Goal: Task Accomplishment & Management: Manage account settings

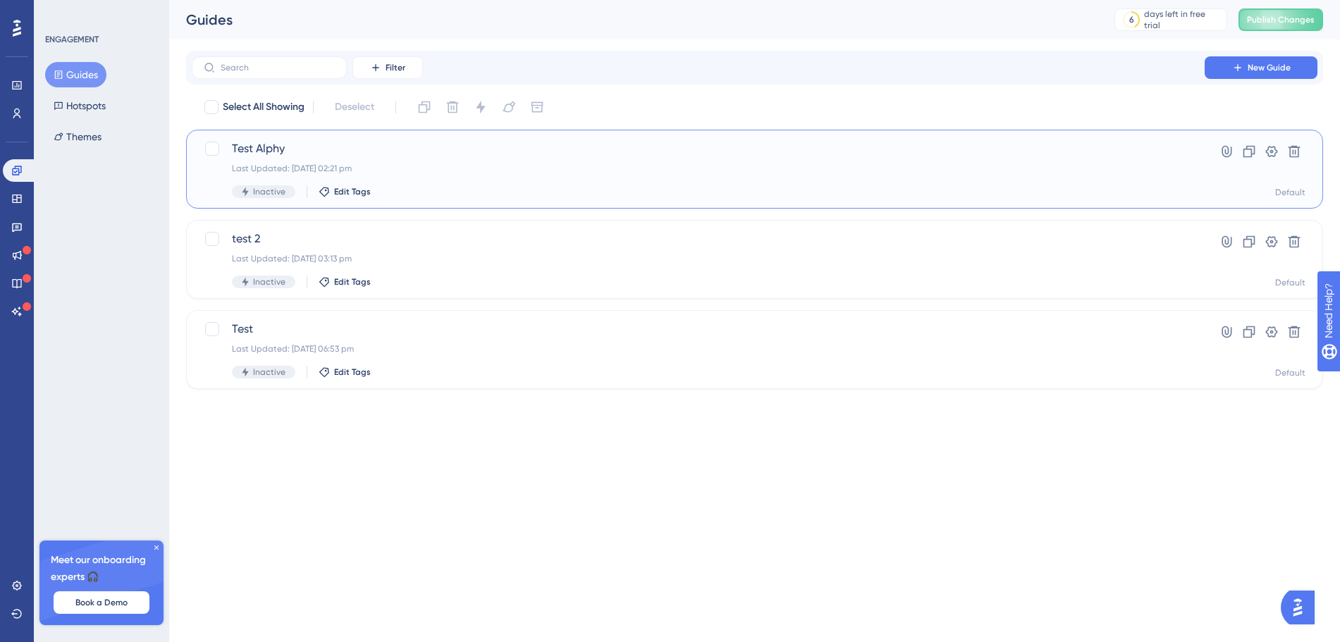
click at [436, 161] on div "Test Alphy Last Updated: 10 Sept 2025 02:21 pm Inactive Edit Tags" at bounding box center [698, 169] width 933 height 58
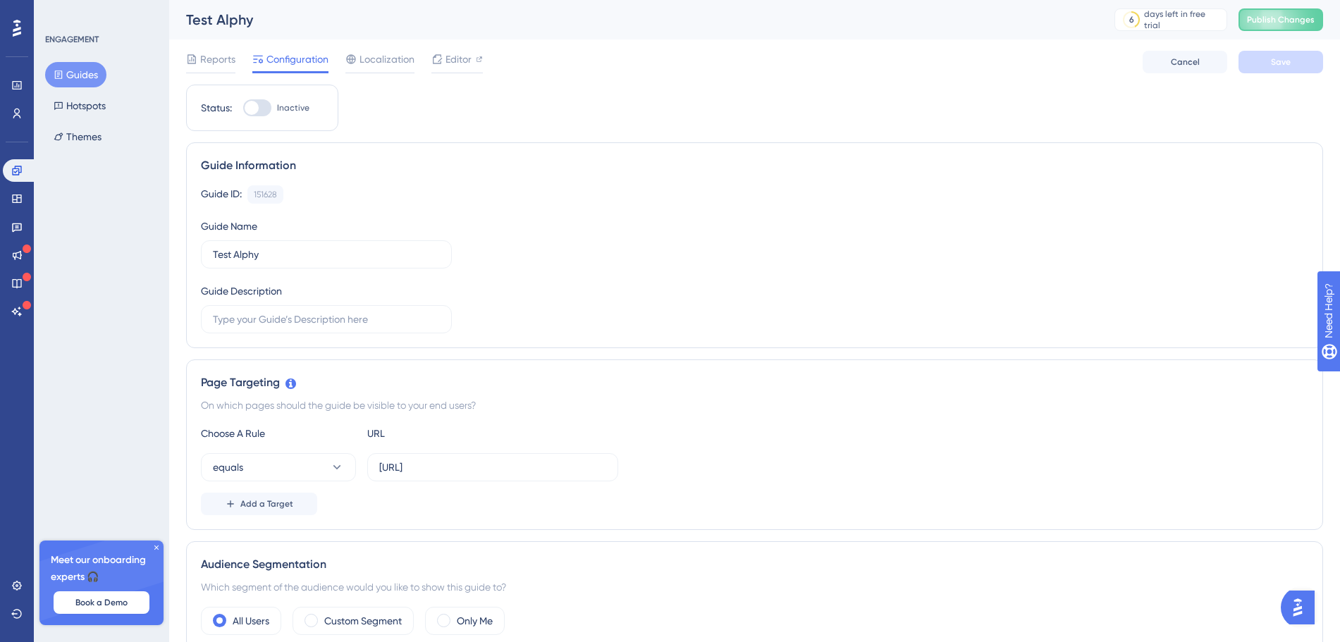
click at [265, 102] on div at bounding box center [257, 107] width 28 height 17
click at [243, 108] on input "Inactive" at bounding box center [242, 108] width 1 height 1
checkbox input "true"
click at [1272, 58] on span "Save" at bounding box center [1281, 61] width 20 height 11
click at [1279, 23] on span "Publish Changes" at bounding box center [1281, 19] width 68 height 11
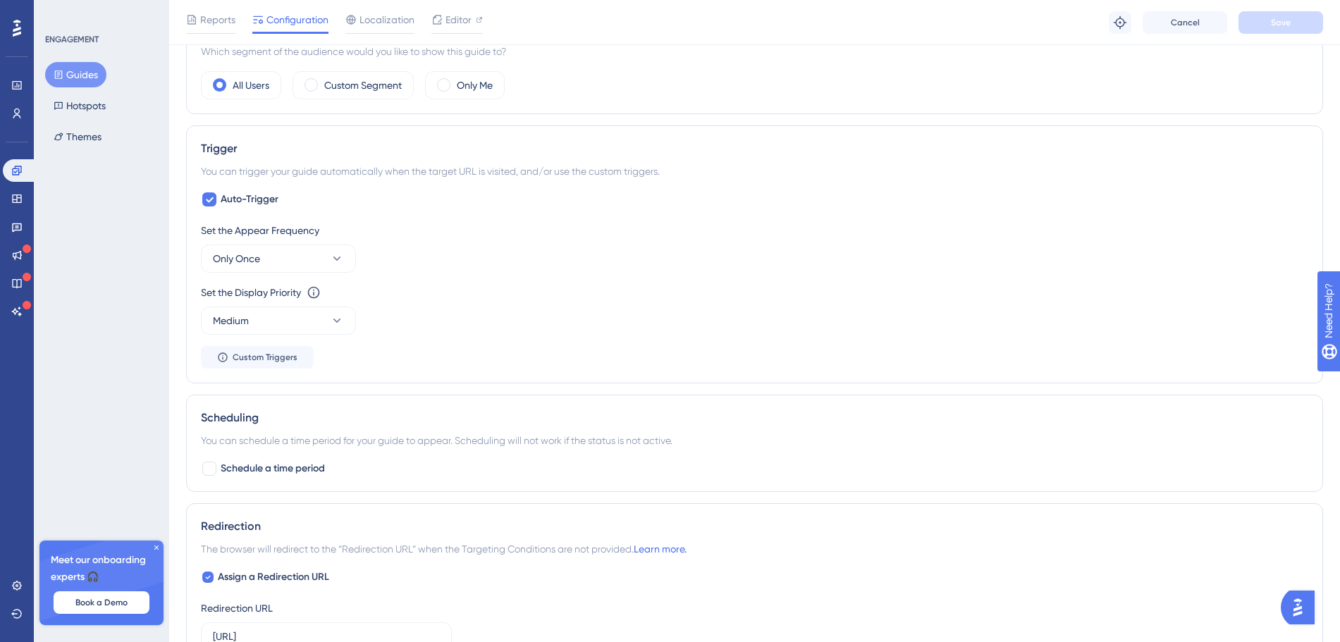
scroll to position [543, 0]
click at [335, 307] on button "Medium" at bounding box center [278, 319] width 155 height 28
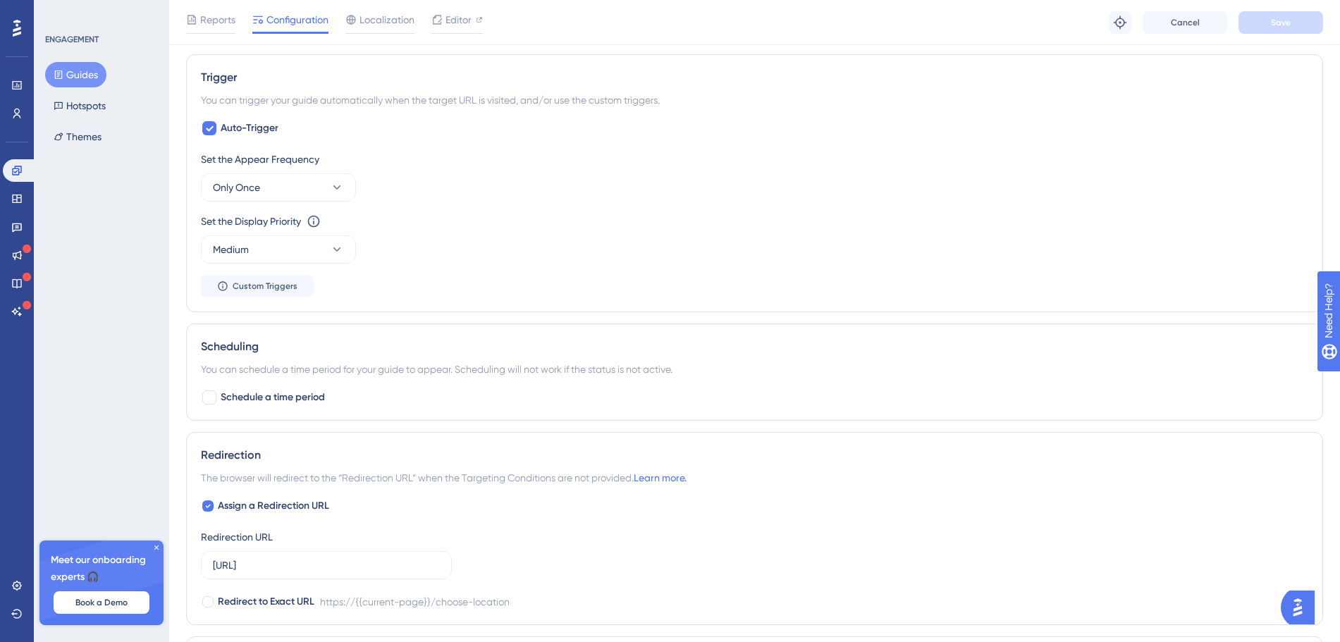
scroll to position [781, 0]
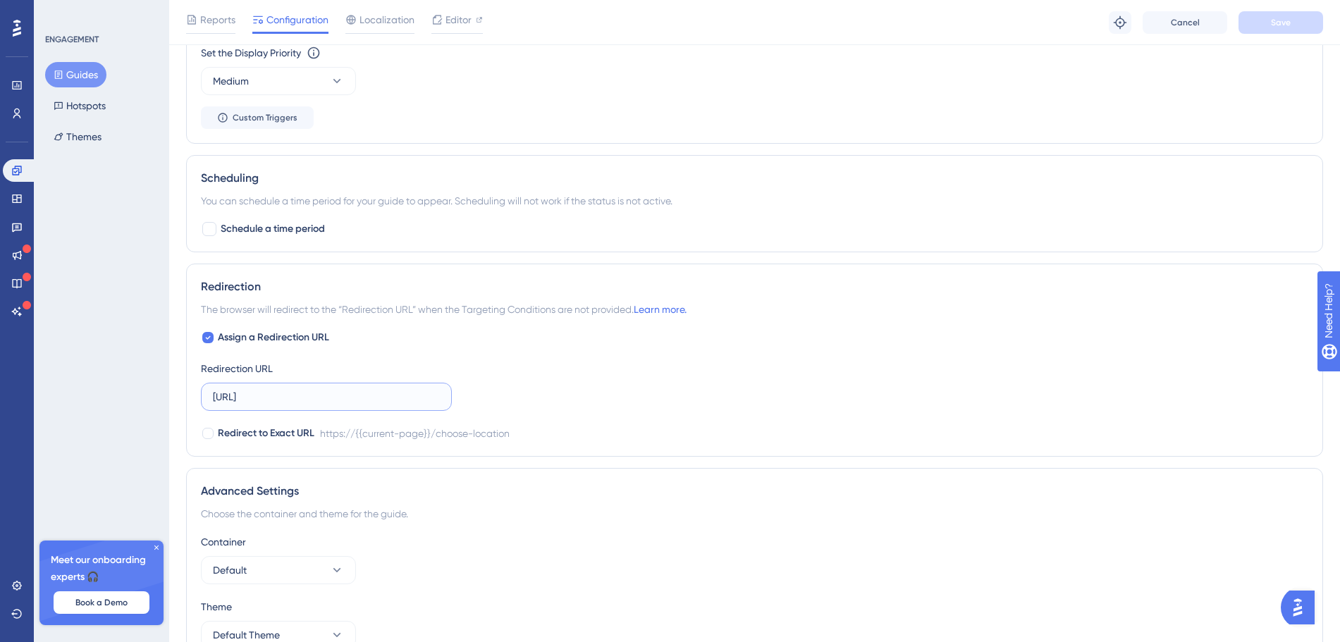
click at [364, 399] on input "https://alpha.placeme.dataplace.ai/choose-location" at bounding box center [326, 397] width 227 height 16
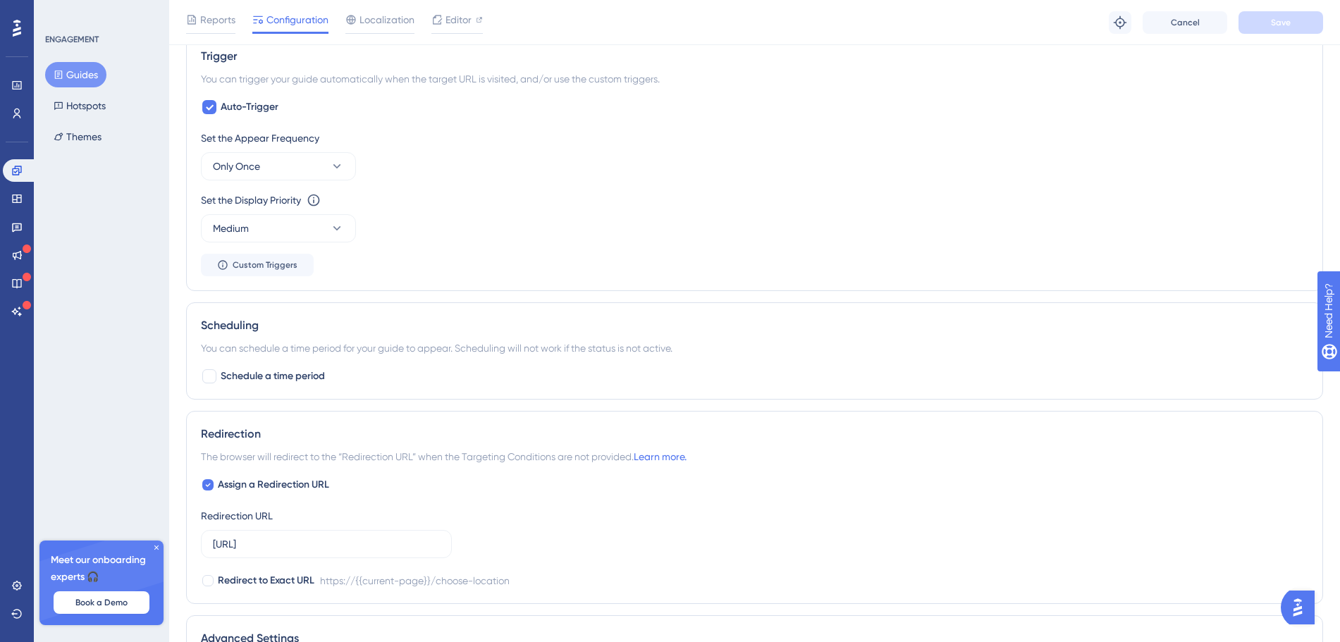
scroll to position [859, 0]
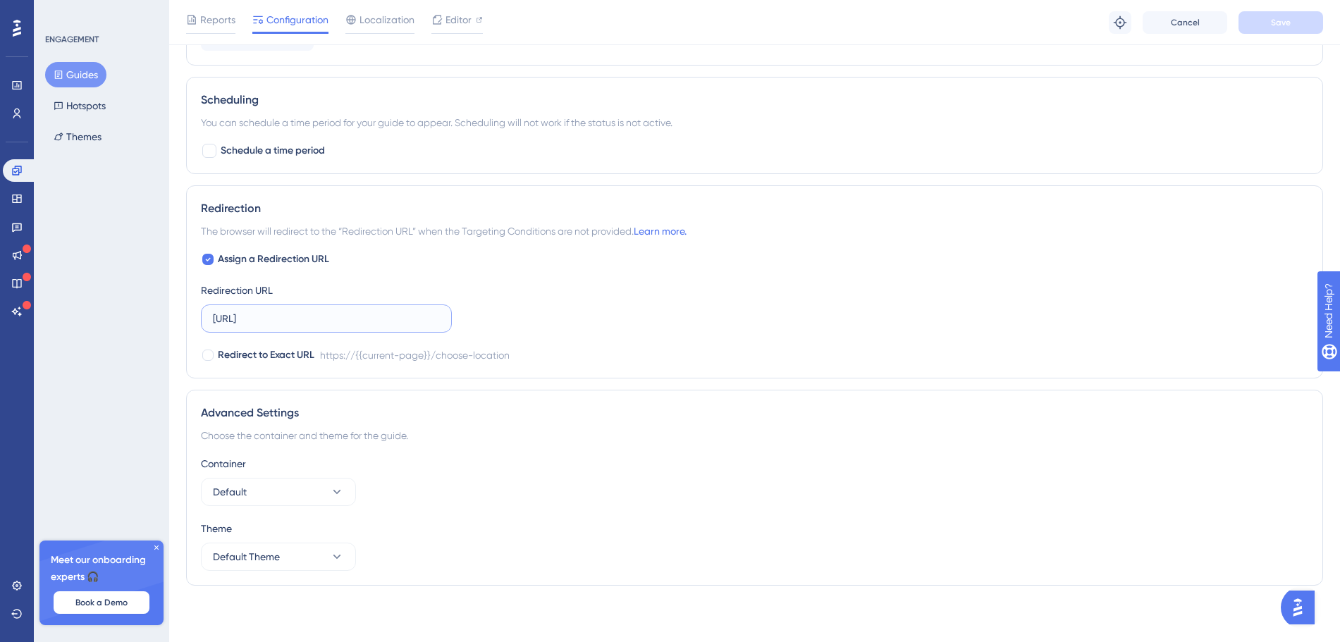
click at [398, 323] on input "https://alpha.placeme.dataplace.ai/choose-location" at bounding box center [326, 319] width 227 height 16
click at [304, 259] on span "Assign a Redirection URL" at bounding box center [273, 259] width 111 height 17
checkbox input "false"
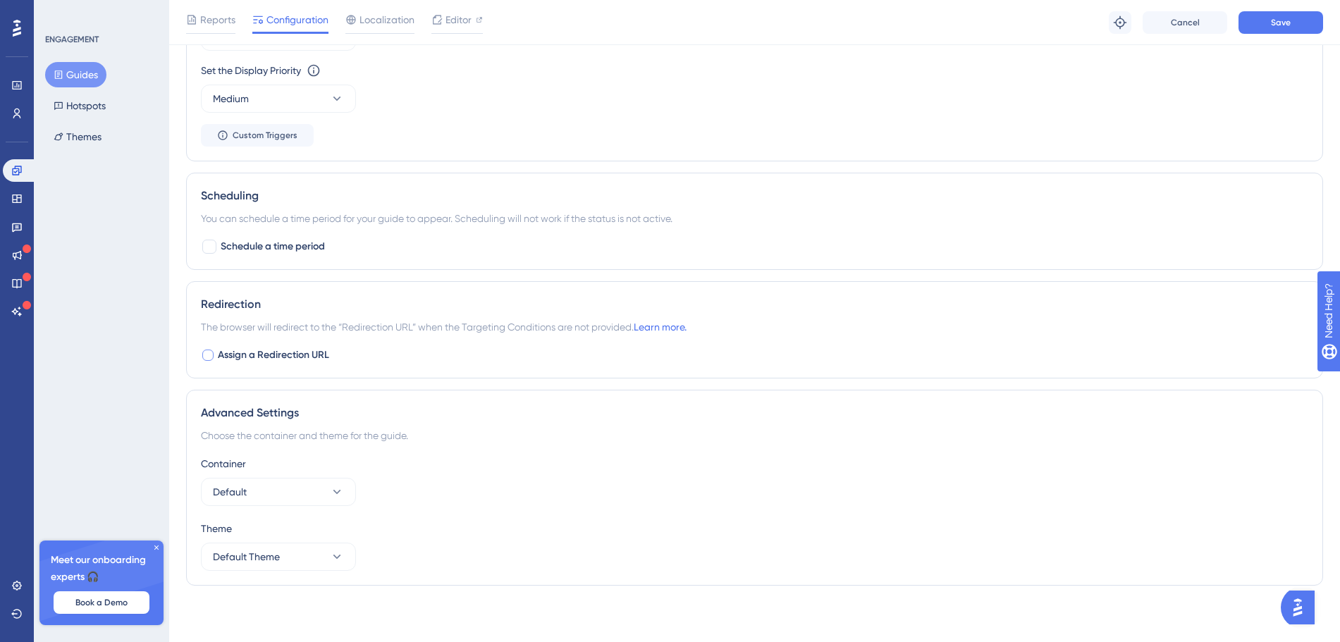
scroll to position [763, 0]
click at [1290, 21] on span "Save" at bounding box center [1281, 22] width 20 height 11
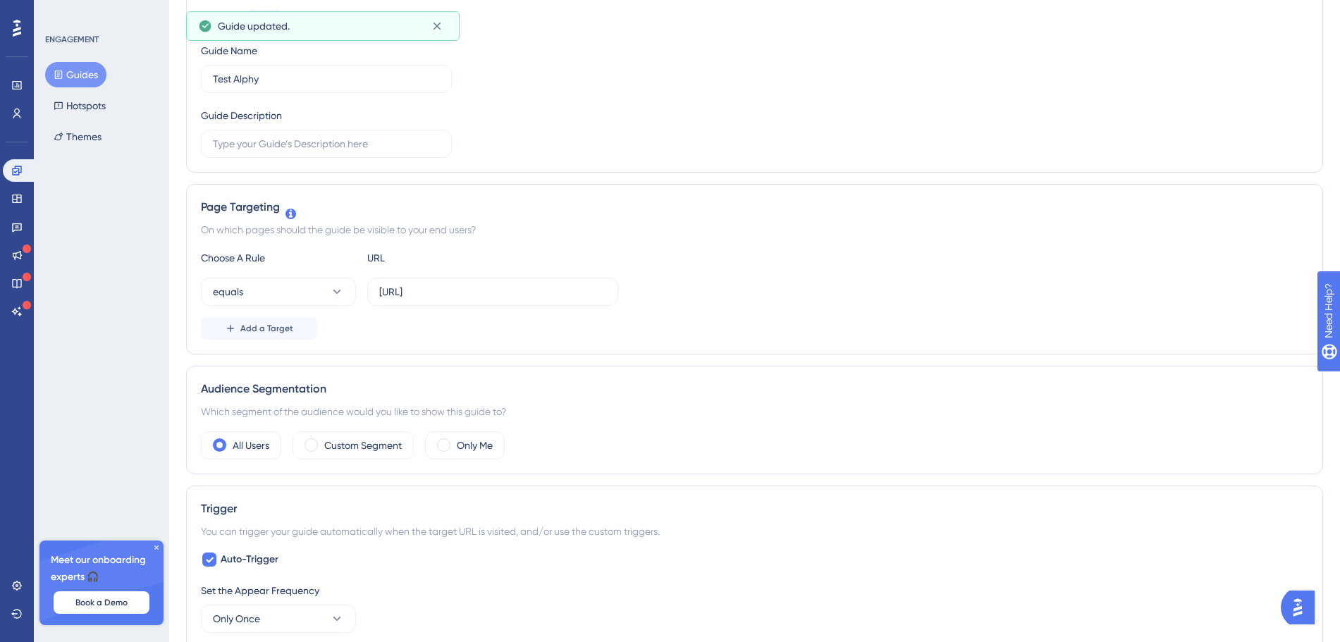
scroll to position [0, 0]
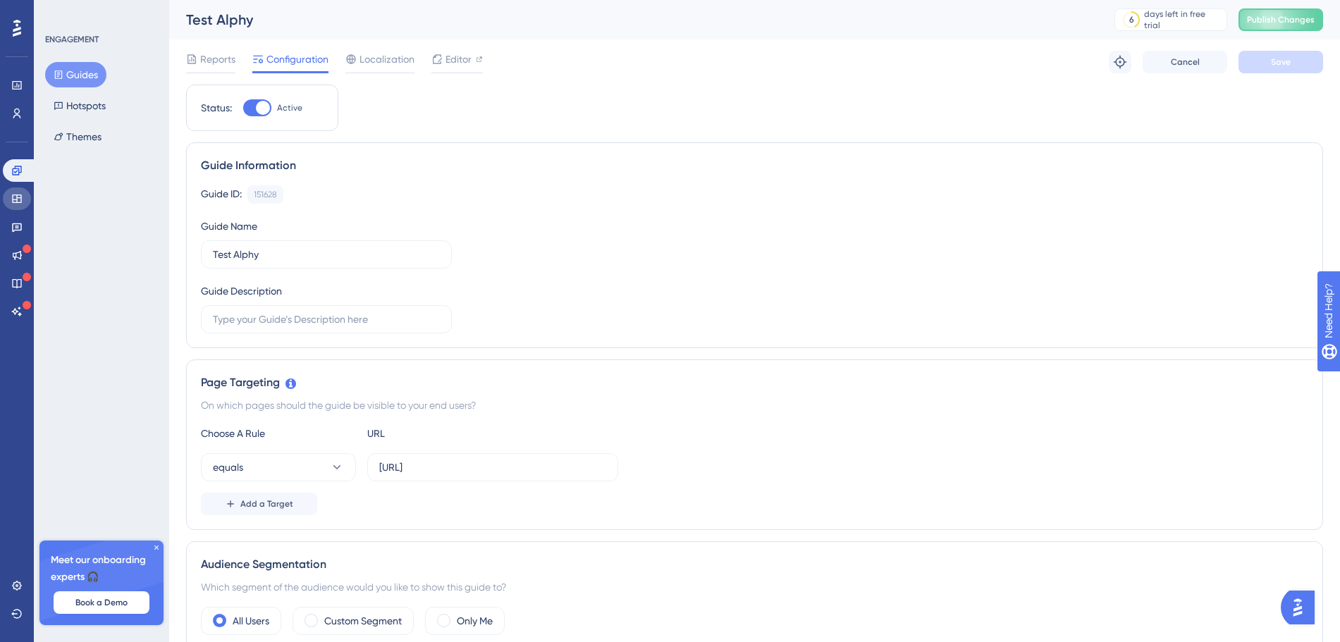
click at [18, 196] on icon at bounding box center [16, 198] width 11 height 11
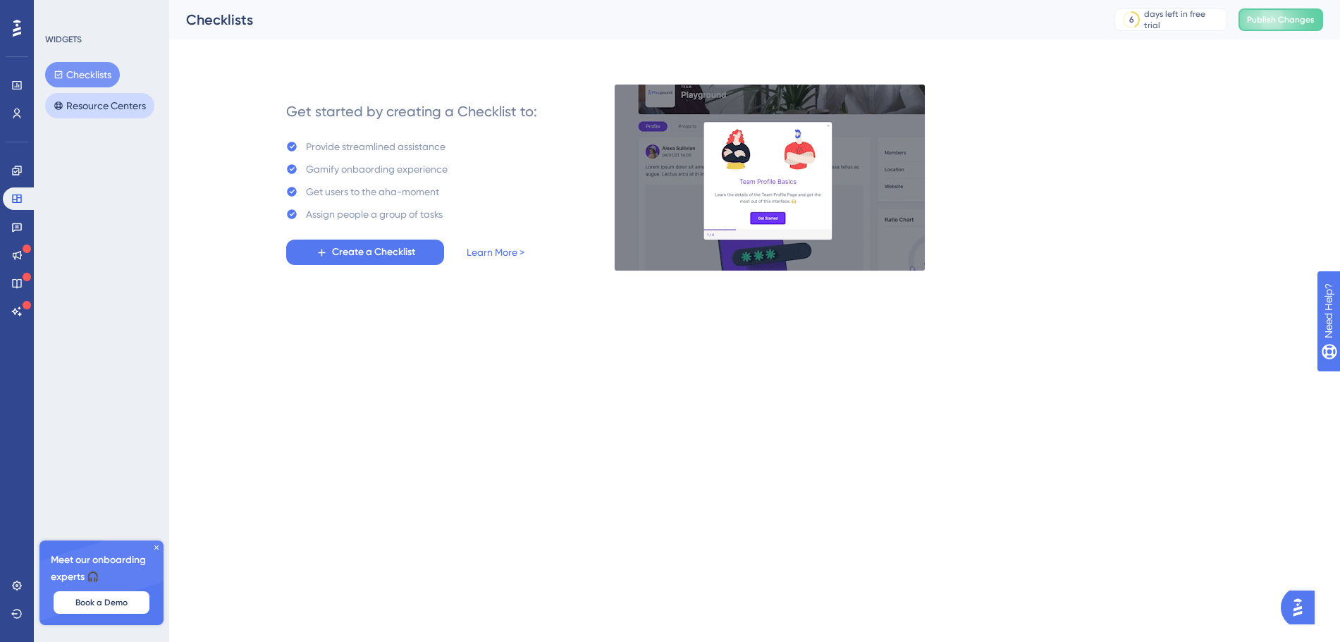
click at [123, 98] on button "Resource Centers" at bounding box center [99, 105] width 109 height 25
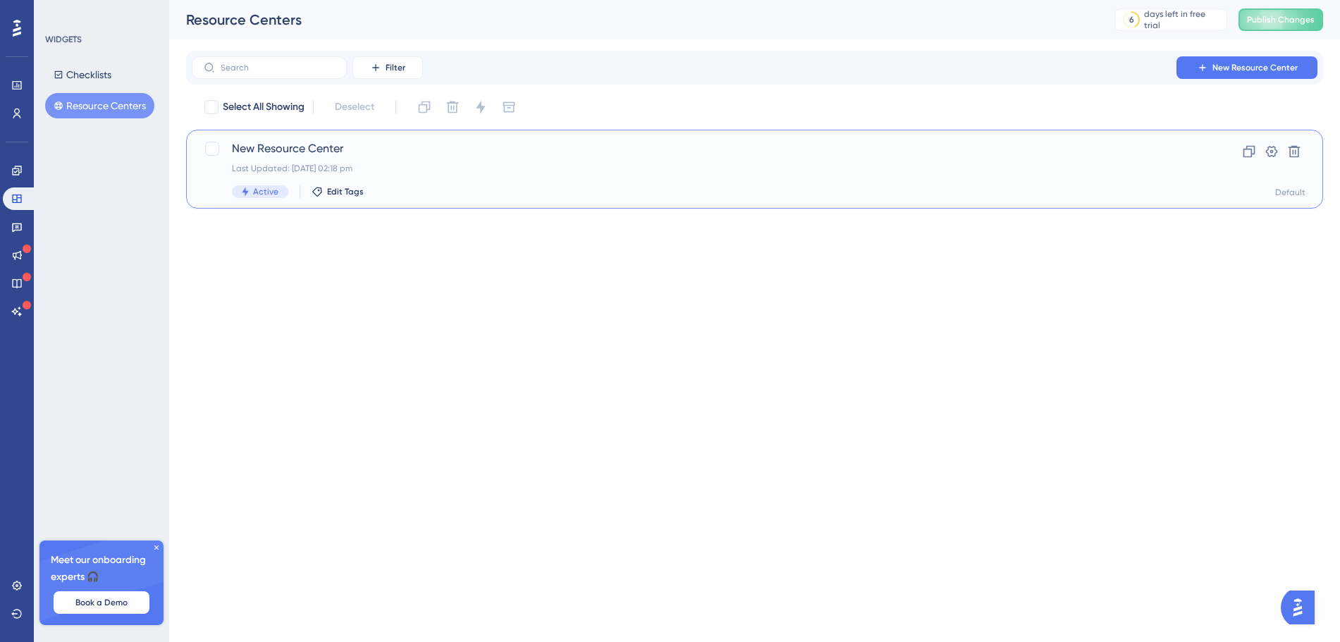
click at [368, 178] on div "New Resource Center Last Updated: 10 Sept 2025 02:18 pm Active Edit Tags" at bounding box center [698, 169] width 933 height 58
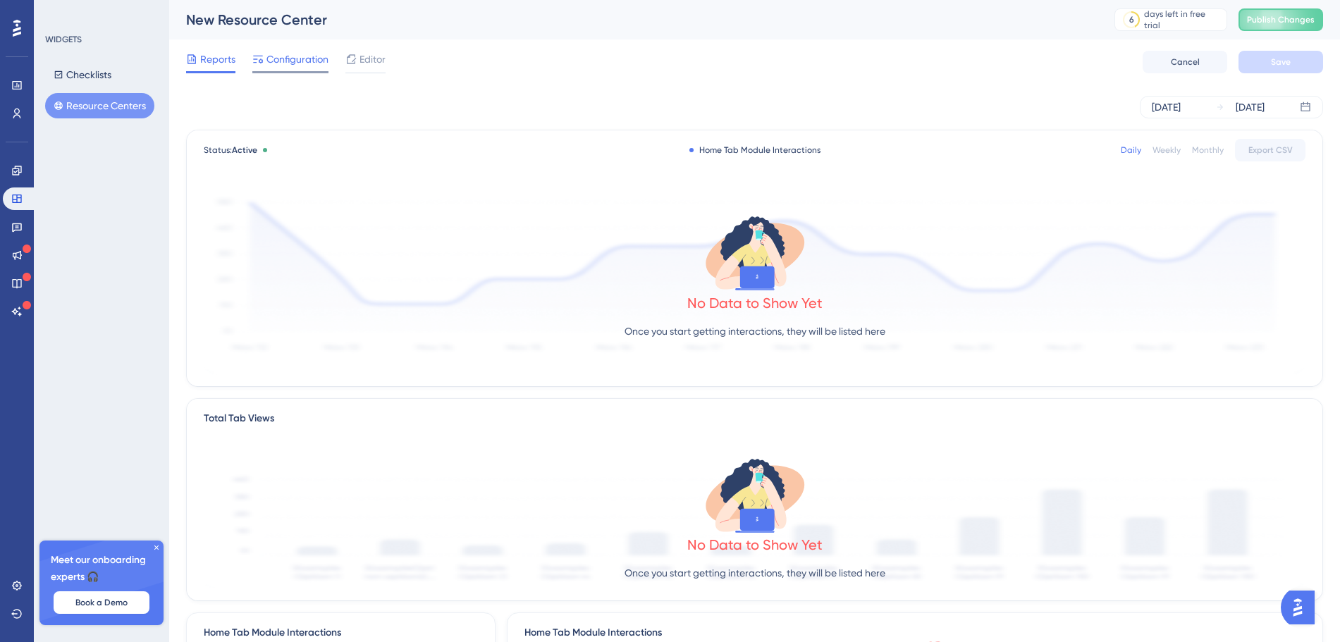
click at [296, 60] on span "Configuration" at bounding box center [297, 59] width 62 height 17
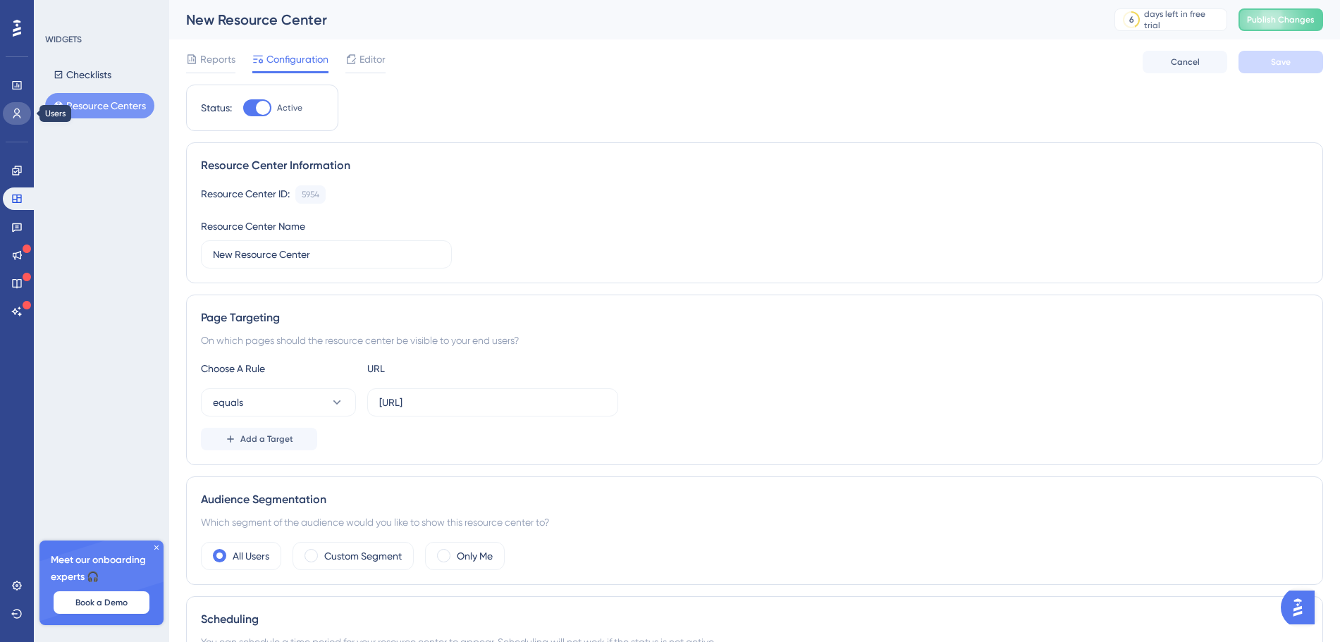
click at [12, 114] on icon at bounding box center [16, 113] width 11 height 11
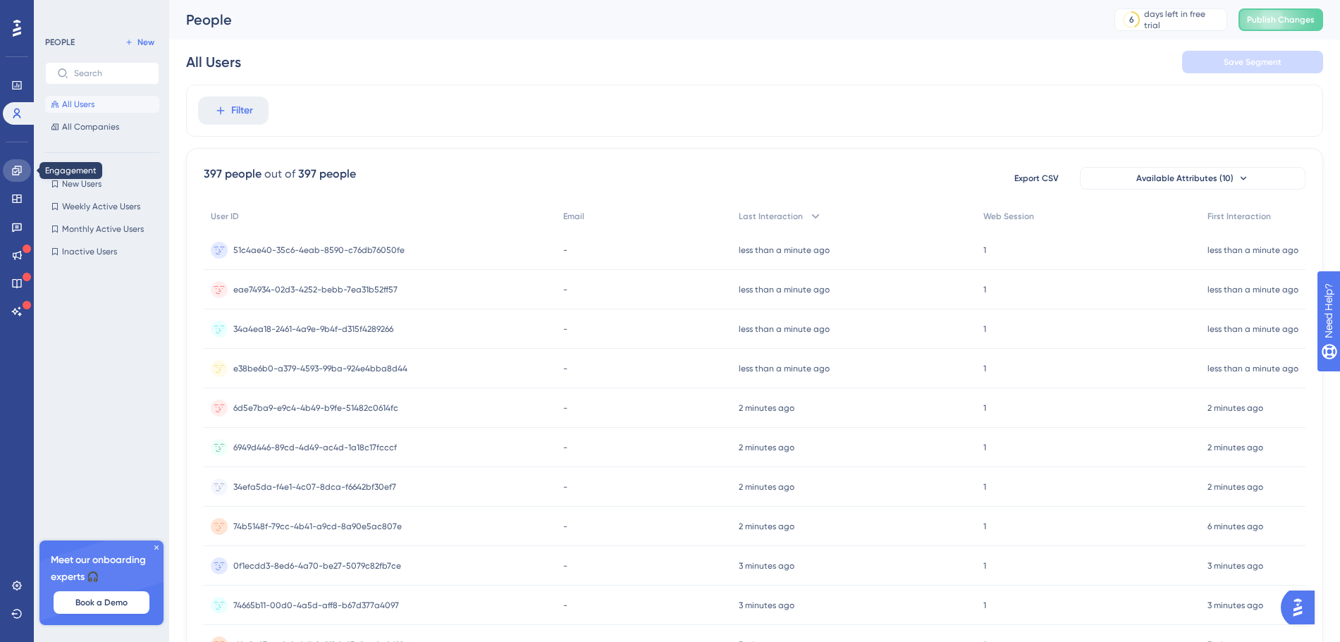
click at [15, 180] on link at bounding box center [17, 170] width 28 height 23
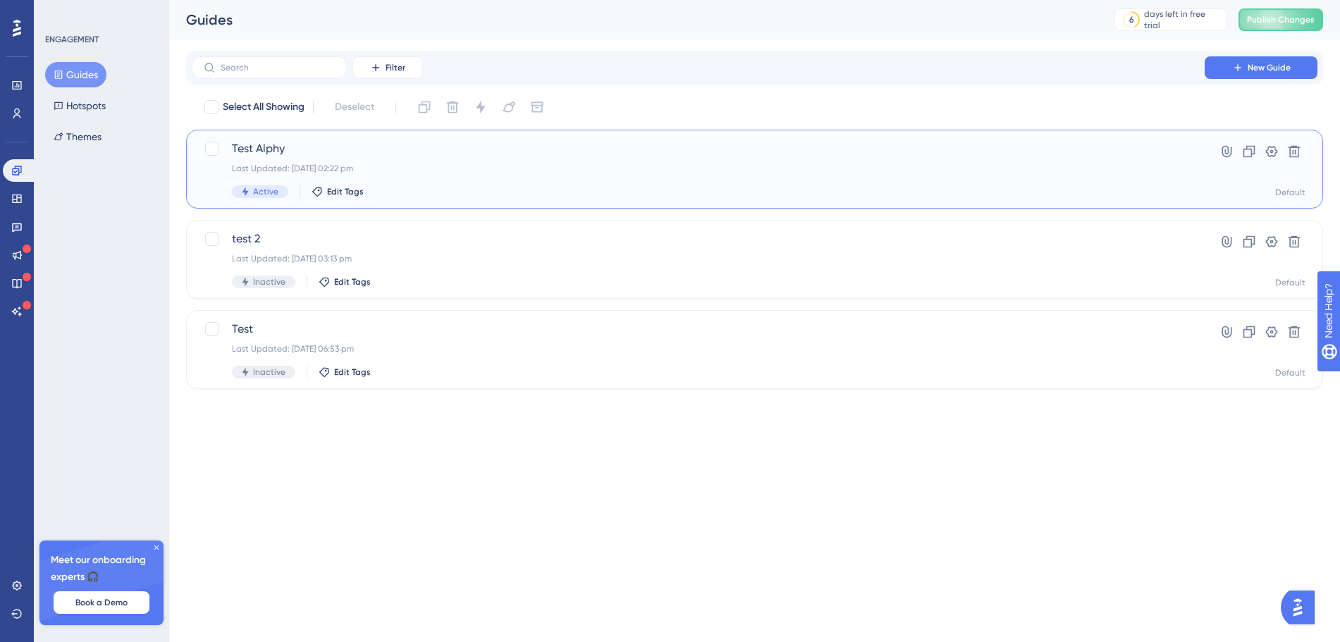
click at [296, 169] on div "Last Updated: 10 Sept 2025 02:22 pm" at bounding box center [698, 168] width 933 height 11
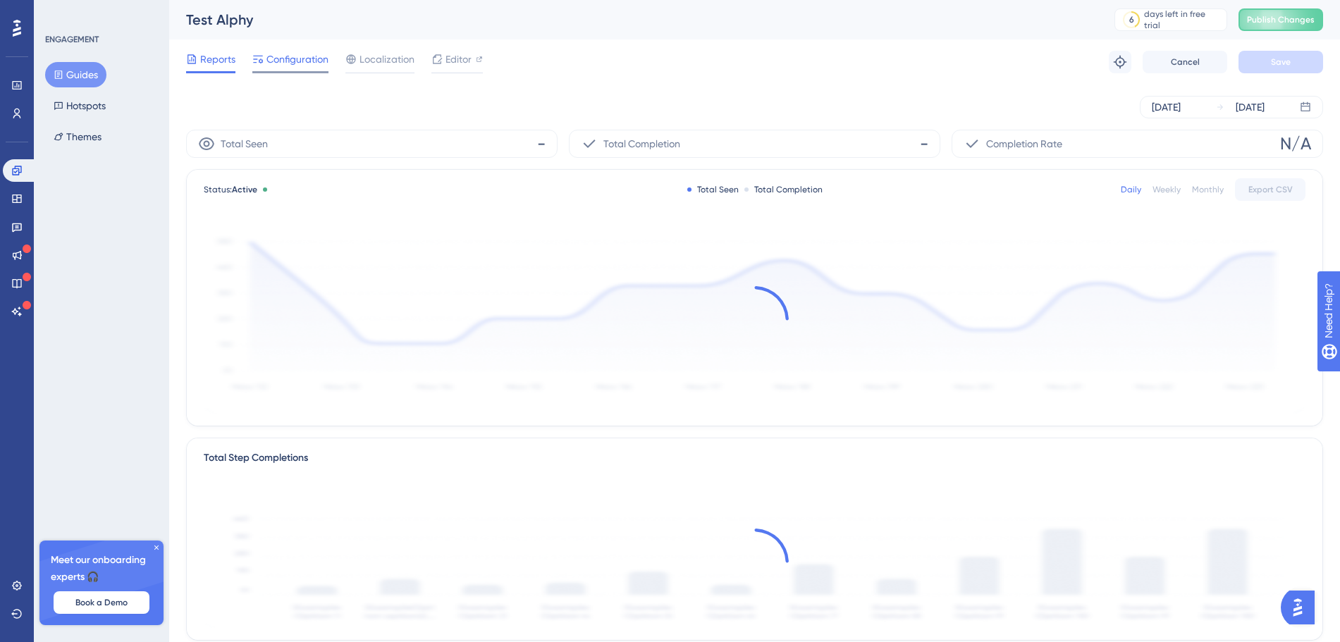
click at [307, 66] on span "Configuration" at bounding box center [297, 59] width 62 height 17
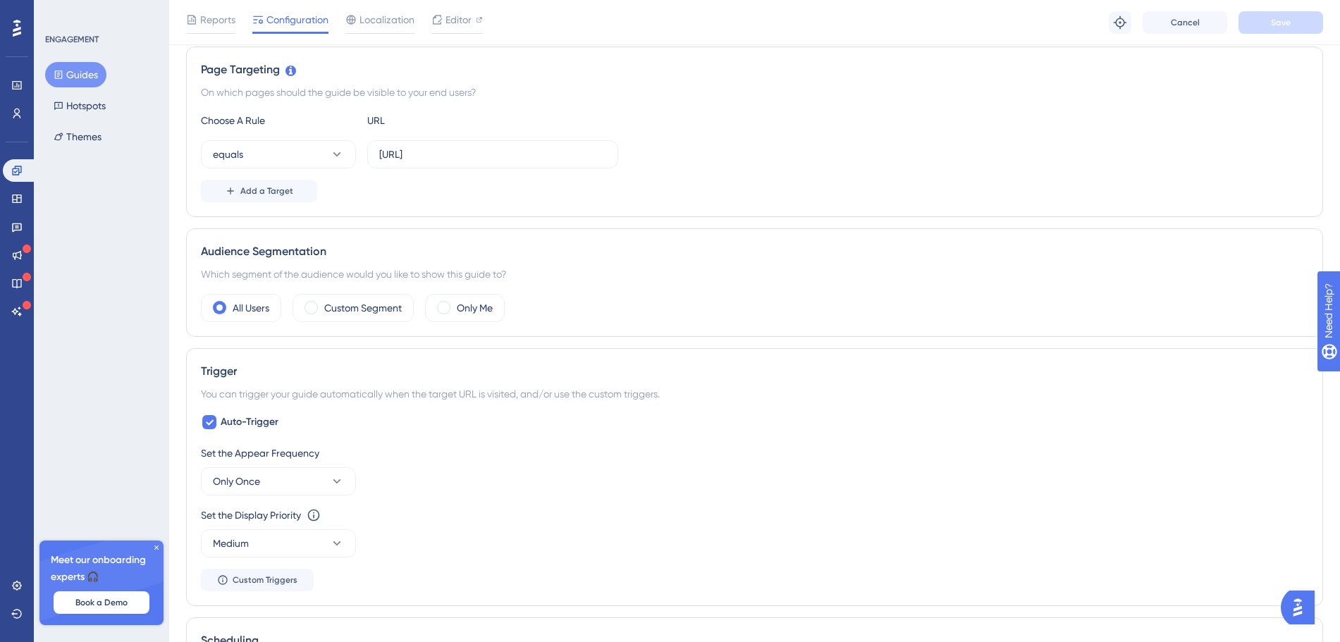
scroll to position [360, 0]
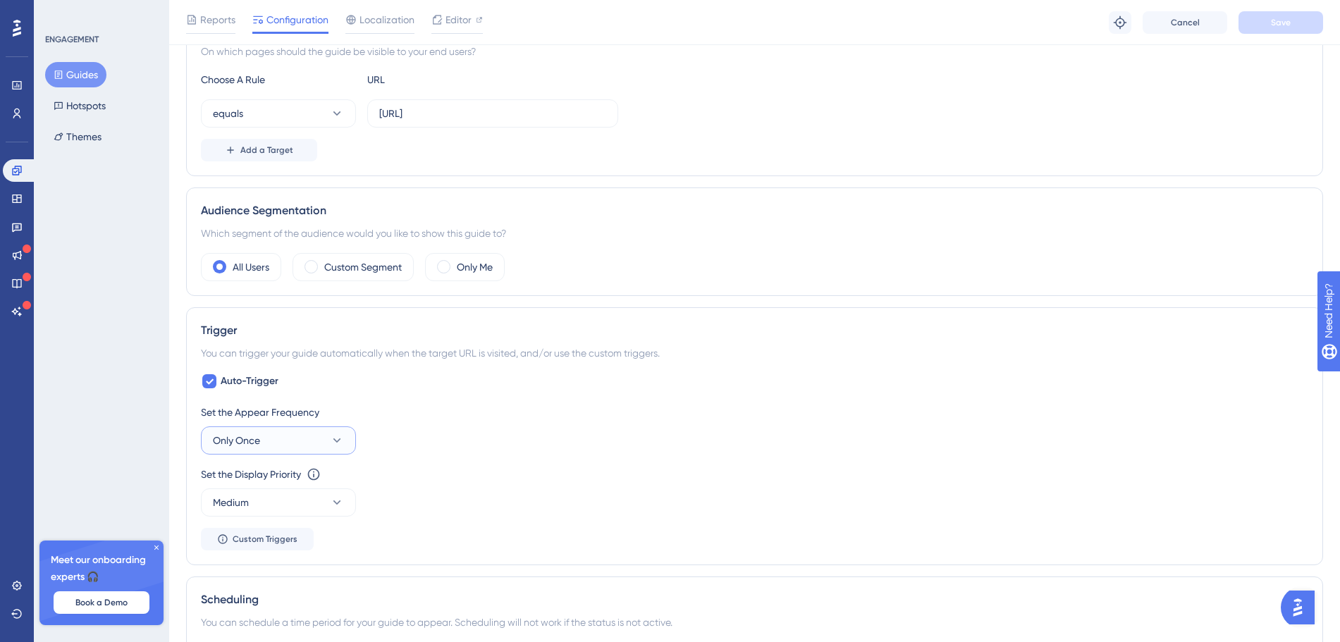
click at [262, 440] on button "Only Once" at bounding box center [278, 440] width 155 height 28
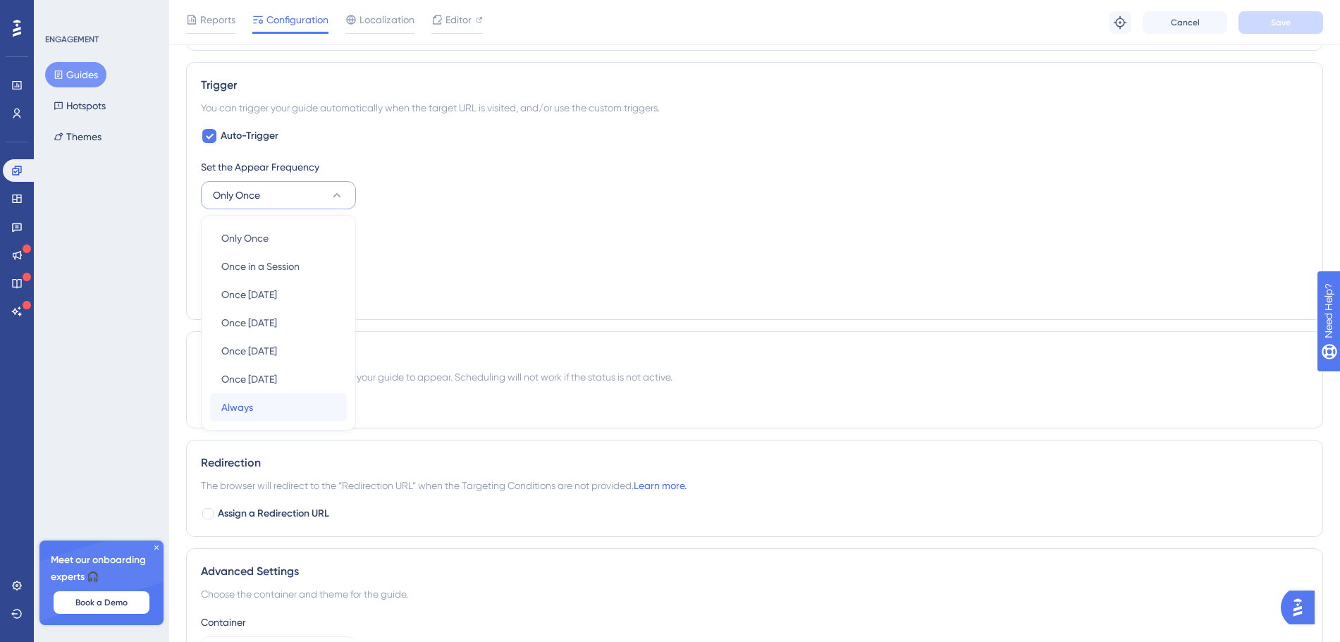
click at [292, 407] on div "Always Always" at bounding box center [278, 407] width 114 height 28
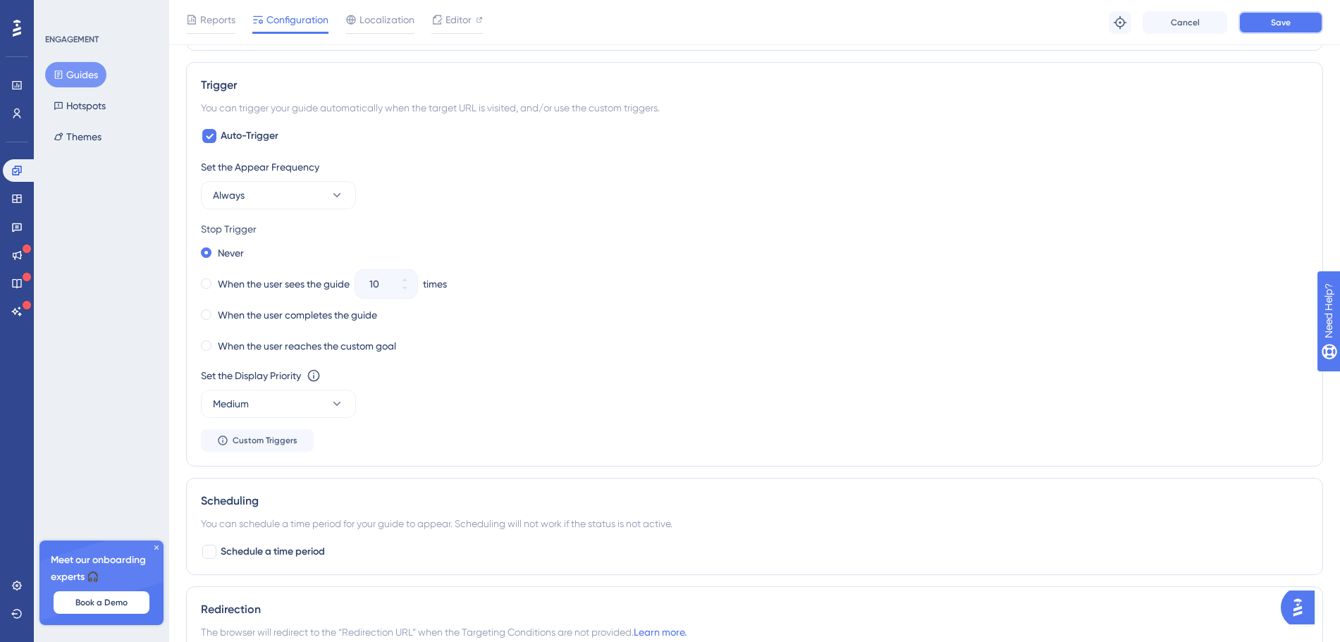
click at [1266, 25] on button "Save" at bounding box center [1281, 22] width 85 height 23
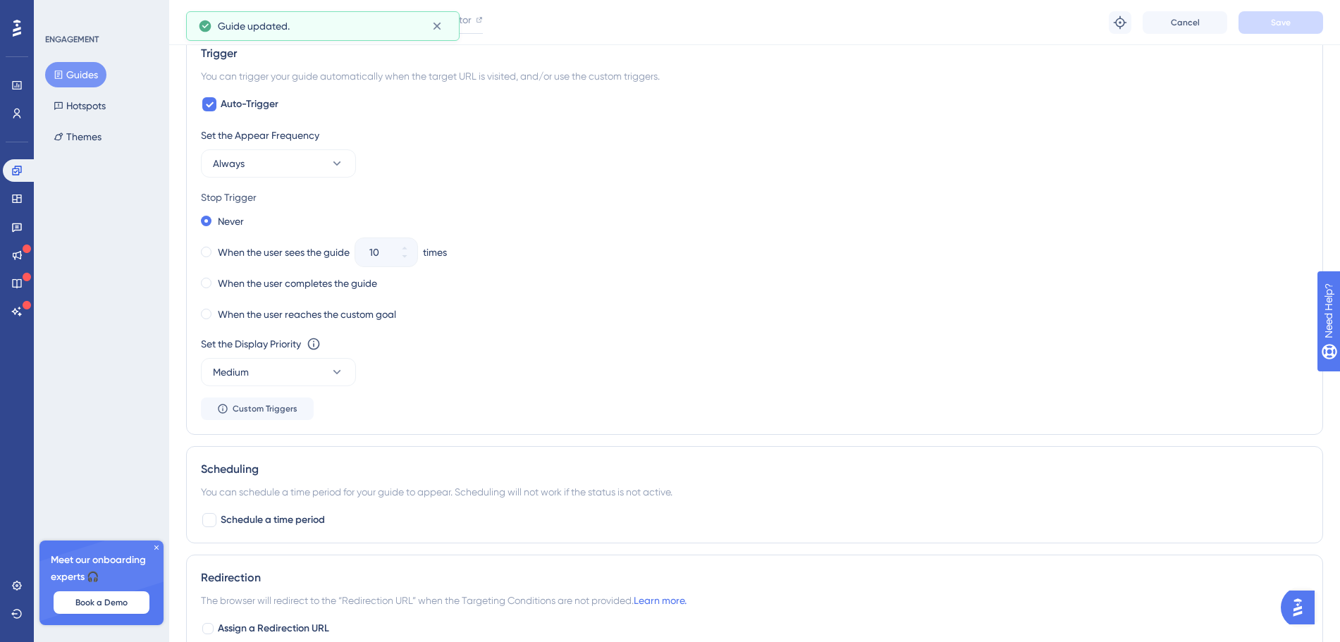
scroll to position [671, 0]
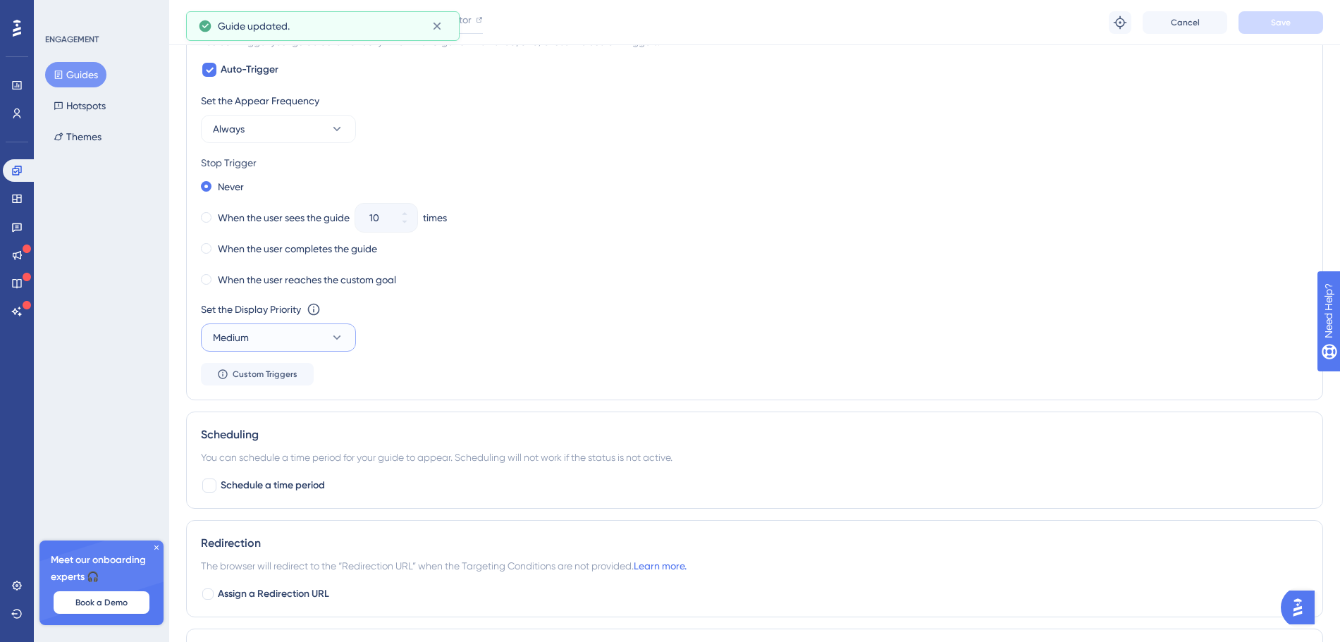
click at [321, 338] on button "Medium" at bounding box center [278, 338] width 155 height 28
click at [245, 463] on span "Highest" at bounding box center [238, 465] width 34 height 17
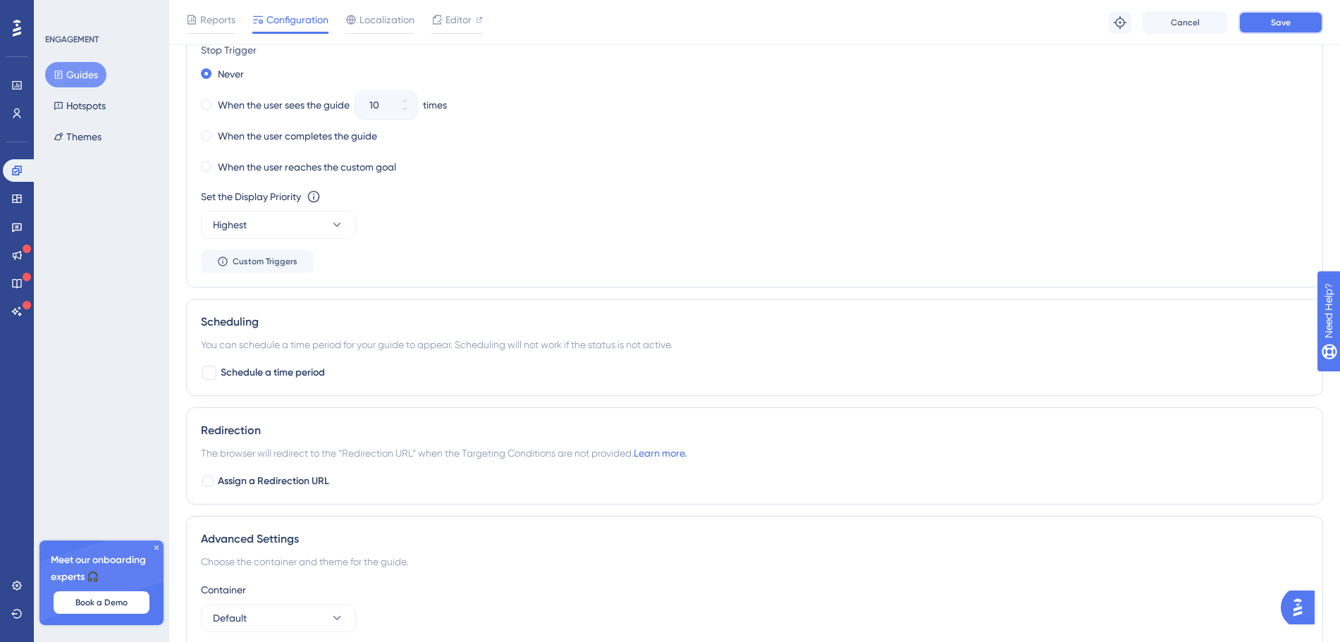
click at [1262, 26] on button "Save" at bounding box center [1281, 22] width 85 height 23
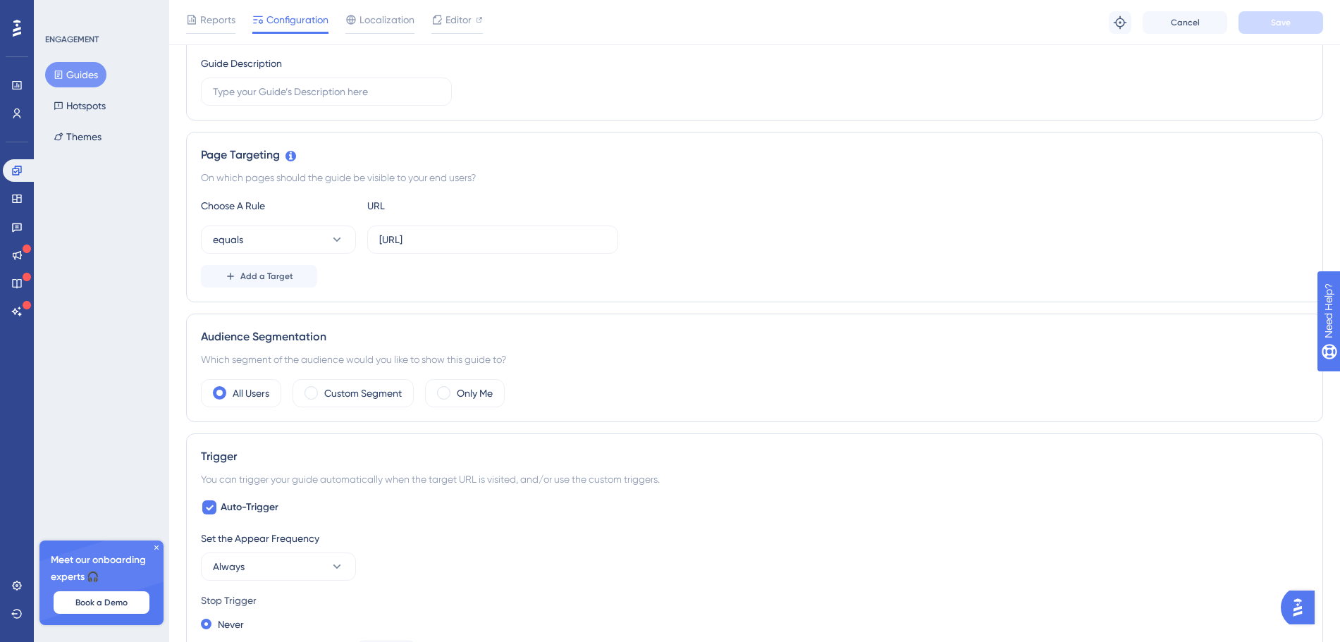
scroll to position [0, 0]
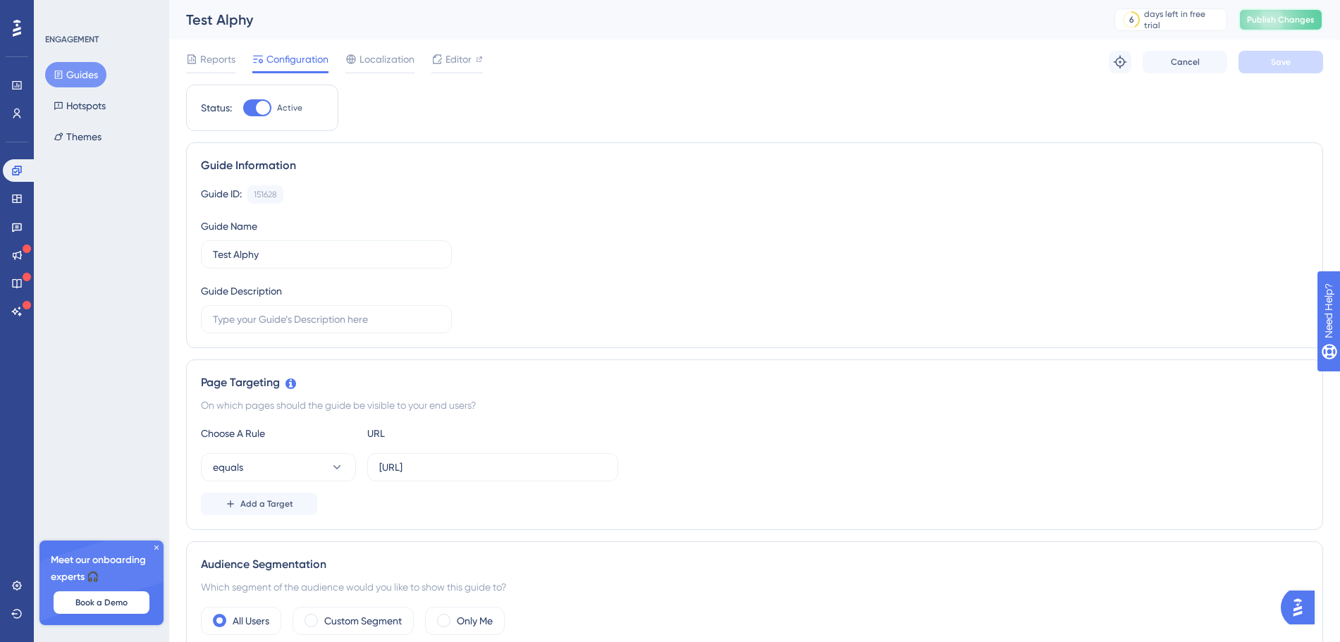
click at [1308, 20] on button "Publish Changes" at bounding box center [1281, 19] width 85 height 23
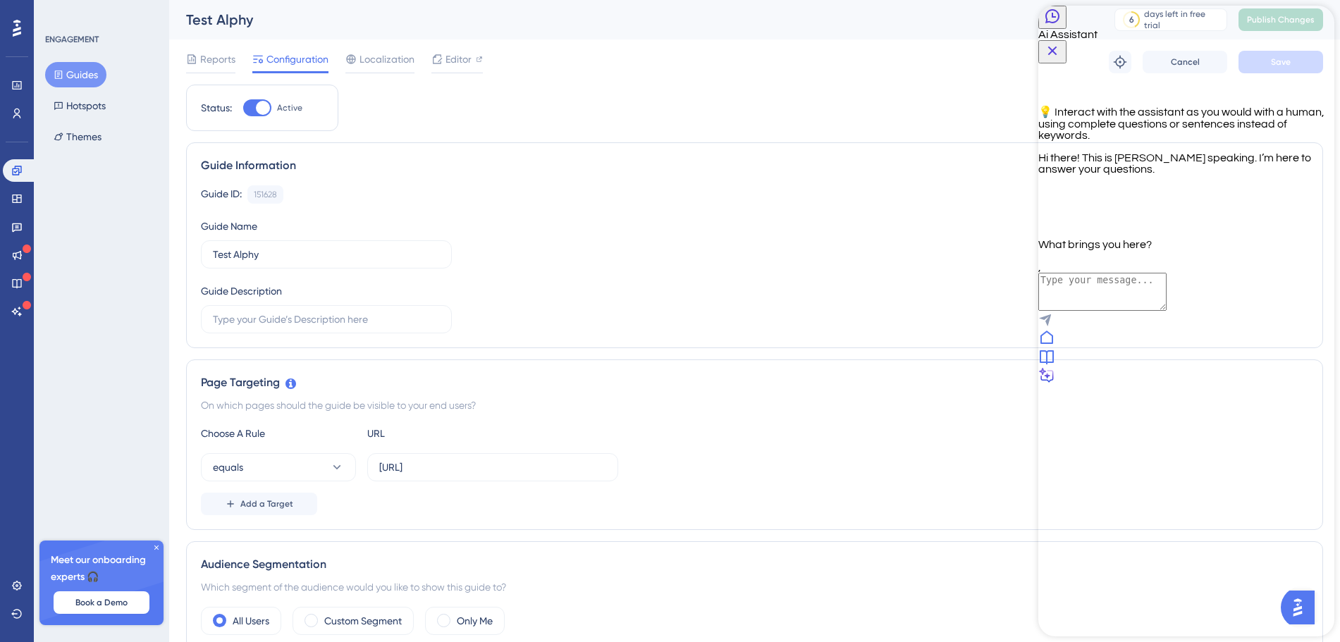
click at [1055, 365] on icon at bounding box center [1046, 356] width 17 height 17
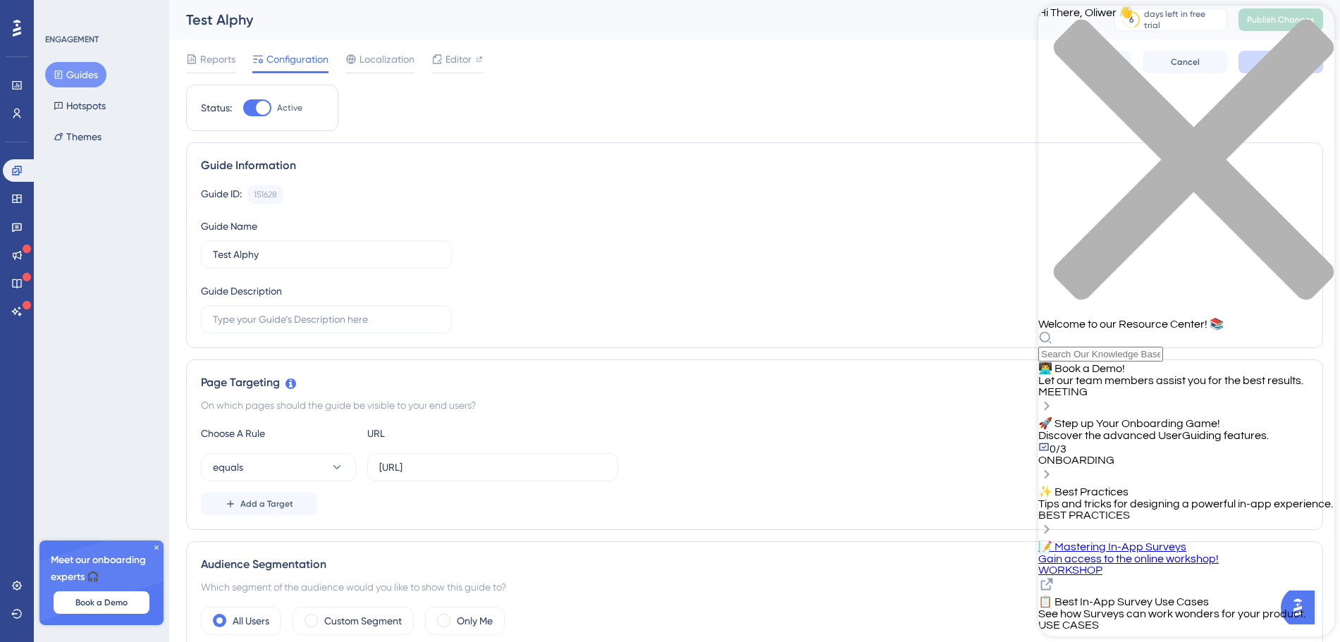
click at [1320, 26] on div "close resource center" at bounding box center [1186, 168] width 296 height 298
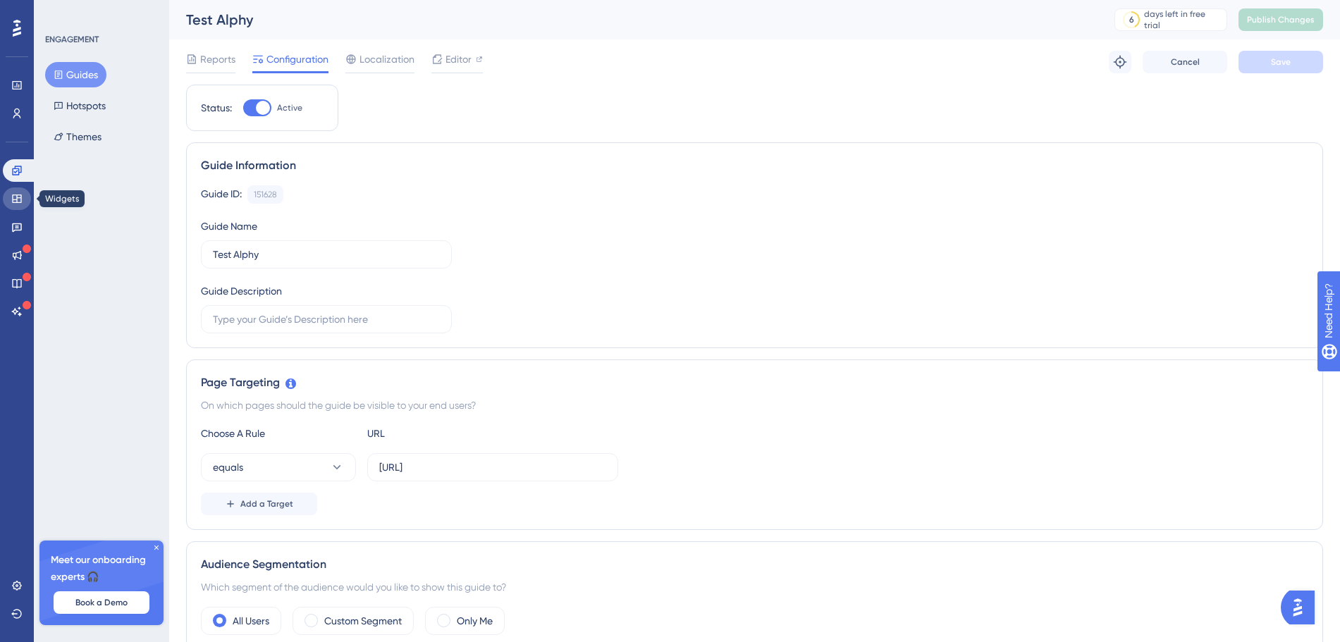
click at [14, 203] on icon at bounding box center [16, 198] width 11 height 11
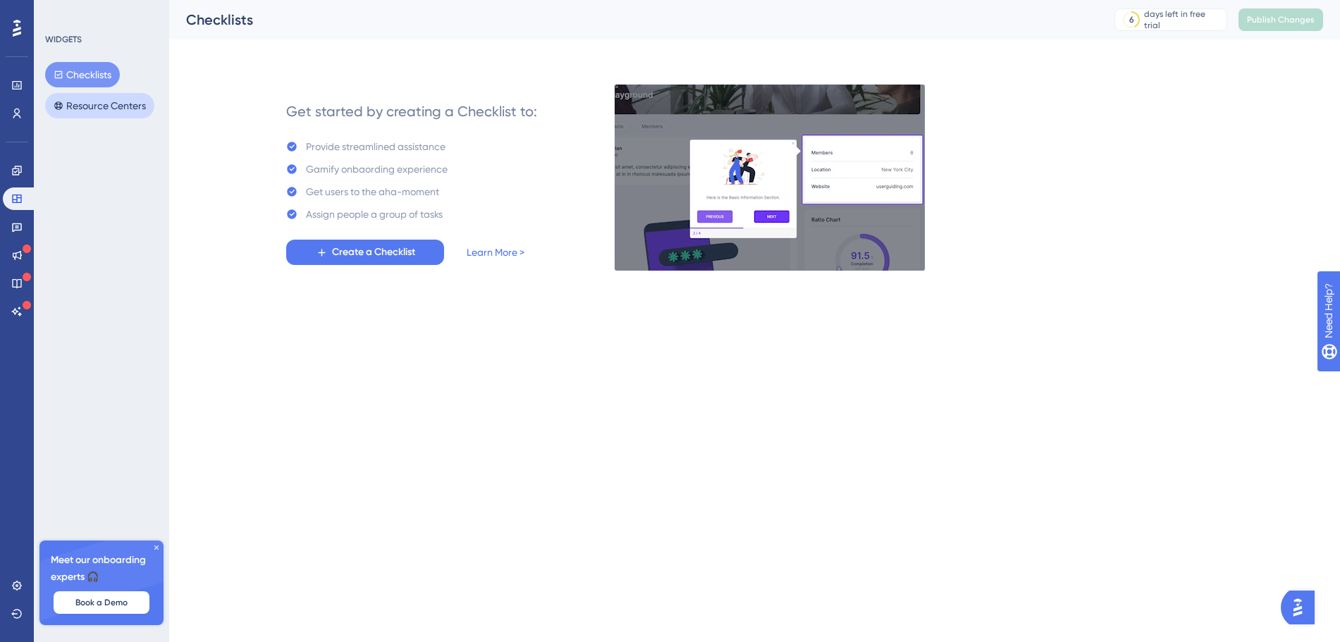
click at [94, 111] on button "Resource Centers" at bounding box center [99, 105] width 109 height 25
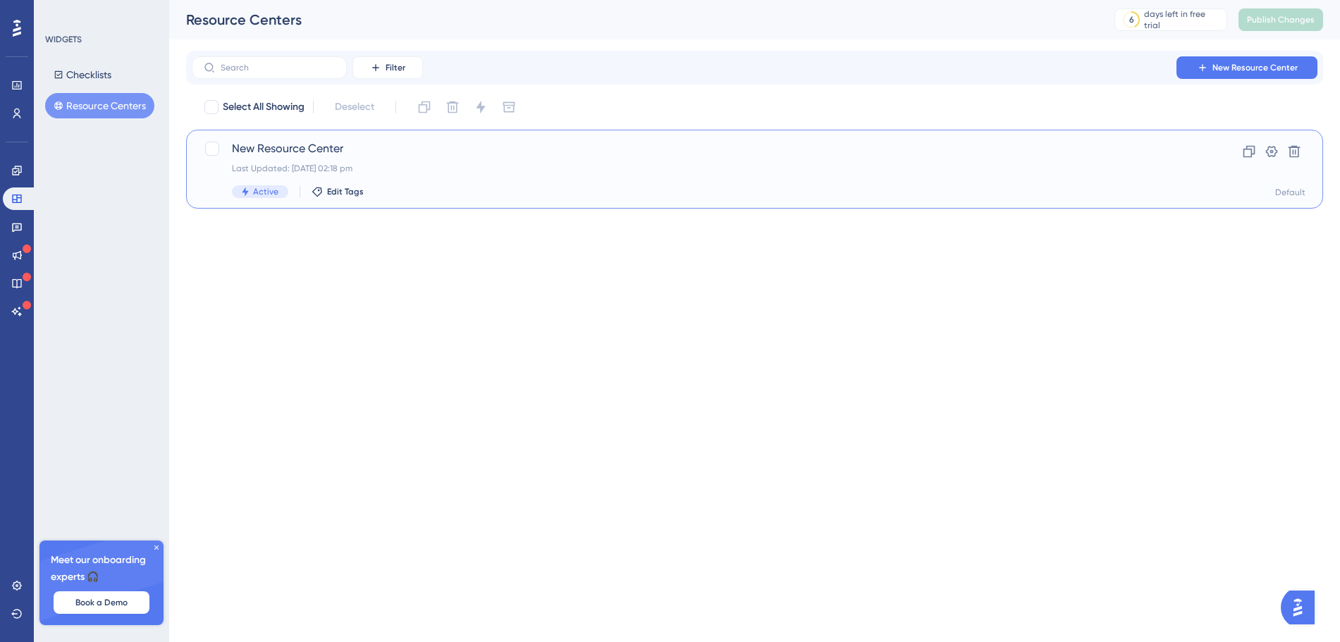
click at [498, 142] on span "New Resource Center" at bounding box center [698, 148] width 933 height 17
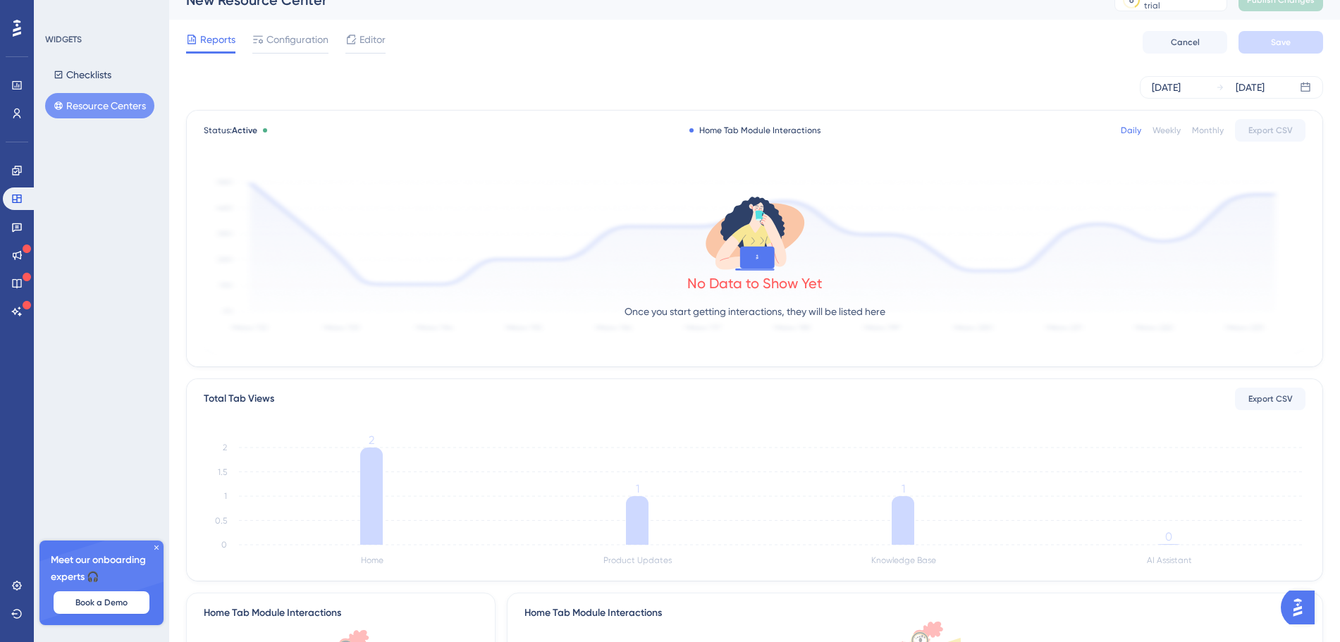
scroll to position [26, 0]
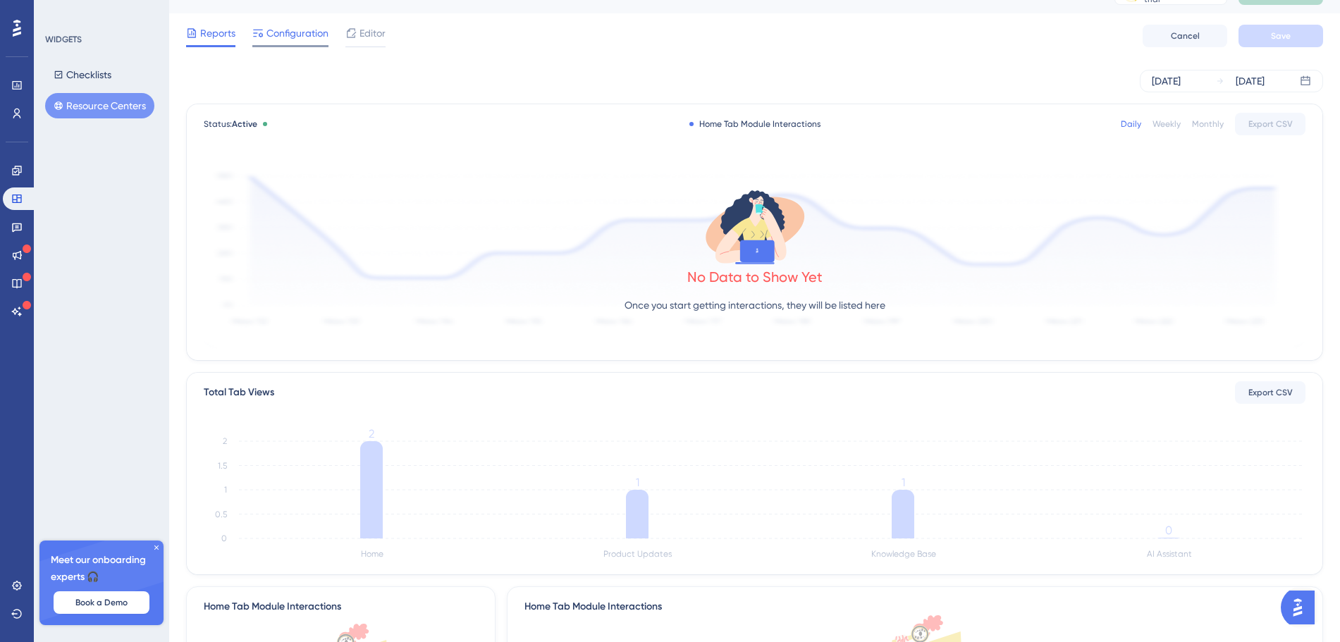
click at [317, 34] on span "Configuration" at bounding box center [297, 33] width 62 height 17
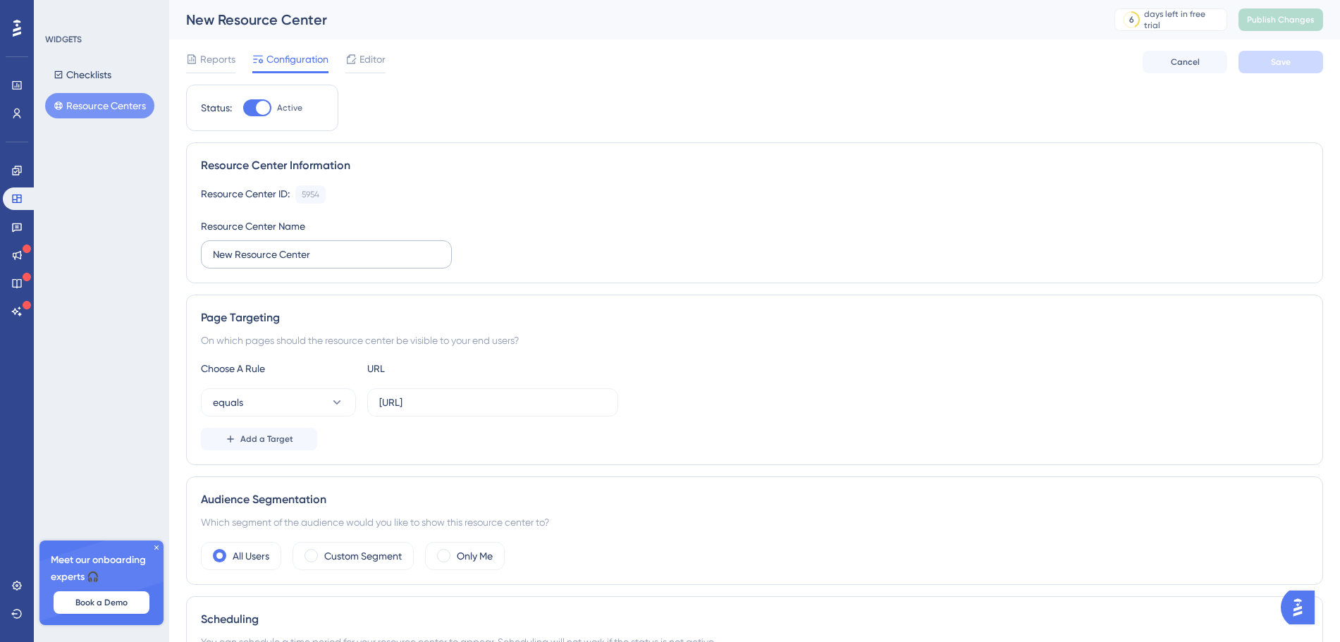
scroll to position [107, 0]
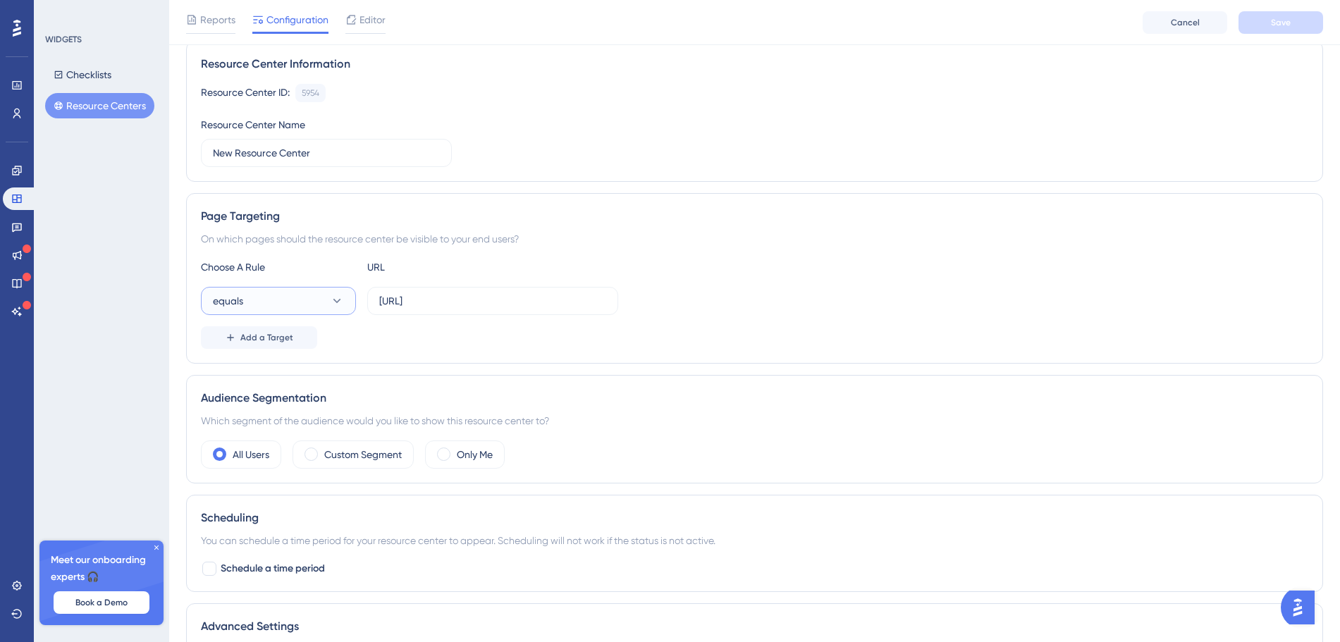
click at [332, 295] on icon at bounding box center [337, 301] width 14 height 14
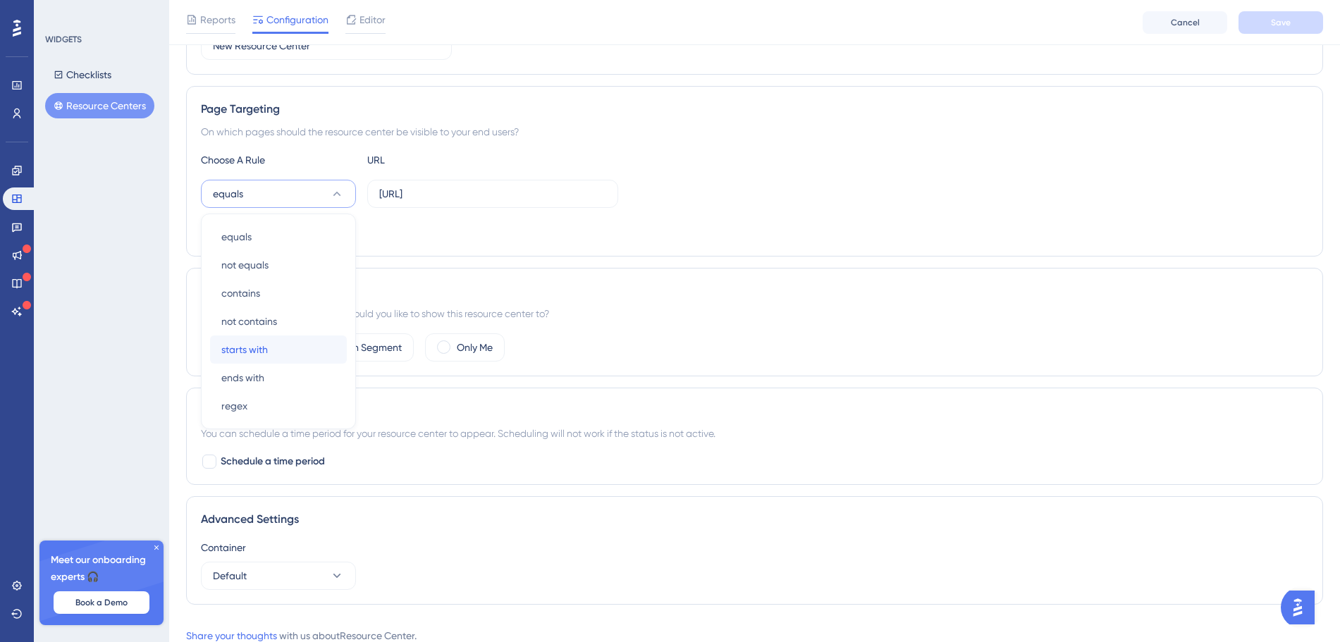
click at [250, 346] on span "starts with" at bounding box center [244, 349] width 47 height 17
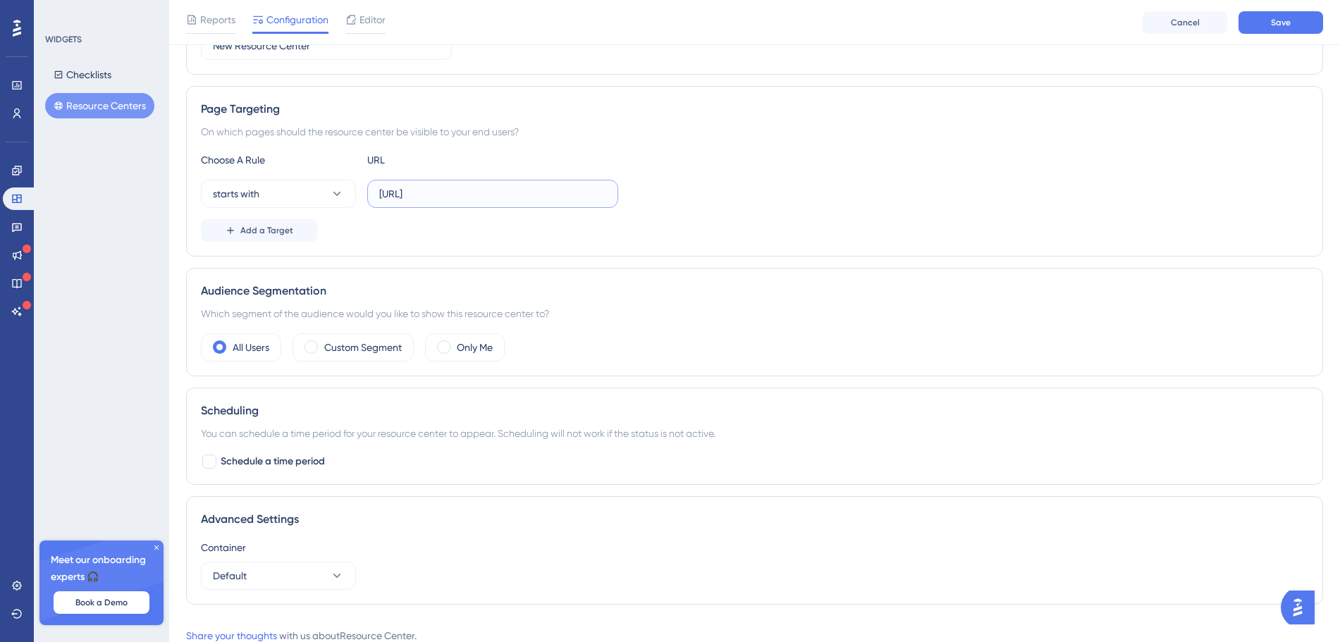
drag, startPoint x: 549, startPoint y: 196, endPoint x: 773, endPoint y: 209, distance: 224.6
click at [773, 209] on div "Choose A Rule URL starts with https://alpha.placeme.dataplace.ai/choose-locatio…" at bounding box center [754, 197] width 1107 height 90
type input "https://alpha.placeme.dataplace.ai"
click at [293, 222] on button "Add a Target" at bounding box center [259, 230] width 116 height 23
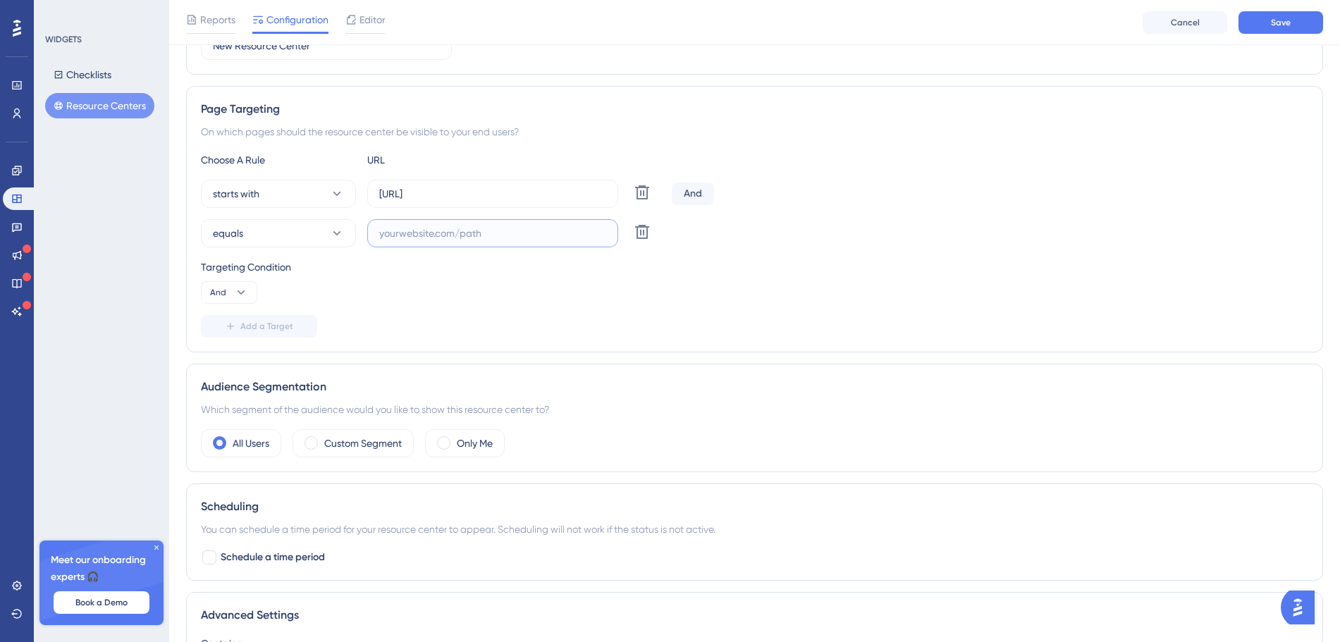
click at [510, 234] on input "text" at bounding box center [492, 234] width 227 height 16
paste input "https://alpha.app.dataplace.ai/"
type input "https://alpha.app.dataplace.ai/"
click at [694, 254] on div "Choose A Rule URL starts with https://alpha.placeme.dataplace.ai Delete And equ…" at bounding box center [754, 245] width 1107 height 186
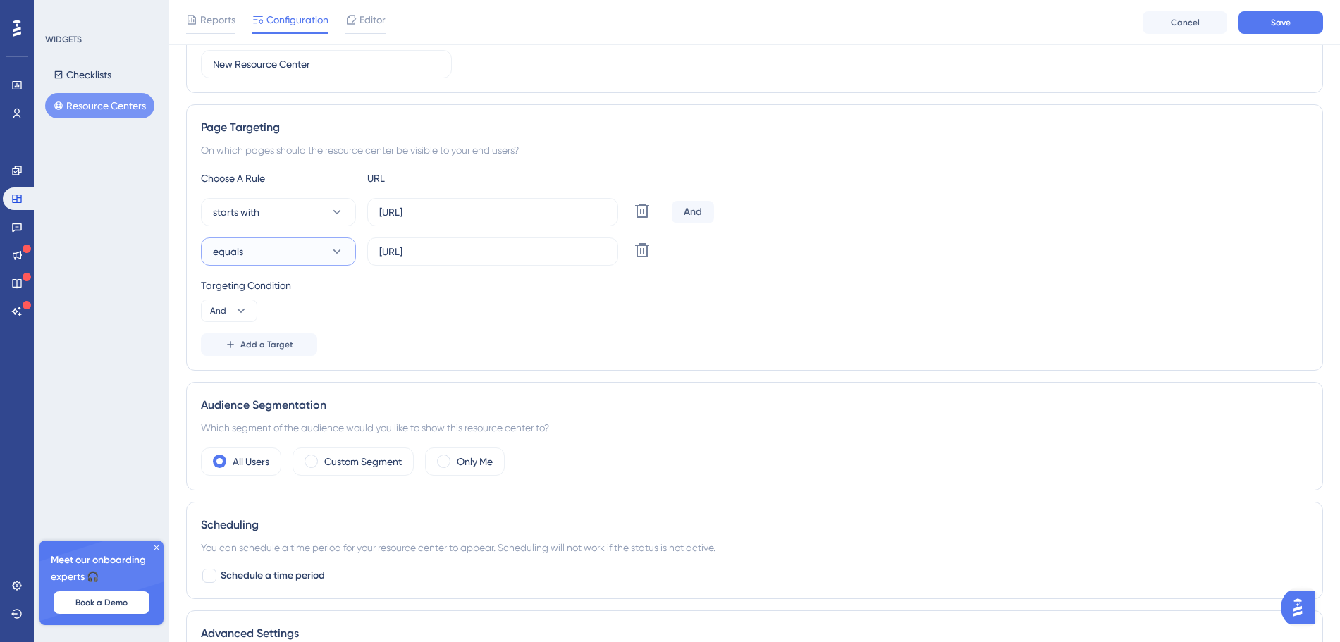
click at [309, 242] on button "equals" at bounding box center [278, 252] width 155 height 28
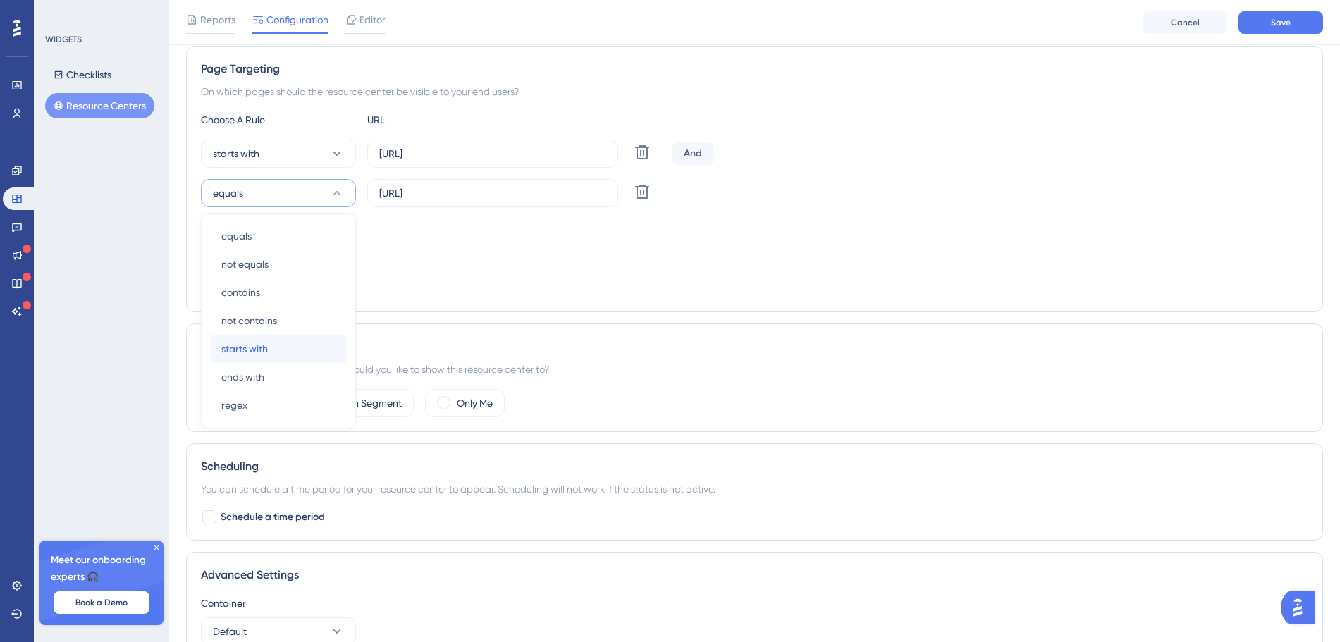
click at [269, 352] on div "starts with starts with" at bounding box center [278, 349] width 114 height 28
click at [657, 276] on div "Add a Target" at bounding box center [754, 286] width 1107 height 23
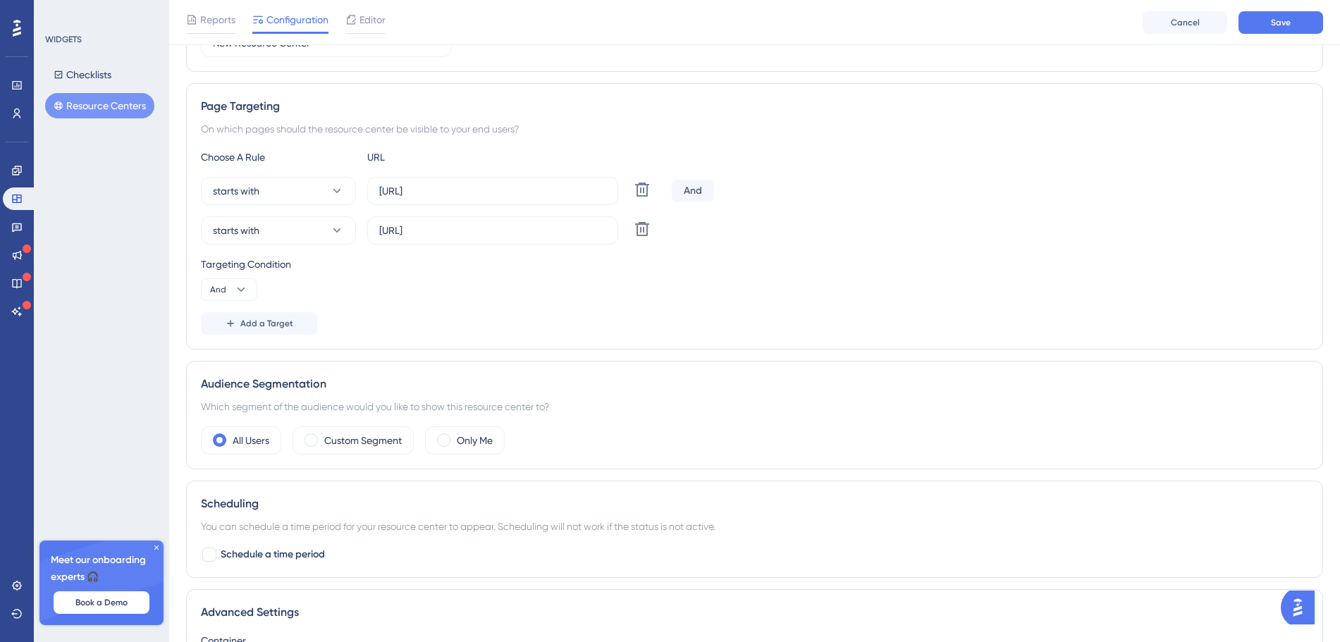
scroll to position [196, 0]
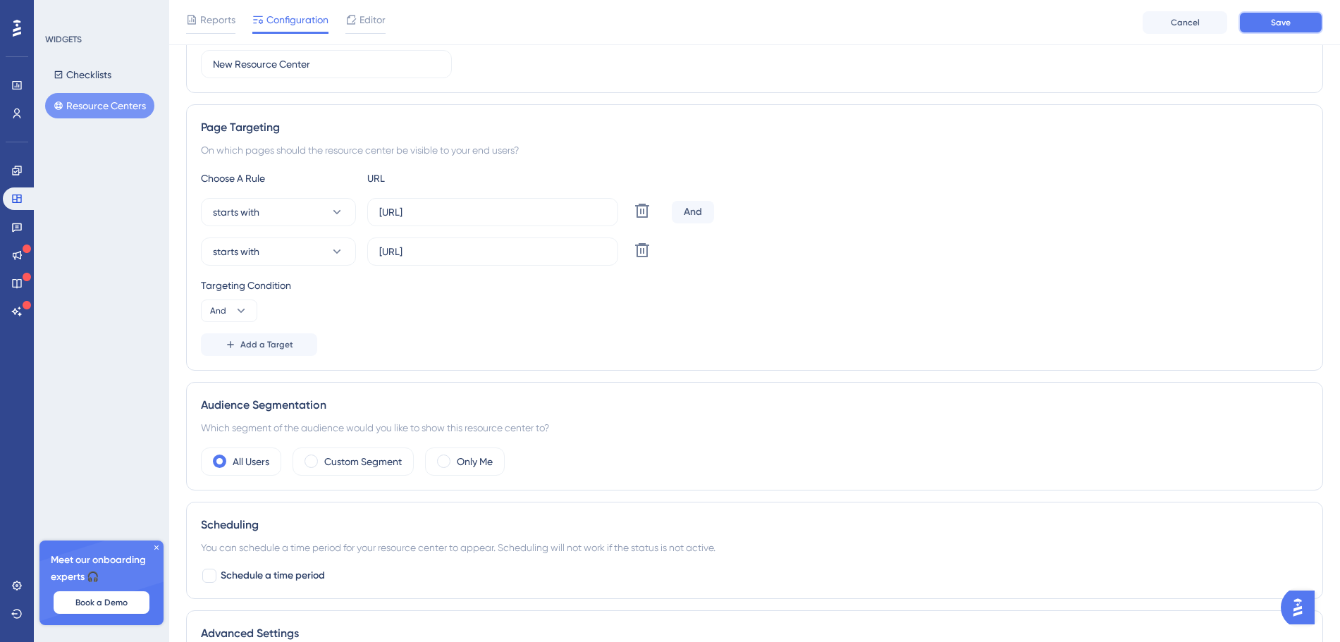
click at [1284, 20] on span "Save" at bounding box center [1281, 22] width 20 height 11
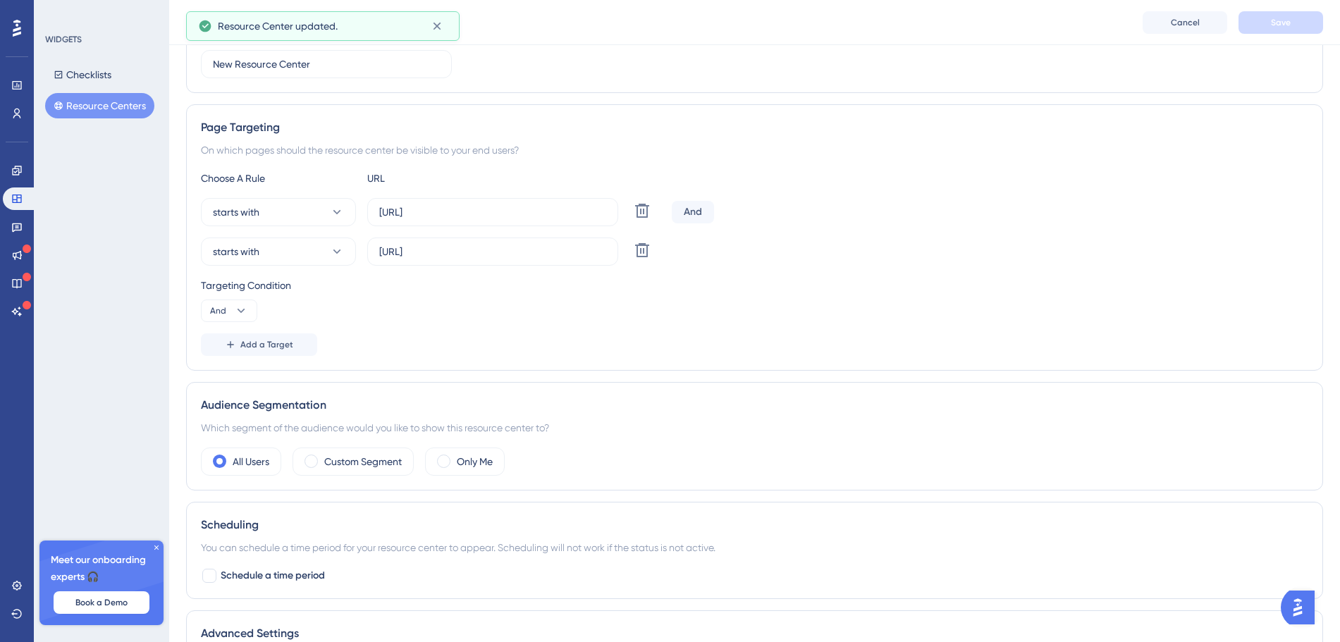
scroll to position [0, 0]
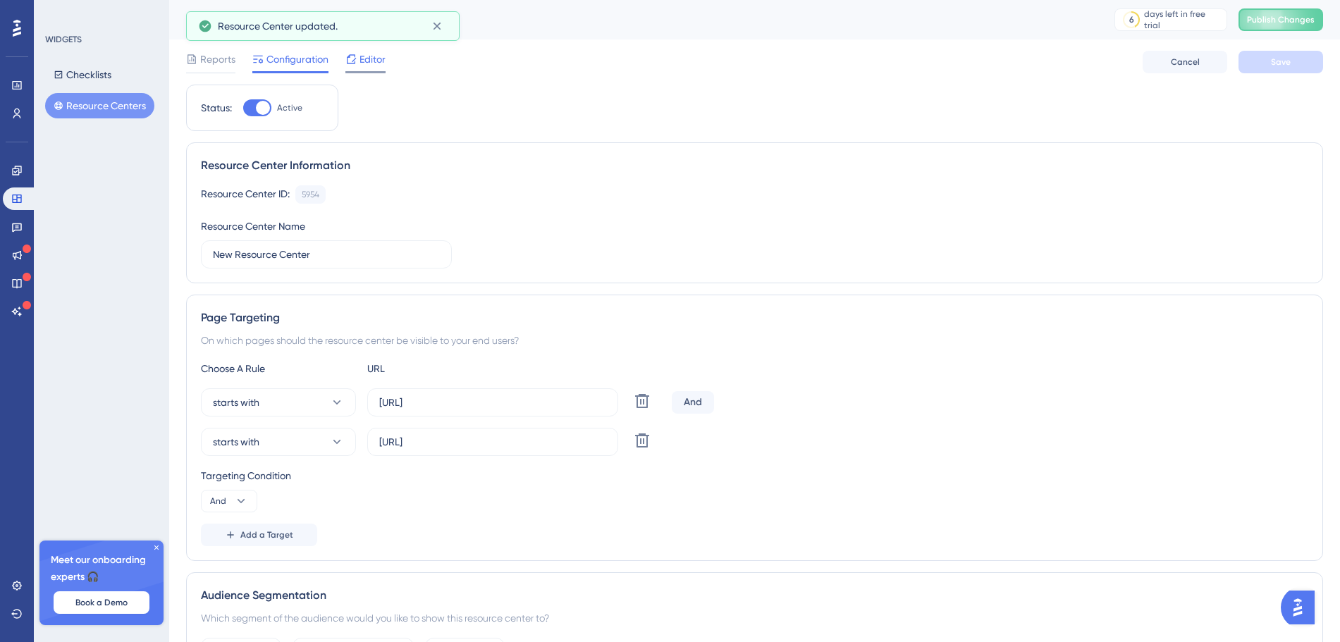
click at [364, 65] on span "Editor" at bounding box center [373, 59] width 26 height 17
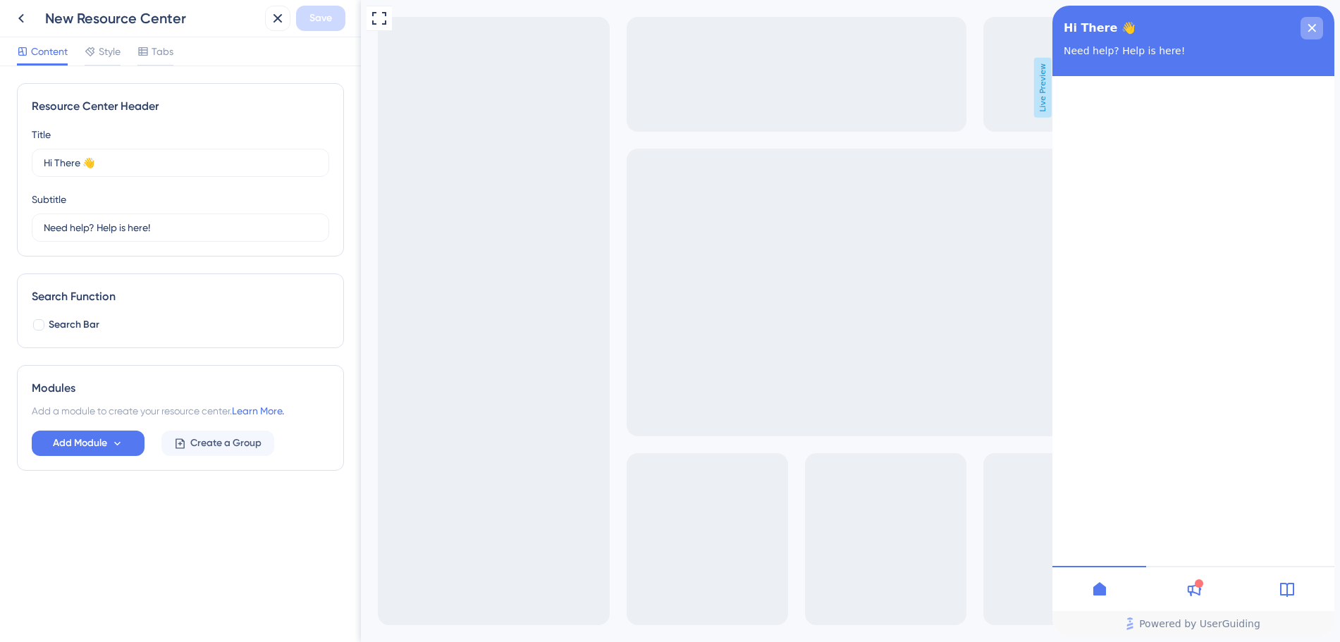
click at [1310, 23] on div "close resource center" at bounding box center [1312, 28] width 23 height 23
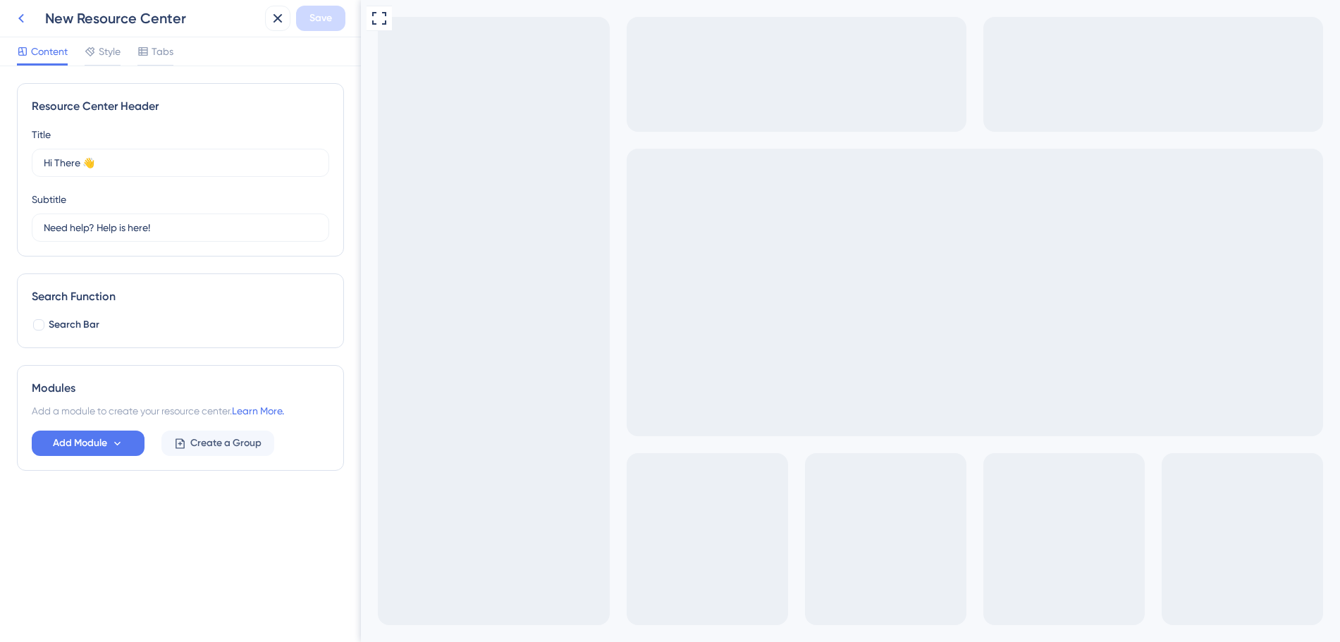
click at [21, 16] on icon at bounding box center [21, 18] width 6 height 9
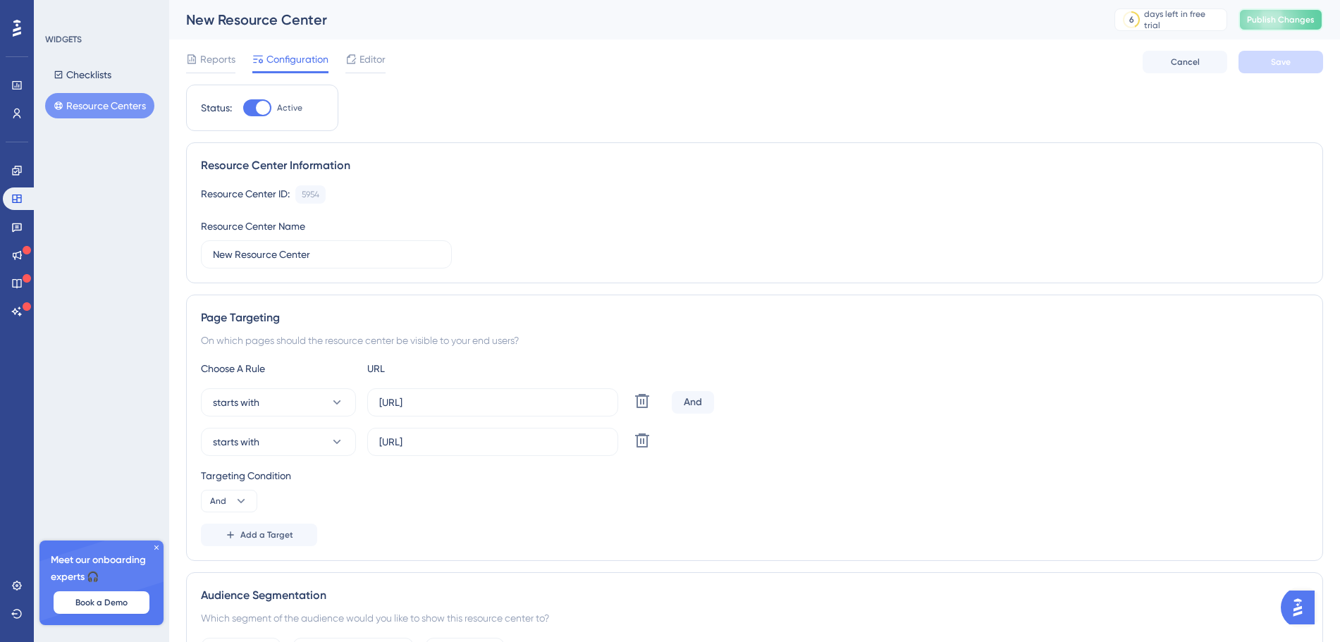
click at [1302, 25] on span "Publish Changes" at bounding box center [1281, 19] width 68 height 11
click at [686, 252] on div "Resource Center ID: 5954 Copy Resource Center Name New Resource Center" at bounding box center [754, 226] width 1107 height 83
click at [570, 443] on input "https://alpha.app.dataplace.ai/" at bounding box center [492, 442] width 227 height 16
click at [639, 441] on icon at bounding box center [642, 440] width 17 height 17
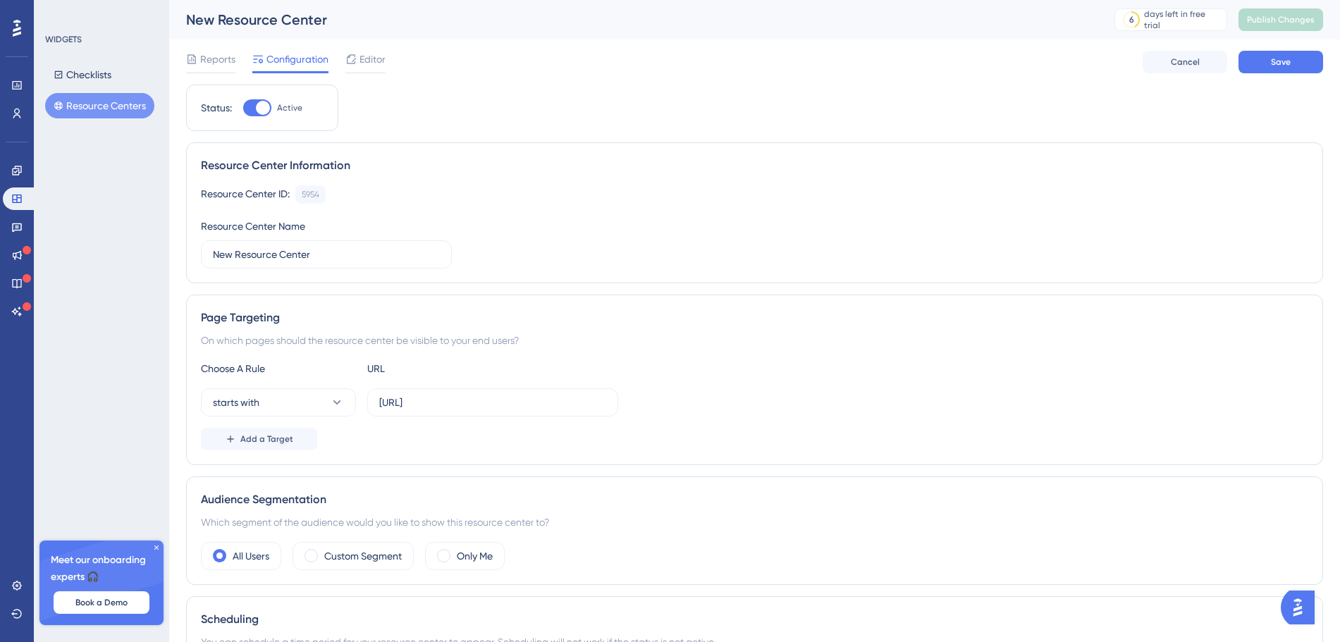
click at [725, 384] on div "Choose A Rule URL starts with https://alpha.placeme.dataplace.ai Add a Target" at bounding box center [754, 405] width 1107 height 90
click at [1286, 52] on button "Save" at bounding box center [1281, 62] width 85 height 23
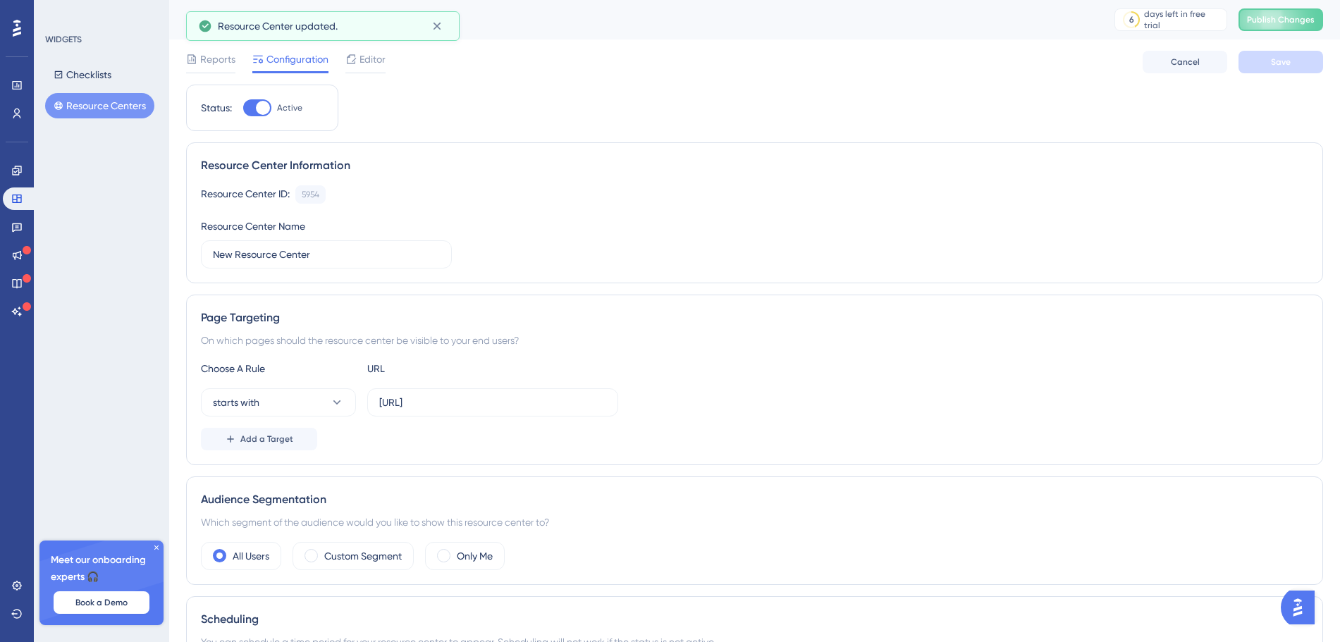
click at [664, 324] on div "Page Targeting" at bounding box center [754, 317] width 1107 height 17
click at [1277, 16] on span "Publish Changes" at bounding box center [1281, 19] width 68 height 11
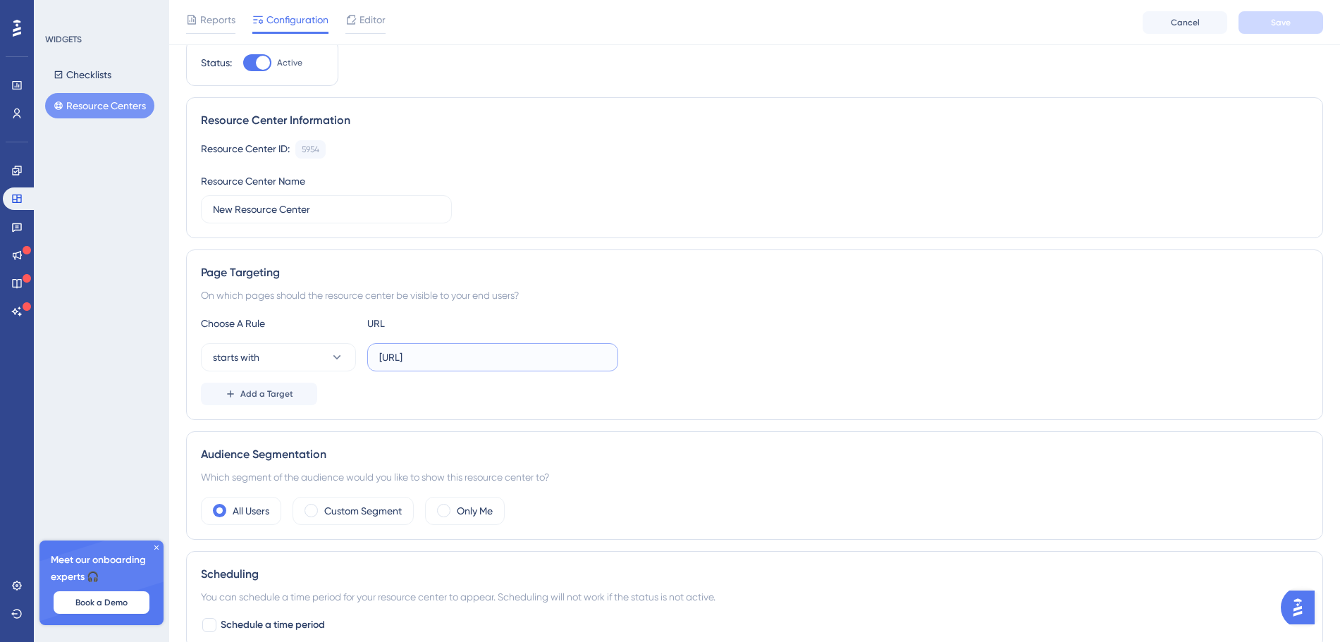
click at [572, 352] on input "https://alpha.placeme.dataplace.ai" at bounding box center [492, 358] width 227 height 16
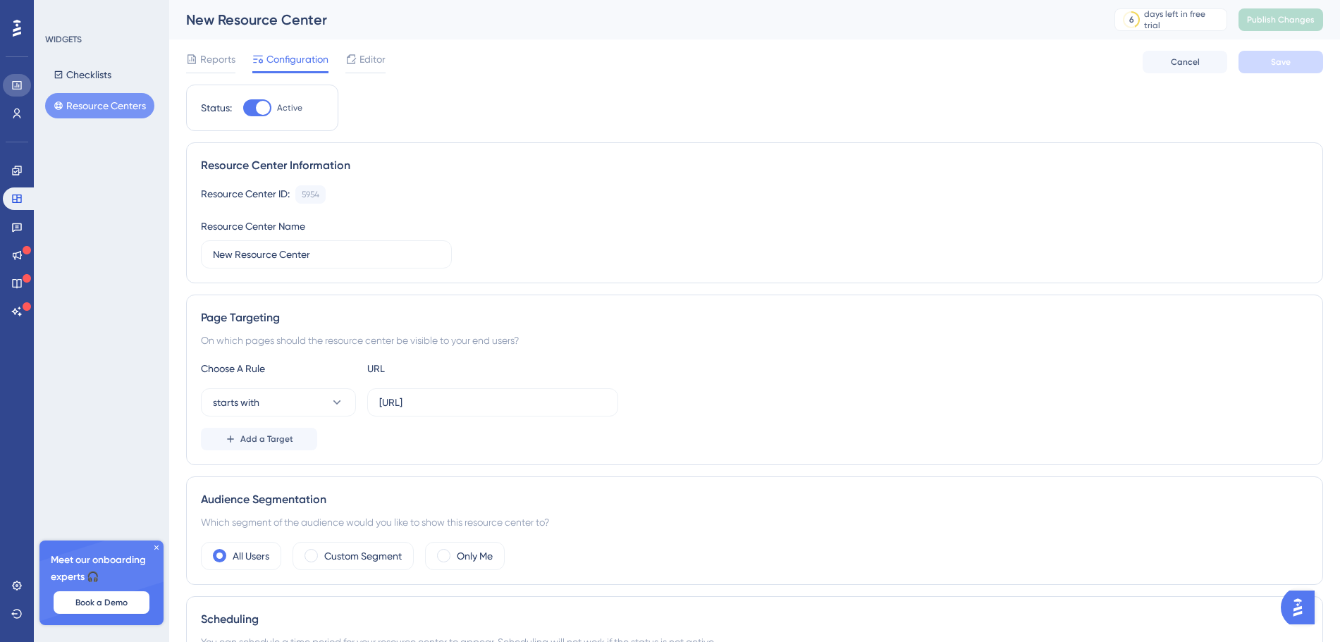
click at [18, 77] on link at bounding box center [17, 85] width 28 height 23
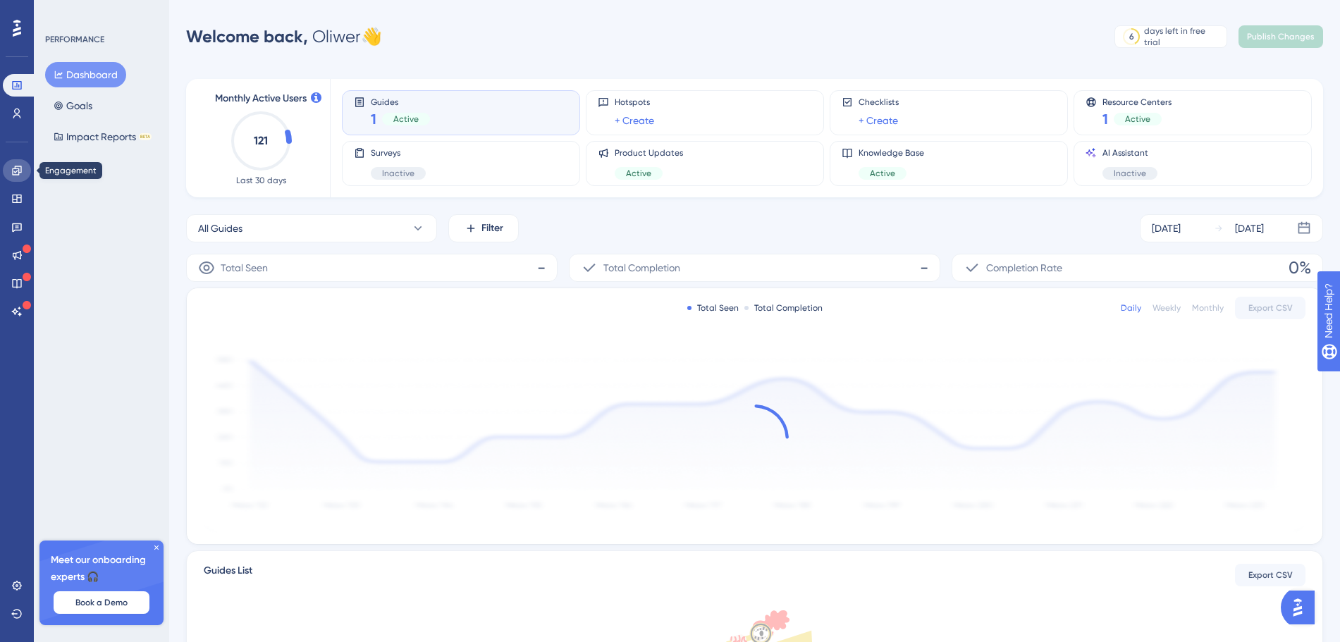
click at [22, 175] on icon at bounding box center [16, 170] width 11 height 11
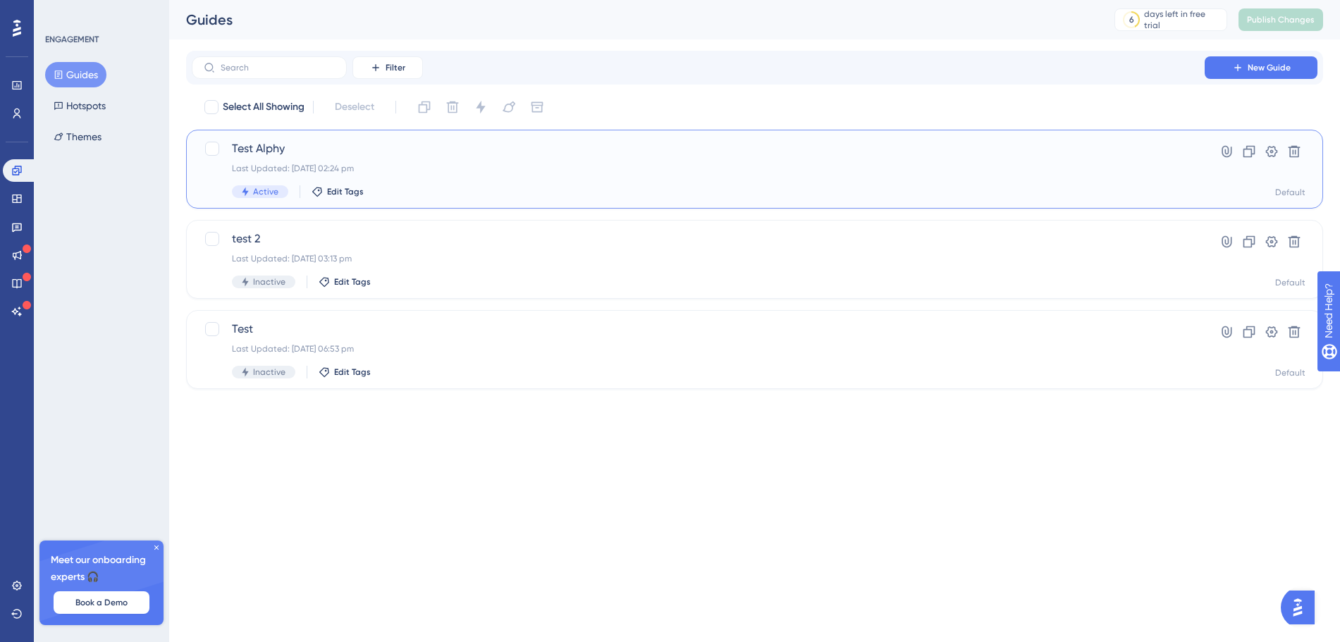
click at [403, 159] on div "Test Alphy Last Updated: 10 Sept 2025 02:24 pm Active Edit Tags" at bounding box center [698, 169] width 933 height 58
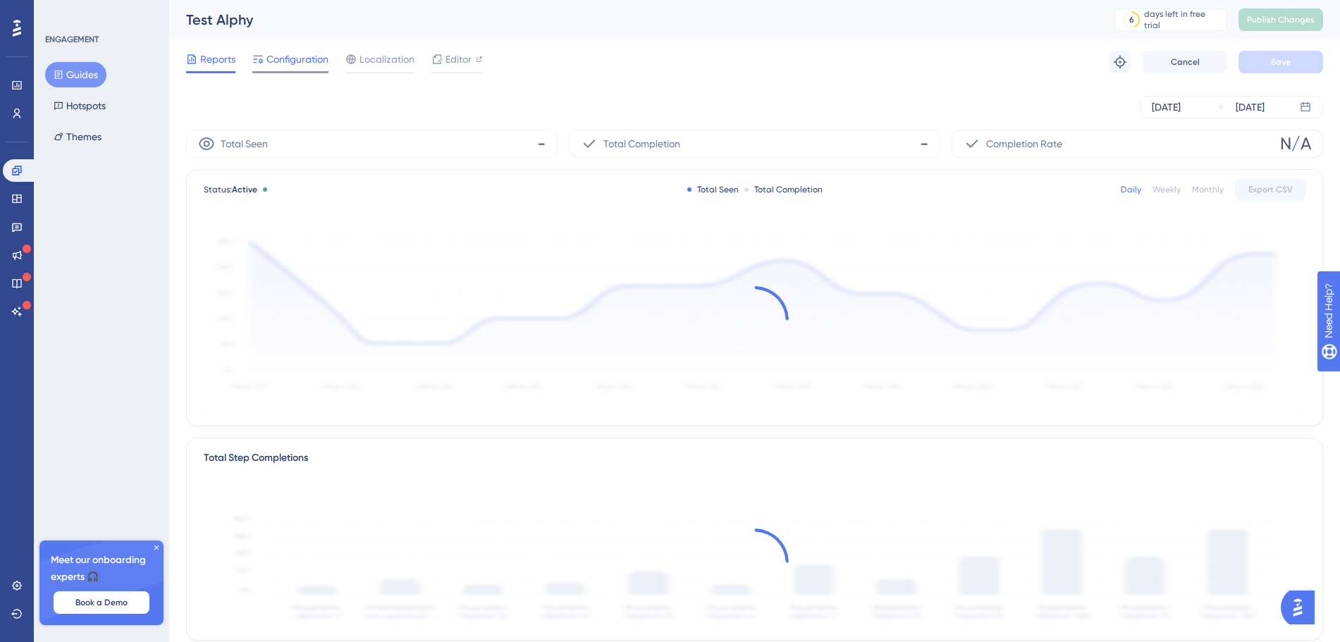
click at [294, 63] on span "Configuration" at bounding box center [297, 59] width 62 height 17
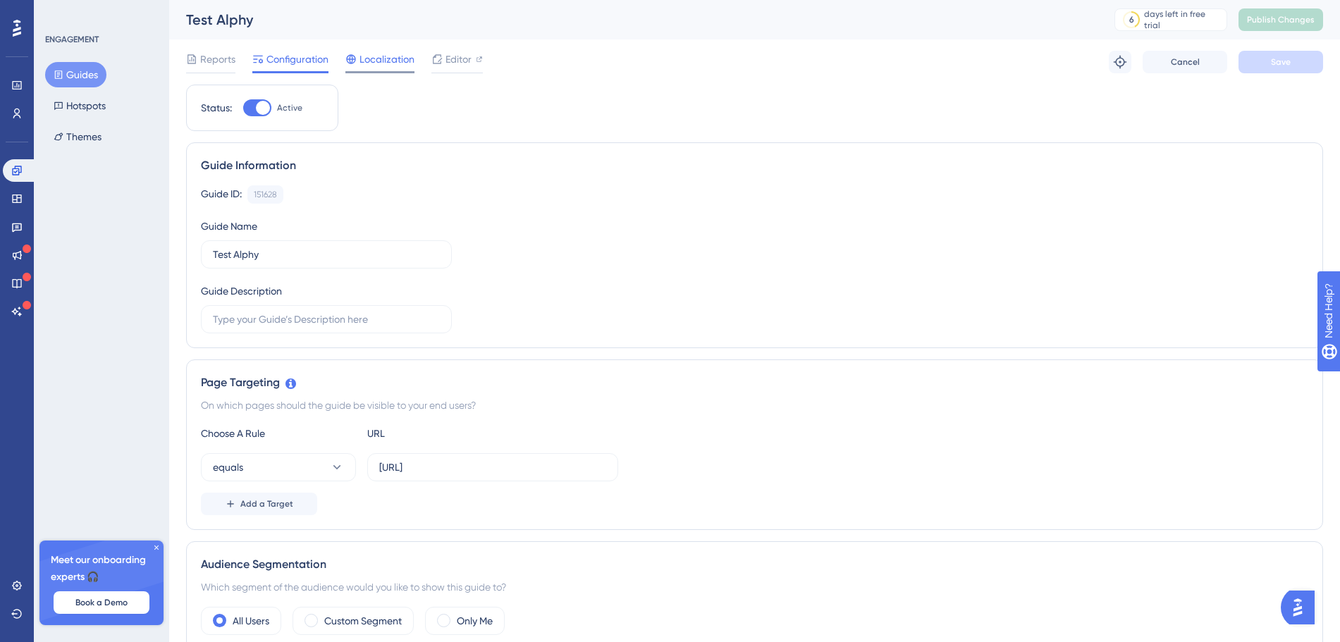
click at [377, 64] on span "Localization" at bounding box center [387, 59] width 55 height 17
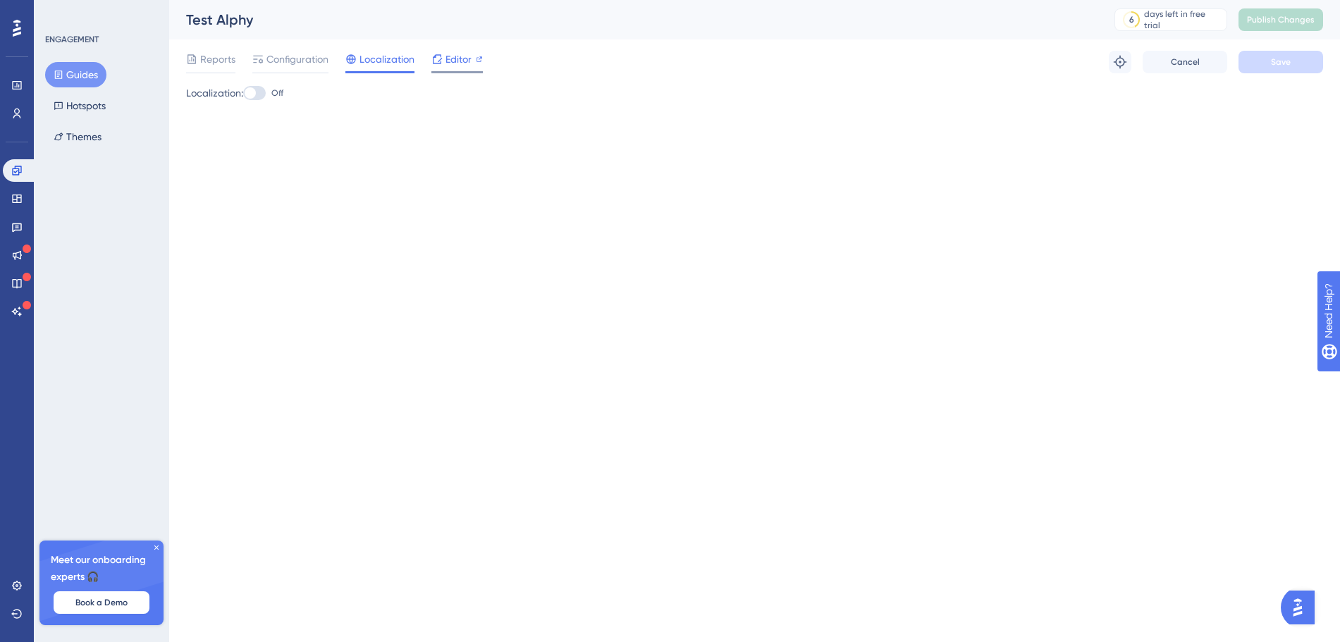
click at [462, 66] on span "Editor" at bounding box center [459, 59] width 26 height 17
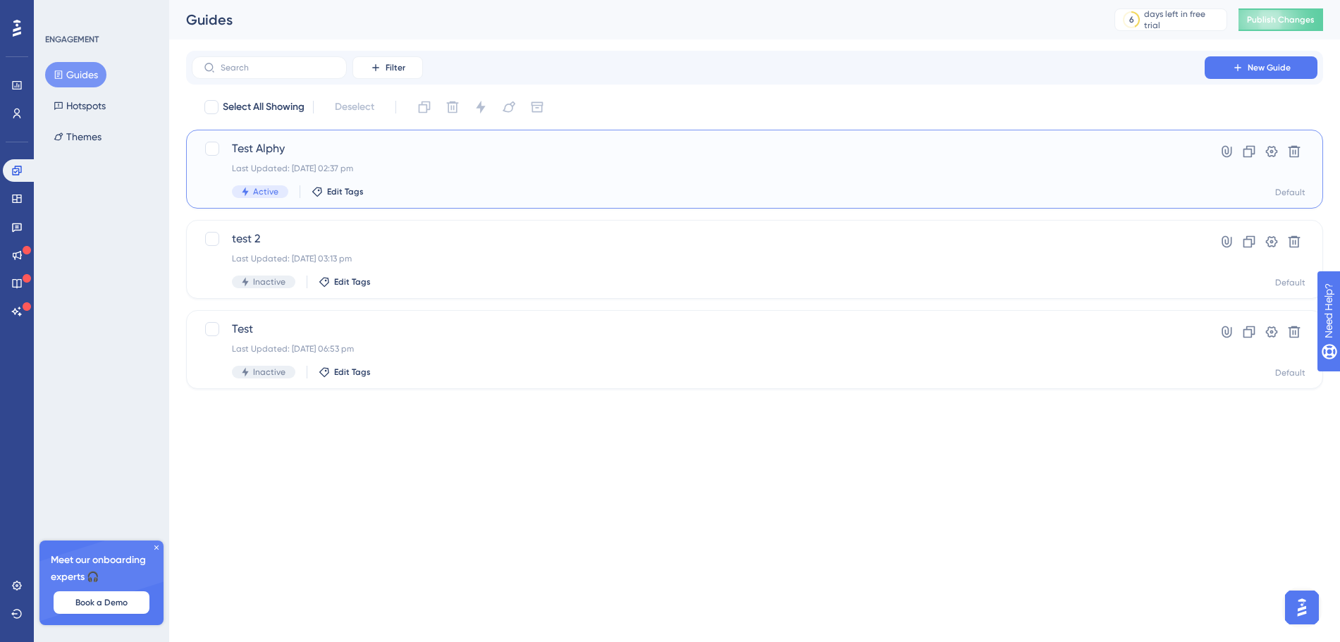
click at [802, 160] on div "Test Alphy Last Updated: 10 Sept 2025 02:37 pm Active Edit Tags" at bounding box center [698, 169] width 933 height 58
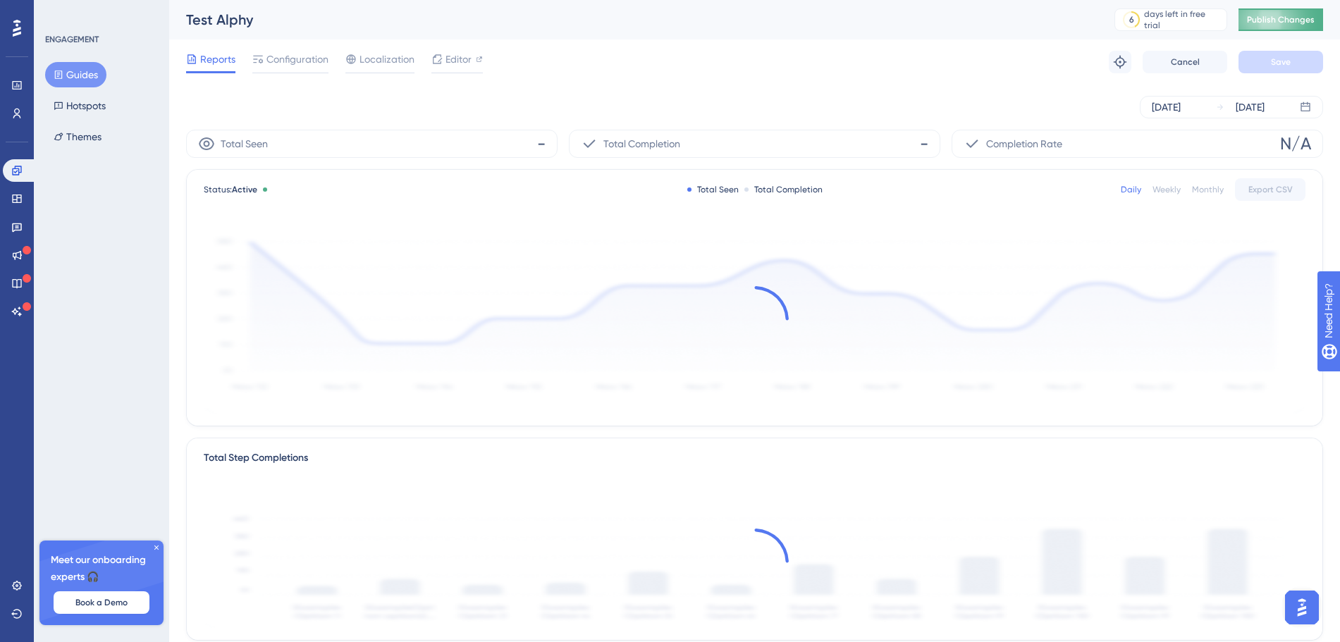
click at [1284, 29] on button "Publish Changes" at bounding box center [1281, 19] width 85 height 23
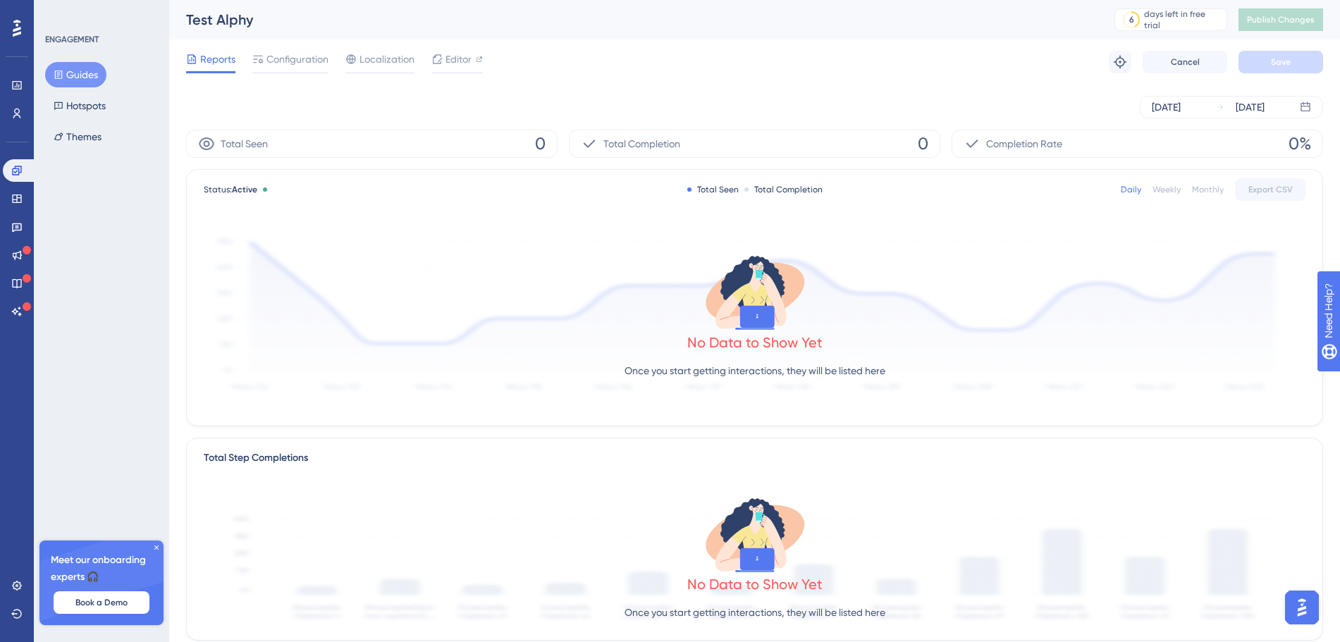
click at [82, 76] on button "Guides" at bounding box center [75, 74] width 61 height 25
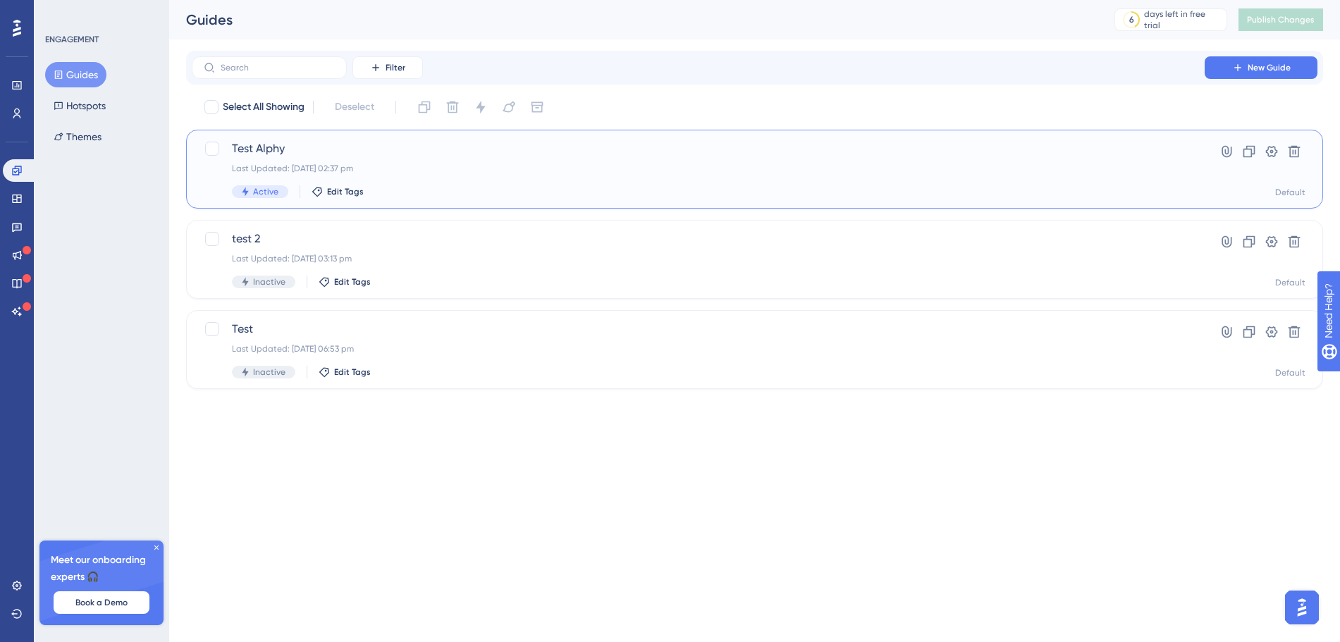
click at [337, 163] on div "Last Updated: 10 Sept 2025 02:37 pm" at bounding box center [698, 168] width 933 height 11
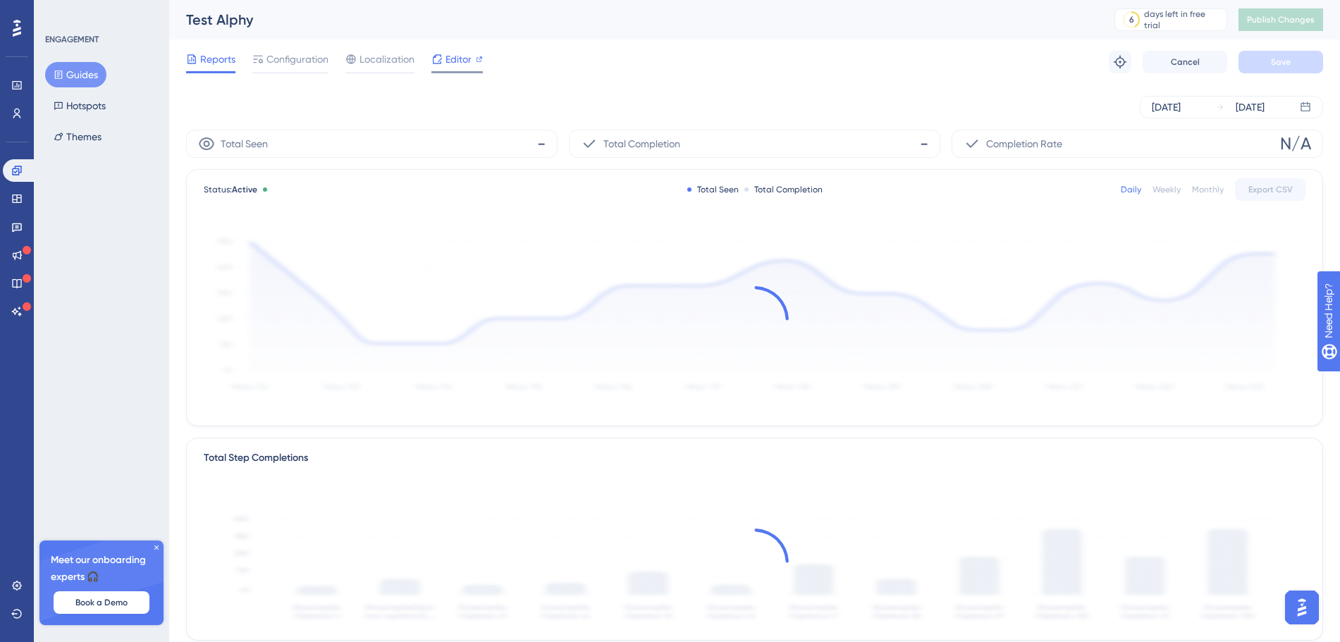
click at [462, 59] on span "Editor" at bounding box center [459, 59] width 26 height 17
click at [364, 52] on span "Localization" at bounding box center [387, 59] width 55 height 17
click at [357, 66] on div "Localization" at bounding box center [379, 59] width 69 height 17
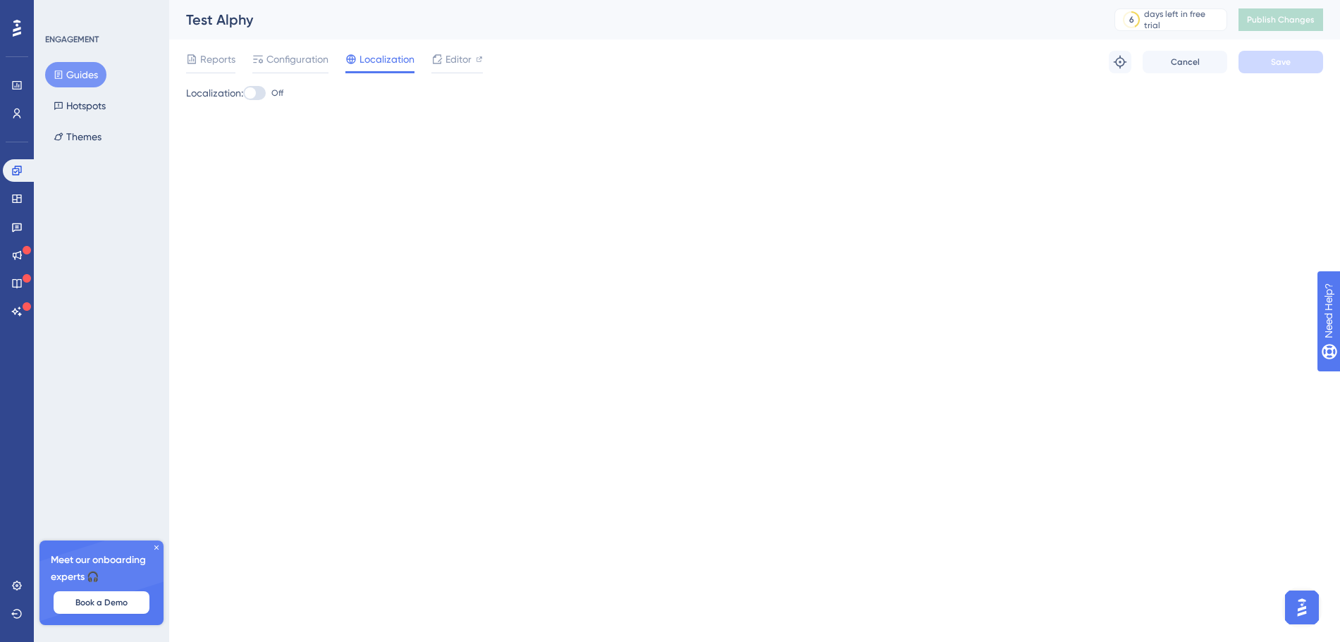
click at [379, 59] on span "Localization" at bounding box center [387, 59] width 55 height 17
click at [323, 143] on div "Performance Users Engagement Widgets Feedback Product Updates Knowledge Base AI…" at bounding box center [754, 73] width 1171 height 147
click at [313, 60] on span "Configuration" at bounding box center [297, 59] width 62 height 17
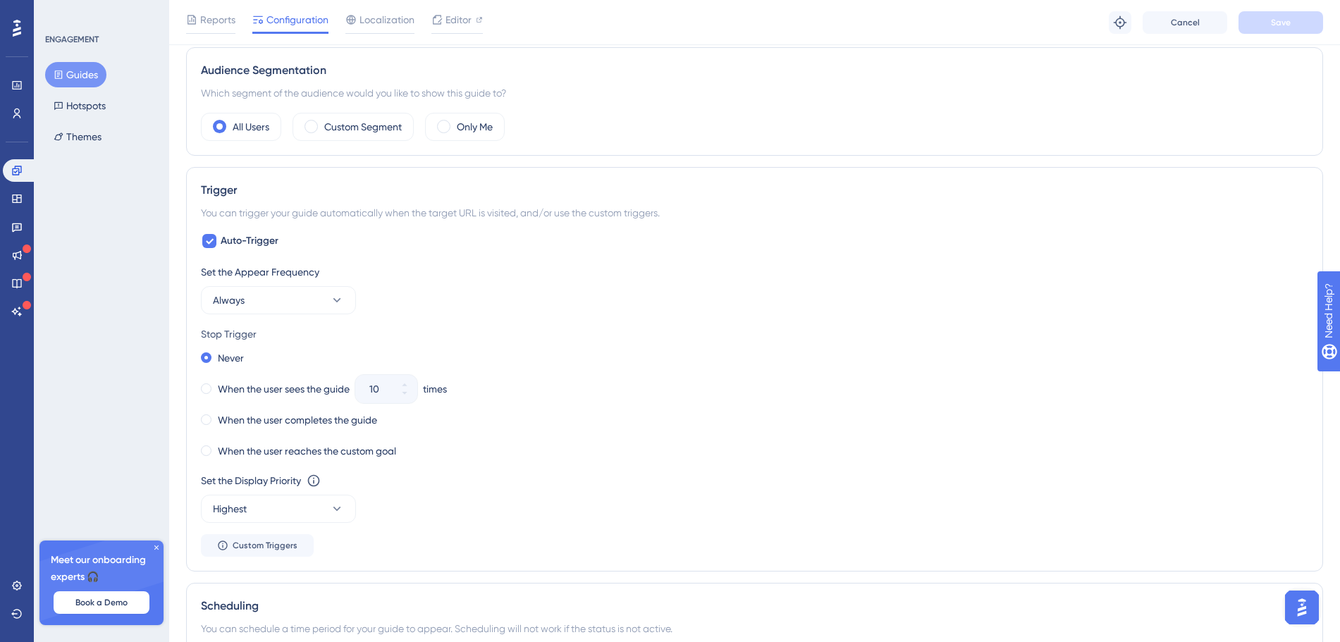
scroll to position [625, 0]
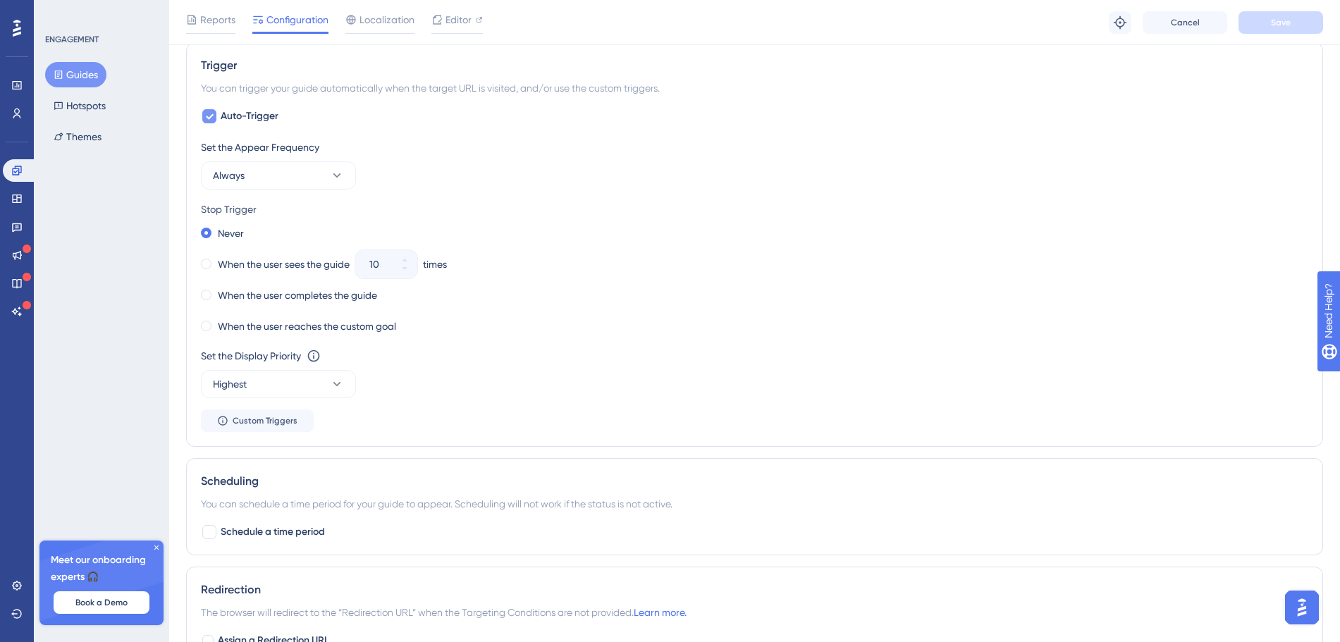
click at [216, 120] on div at bounding box center [209, 116] width 14 height 14
checkbox input "false"
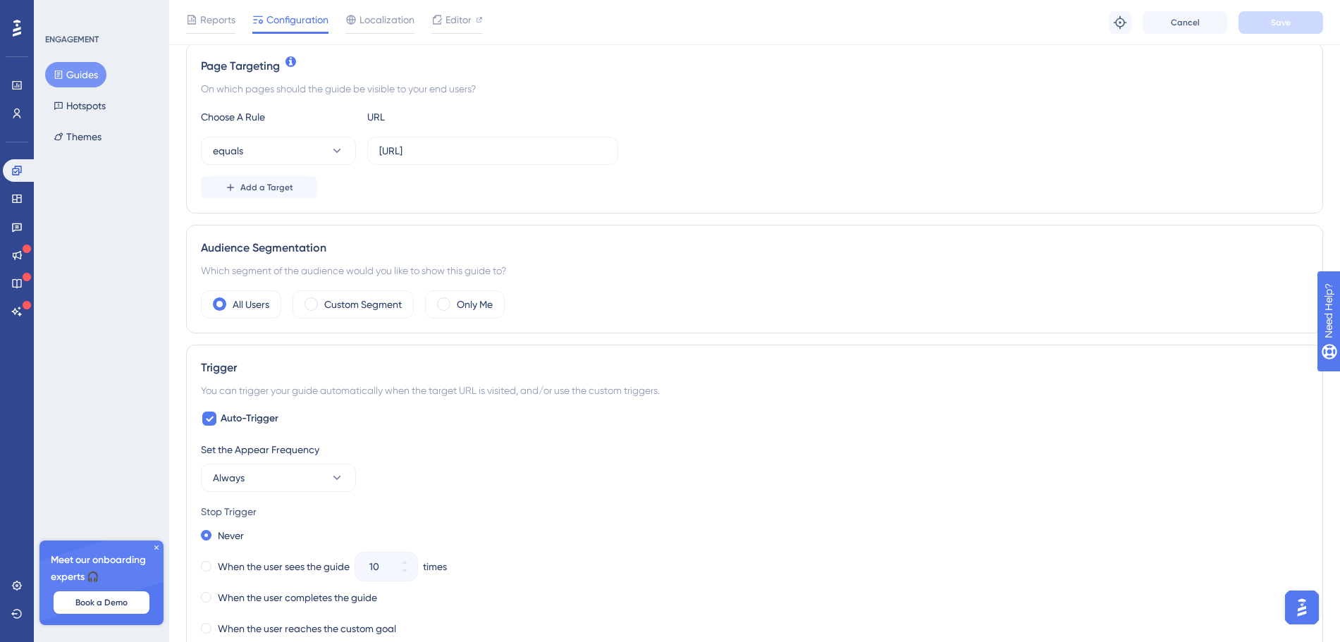
scroll to position [0, 0]
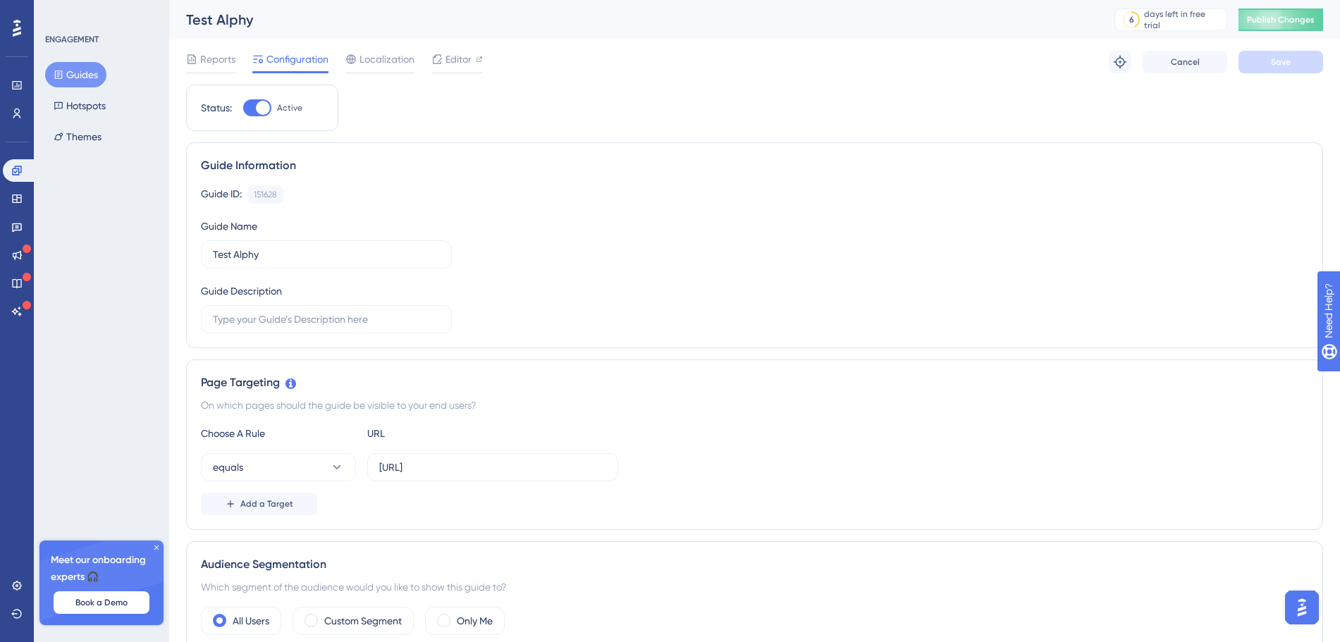
click at [1293, 608] on img "Open AI Assistant Launcher" at bounding box center [1301, 607] width 25 height 25
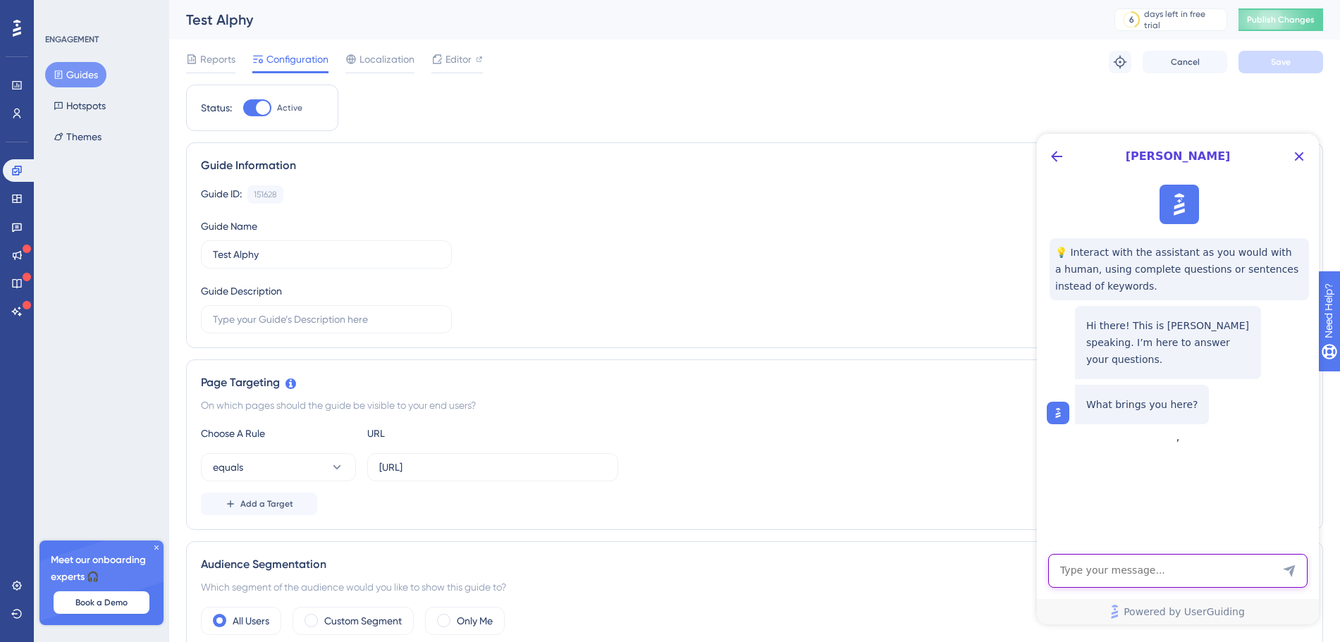
click at [1138, 567] on textarea "AI Assistant Text Input" at bounding box center [1177, 571] width 259 height 34
type textarea "the guide is appearing before my web is loading. It;s incorrect"
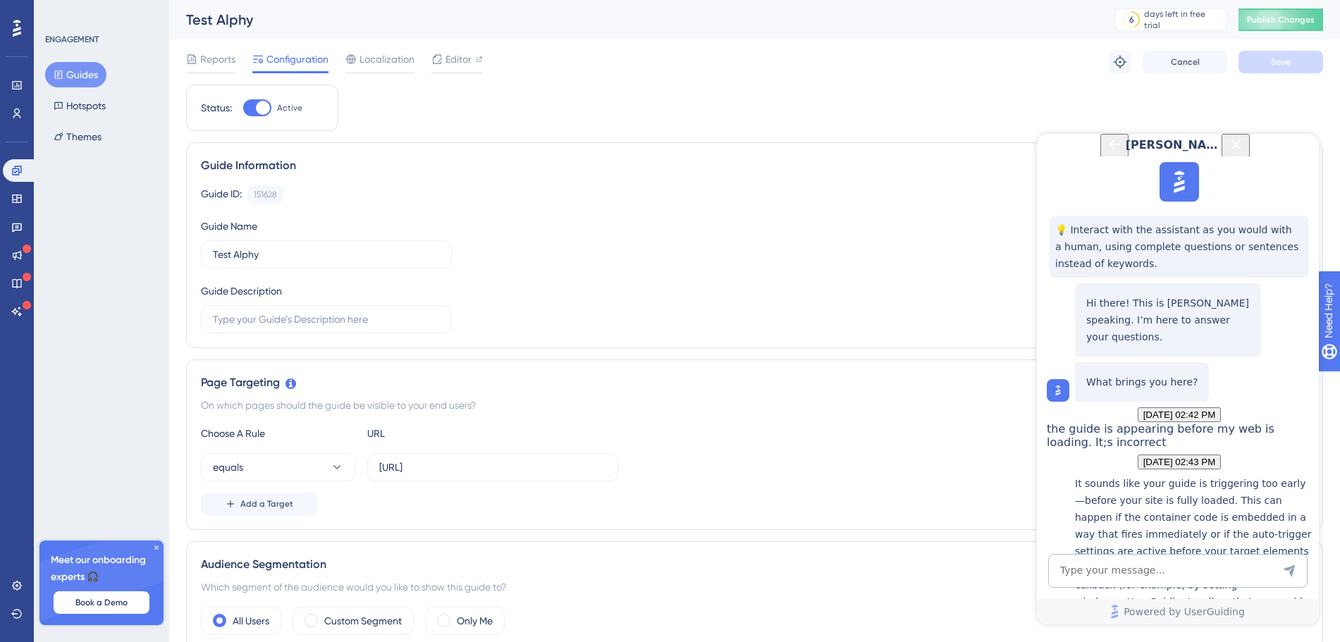
scroll to position [355, 0]
click at [25, 170] on link at bounding box center [20, 170] width 34 height 23
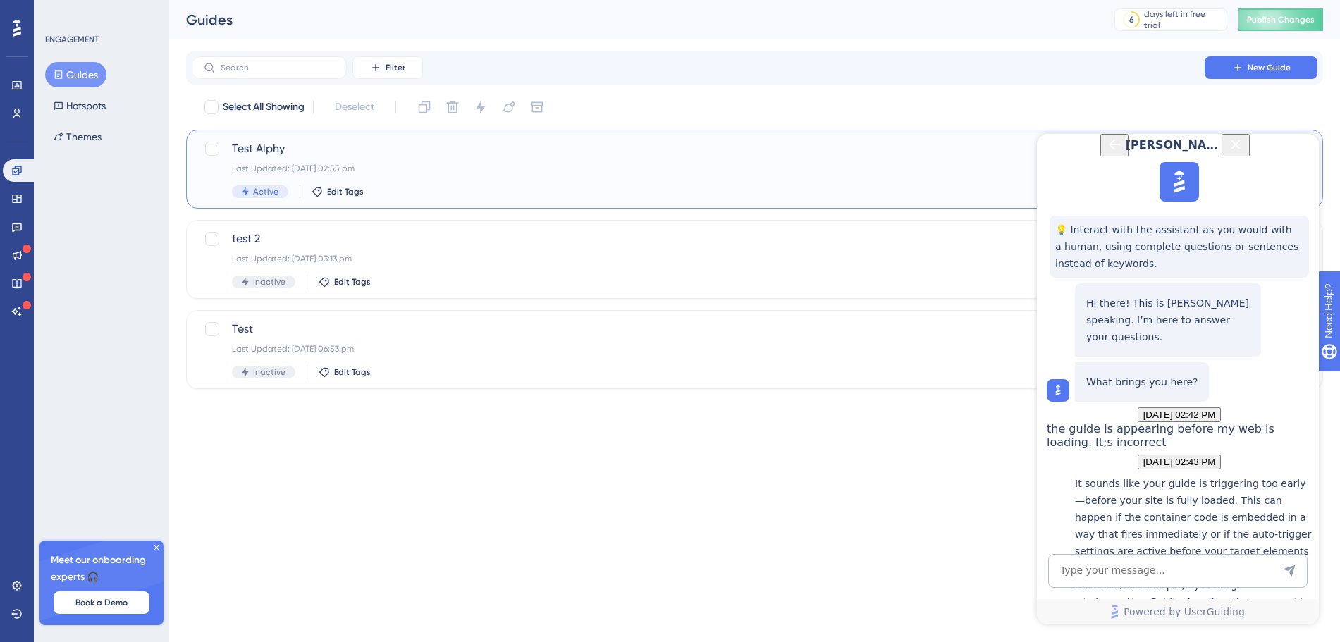
click at [271, 161] on div "Test Alphy Last Updated: 10 Sept 2025 02:55 pm Active Edit Tags" at bounding box center [698, 169] width 933 height 58
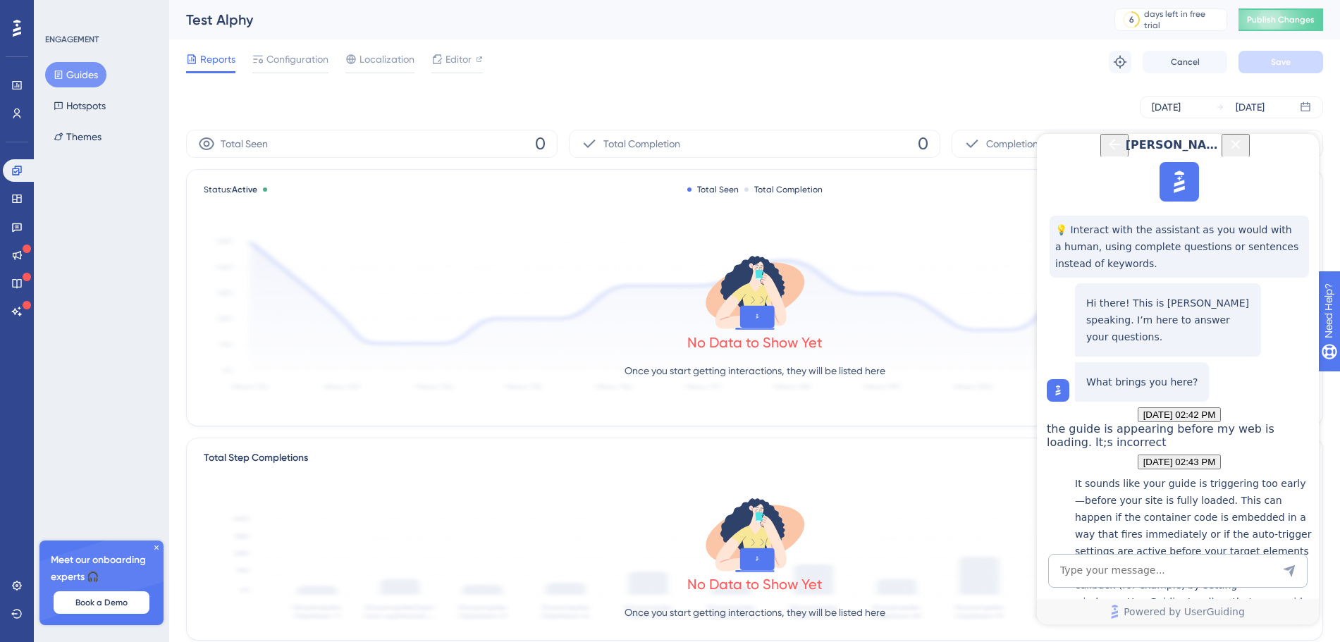
scroll to position [144, 0]
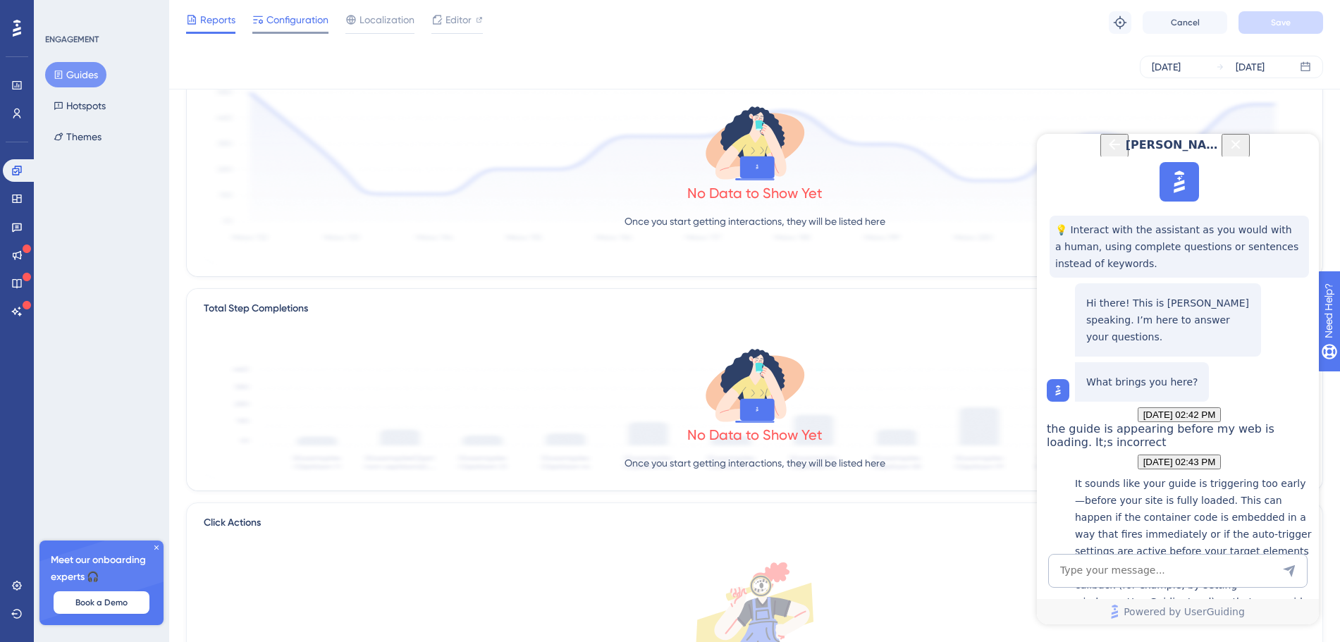
click at [312, 21] on span "Configuration" at bounding box center [297, 19] width 62 height 17
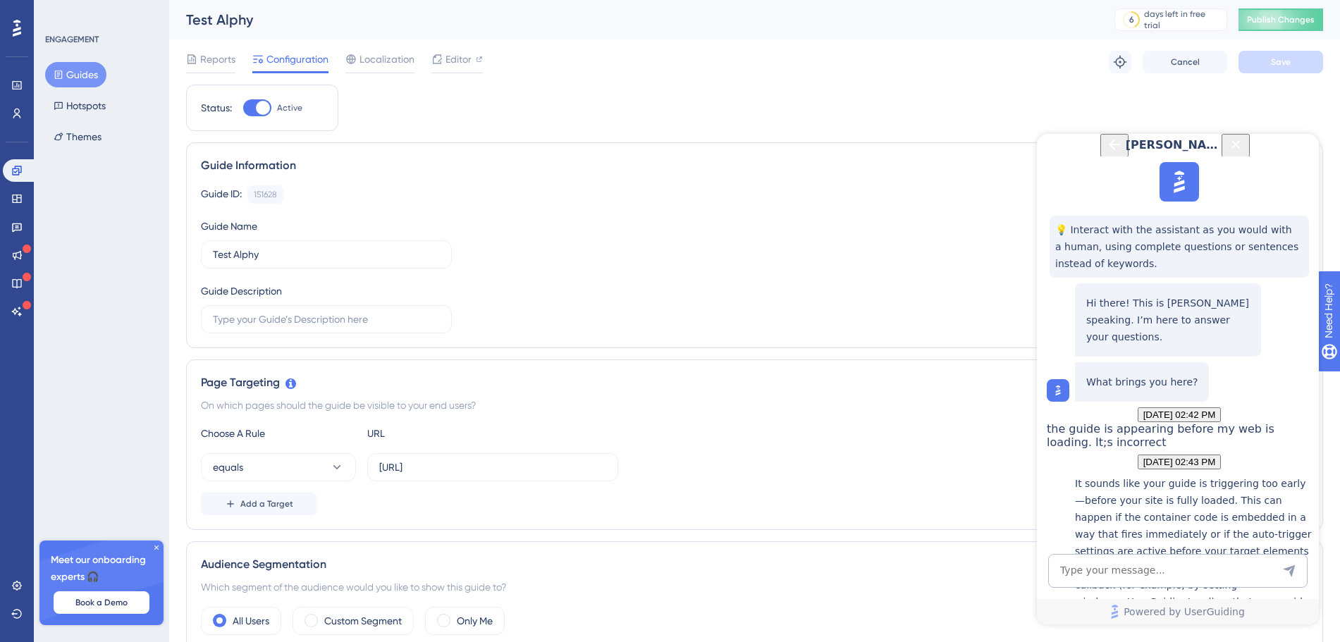
click at [252, 121] on div "Status: Active" at bounding box center [262, 108] width 152 height 47
click at [257, 113] on div at bounding box center [257, 107] width 28 height 17
click at [243, 109] on input "Active" at bounding box center [242, 108] width 1 height 1
checkbox input "false"
click at [1288, 69] on button "Save" at bounding box center [1281, 62] width 85 height 23
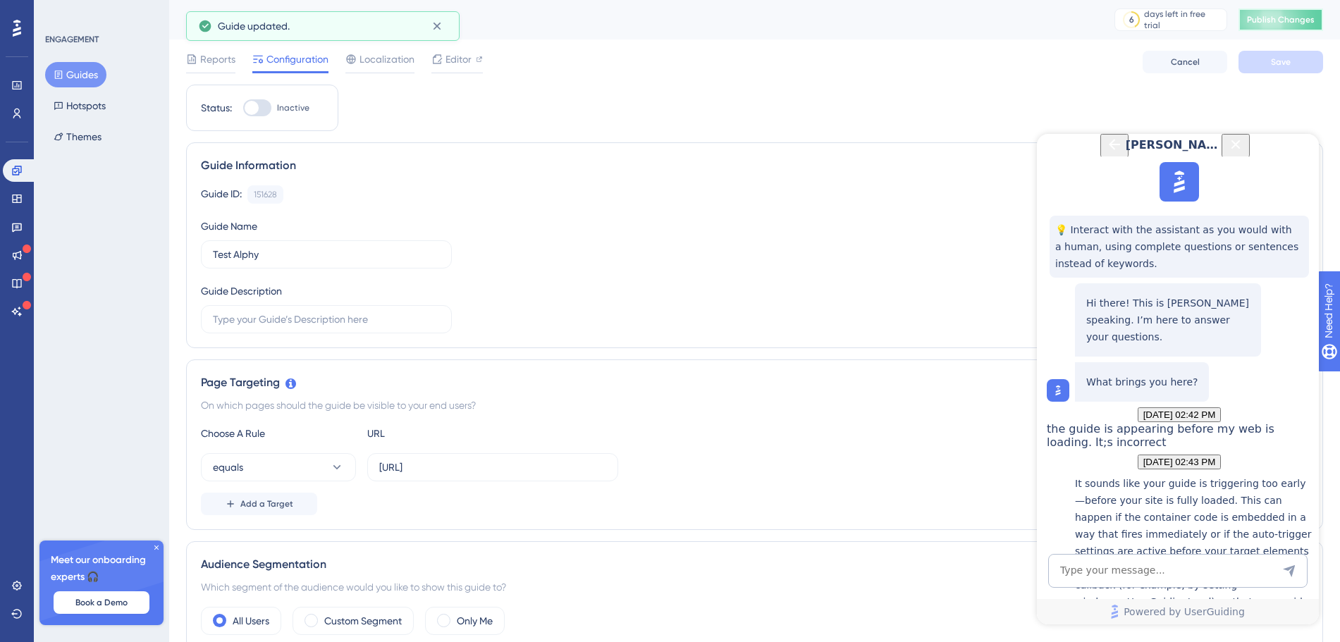
click at [1284, 22] on button "Publish Changes" at bounding box center [1281, 19] width 85 height 23
click at [1164, 475] on p "It sounds like your guide is triggering too early—before your site is fully loa…" at bounding box center [1193, 576] width 237 height 203
drag, startPoint x: 1087, startPoint y: 413, endPoint x: 1207, endPoint y: 420, distance: 120.0
click at [1208, 475] on p "It sounds like your guide is triggering too early—before your site is fully loa…" at bounding box center [1193, 576] width 237 height 203
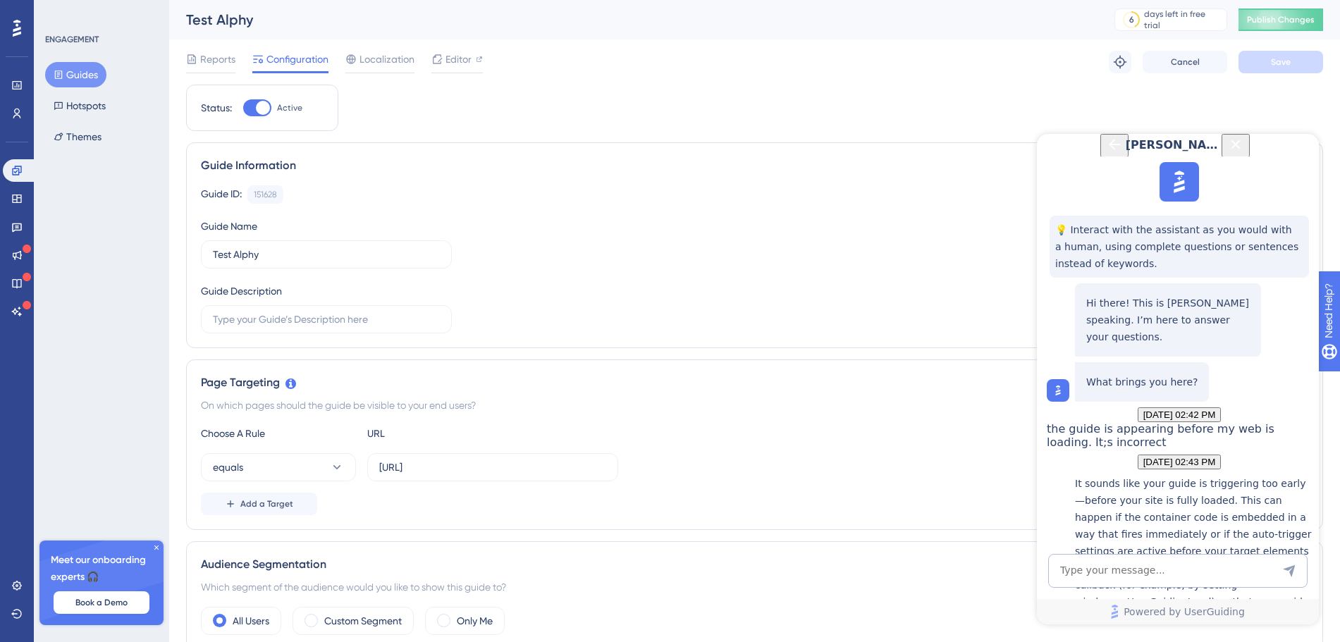
click at [1148, 475] on p "It sounds like your guide is triggering too early—before your site is fully loa…" at bounding box center [1193, 576] width 237 height 203
drag, startPoint x: 1214, startPoint y: 417, endPoint x: 1070, endPoint y: 417, distance: 143.8
click at [1070, 475] on div "It sounds like your guide is triggering too early—before your site is fully loa…" at bounding box center [1179, 605] width 265 height 260
copy p "window.onUserGuidingLoad"
click at [877, 240] on div "Guide ID: 151628 Copy Guide Name Test Alphy Guide Description" at bounding box center [754, 259] width 1107 height 148
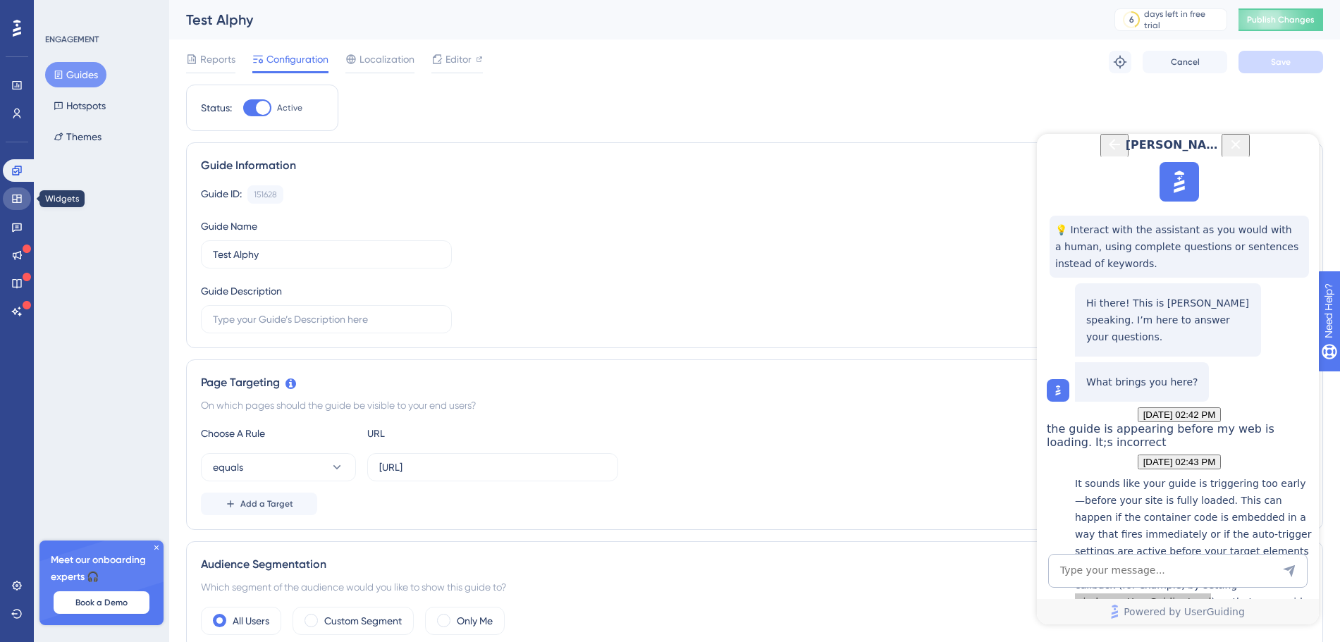
click at [15, 200] on icon at bounding box center [16, 198] width 11 height 11
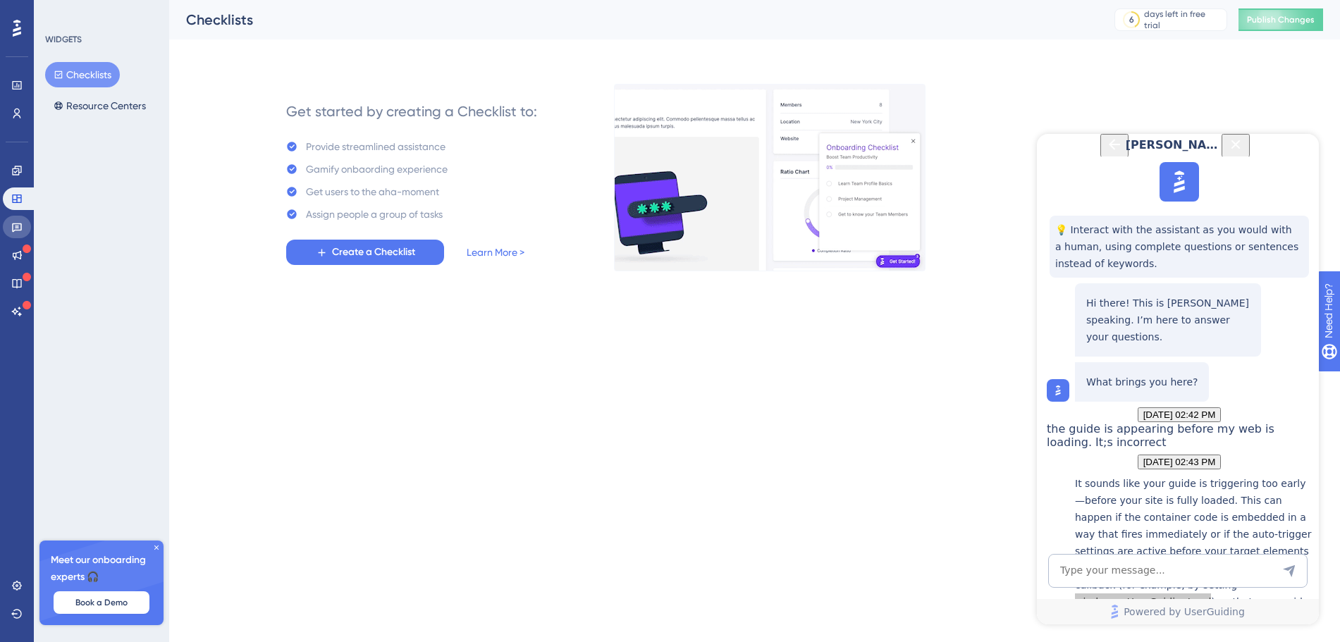
click at [10, 222] on link at bounding box center [17, 227] width 28 height 23
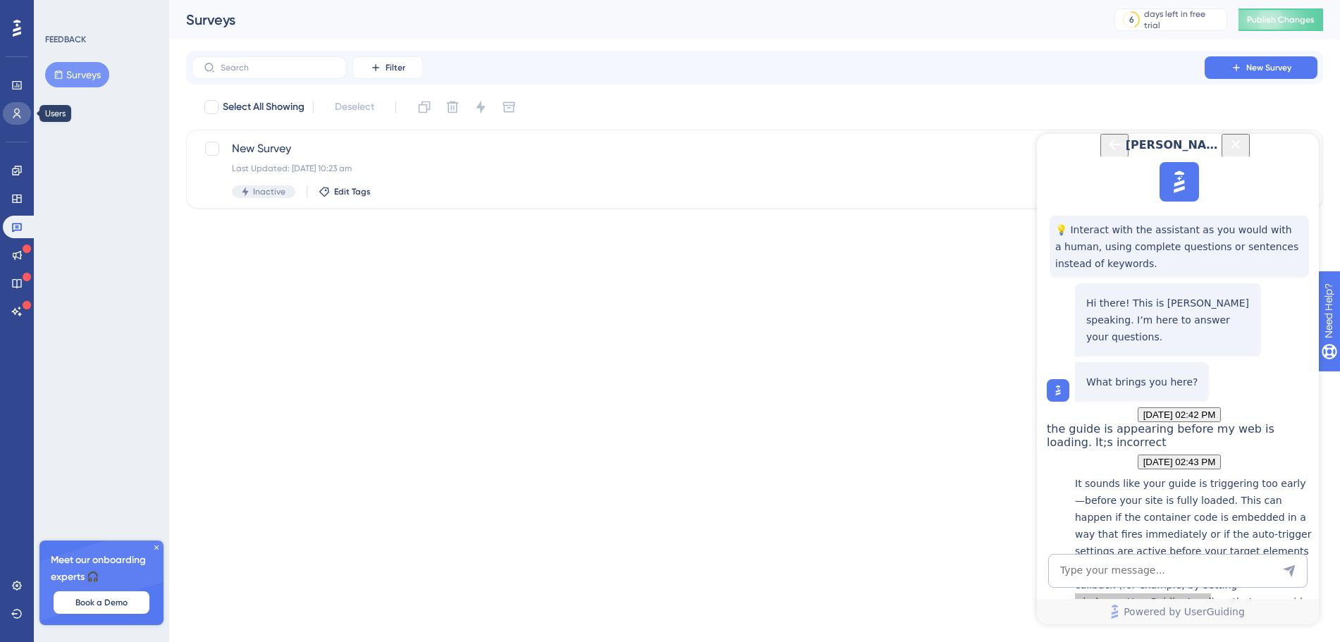
click at [20, 120] on link at bounding box center [17, 113] width 28 height 23
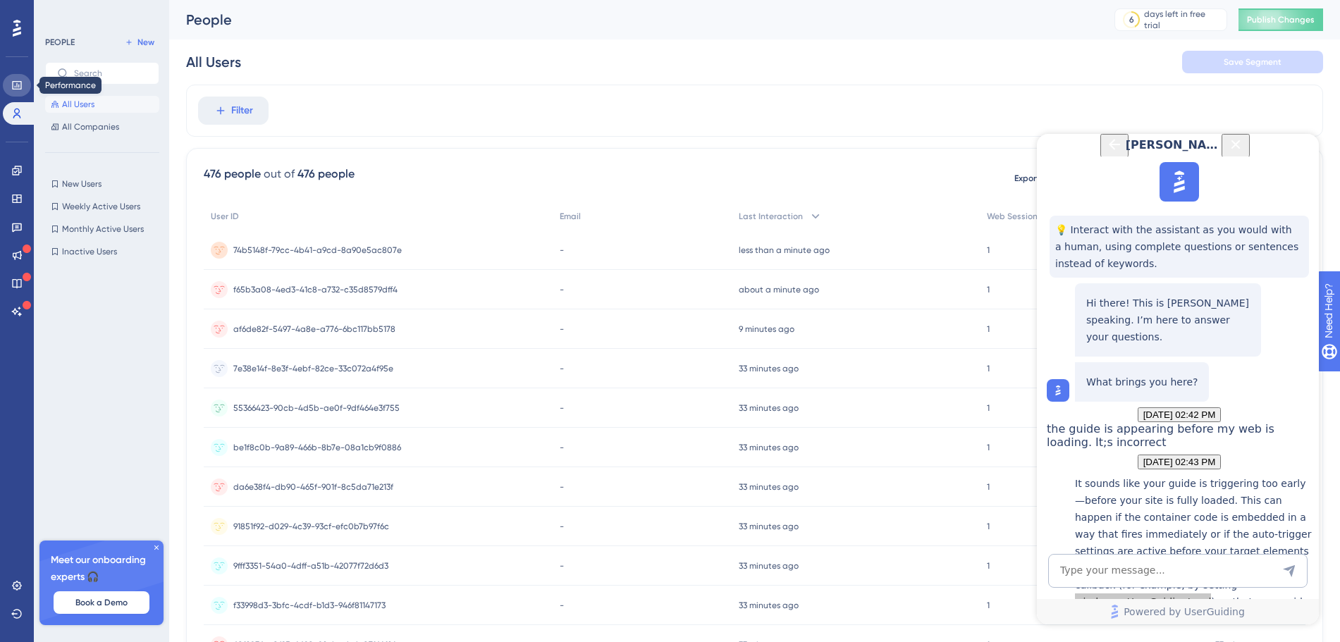
click at [21, 92] on link at bounding box center [17, 85] width 28 height 23
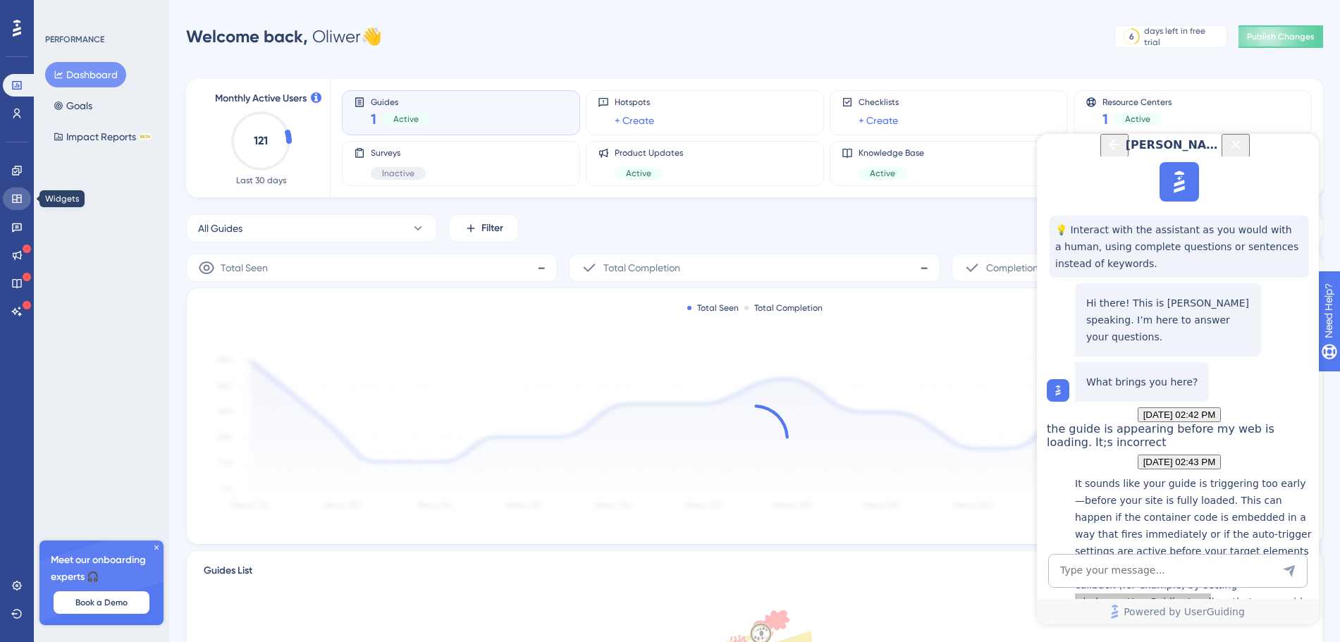
click at [17, 201] on icon at bounding box center [16, 198] width 11 height 11
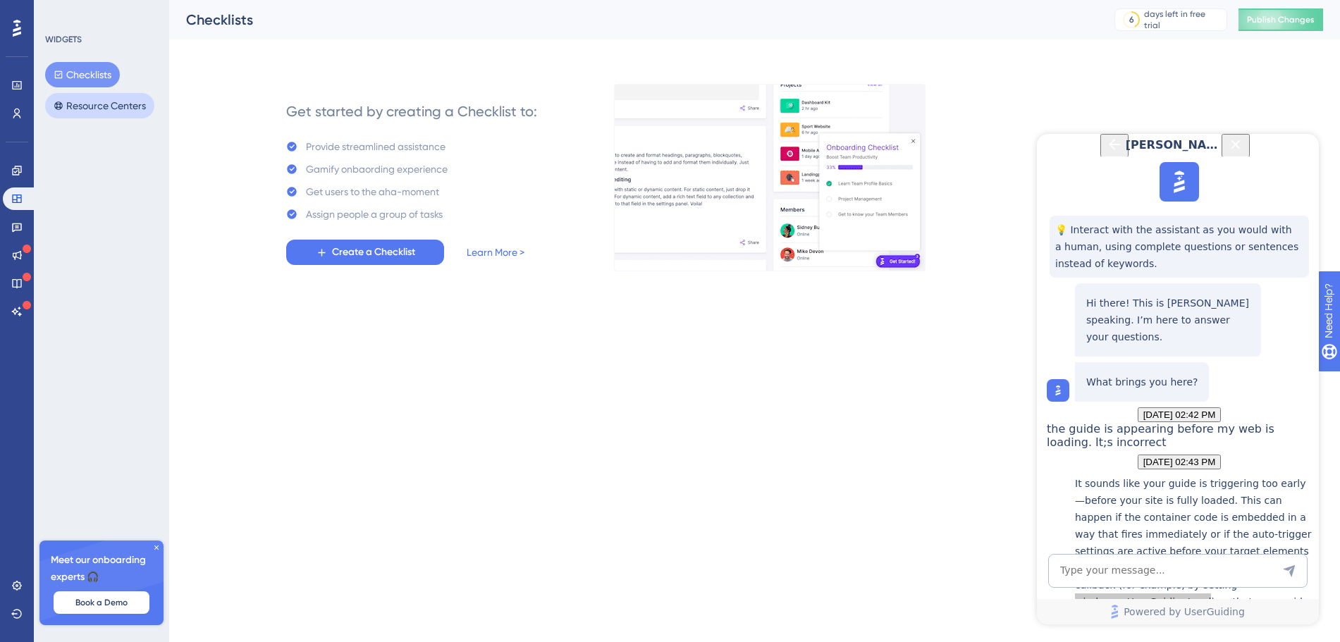
click at [111, 104] on button "Resource Centers" at bounding box center [99, 105] width 109 height 25
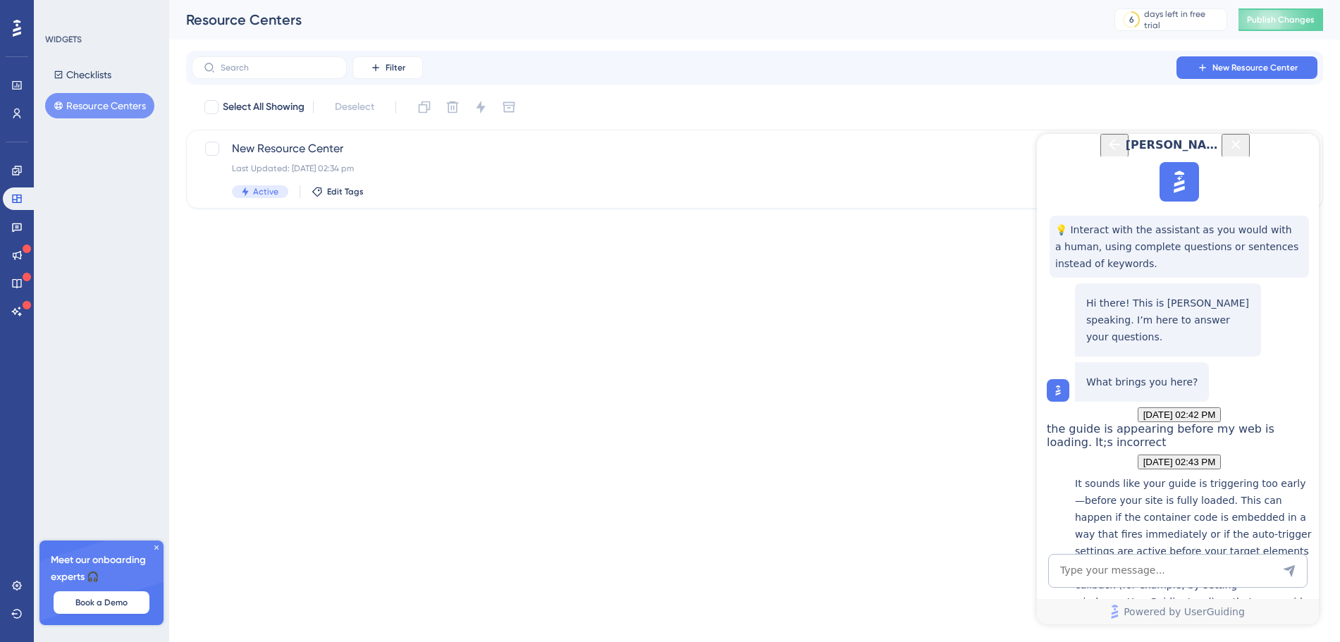
click at [1150, 495] on p "It sounds like your guide is triggering too early—before your site is fully loa…" at bounding box center [1193, 576] width 237 height 203
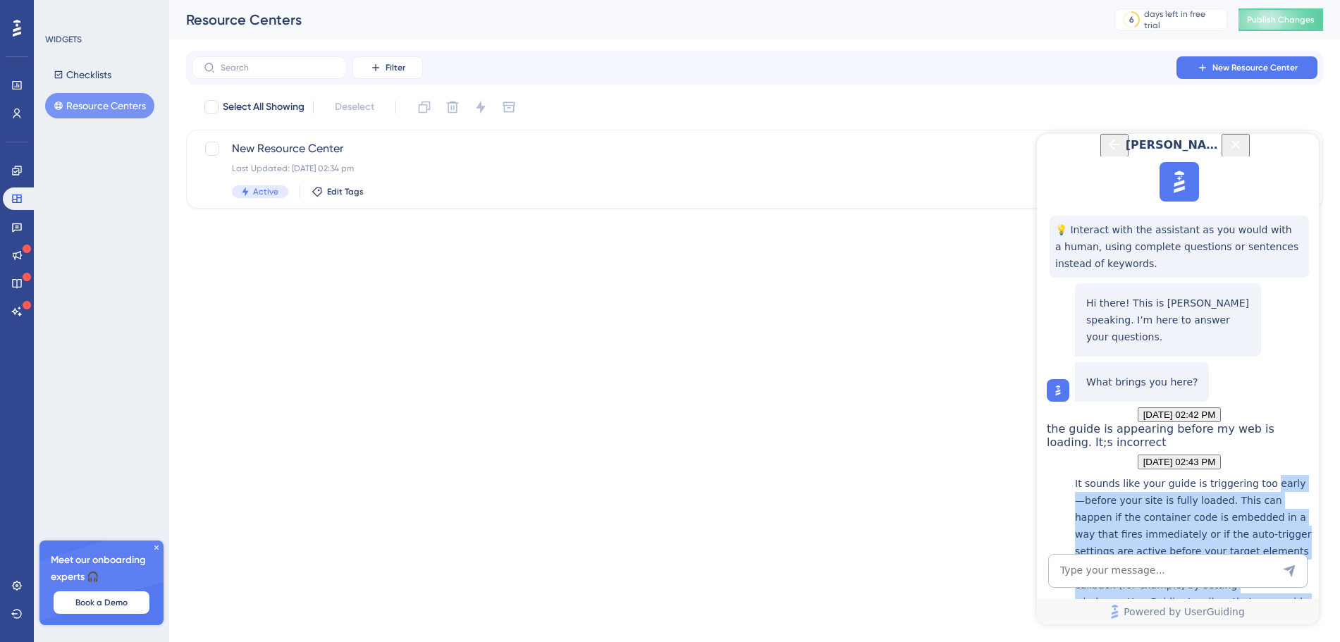
drag, startPoint x: 1138, startPoint y: 496, endPoint x: 1079, endPoint y: 292, distance: 212.6
click at [1079, 475] on div "It sounds like your guide is triggering too early—before your site is fully loa…" at bounding box center [1193, 605] width 237 height 260
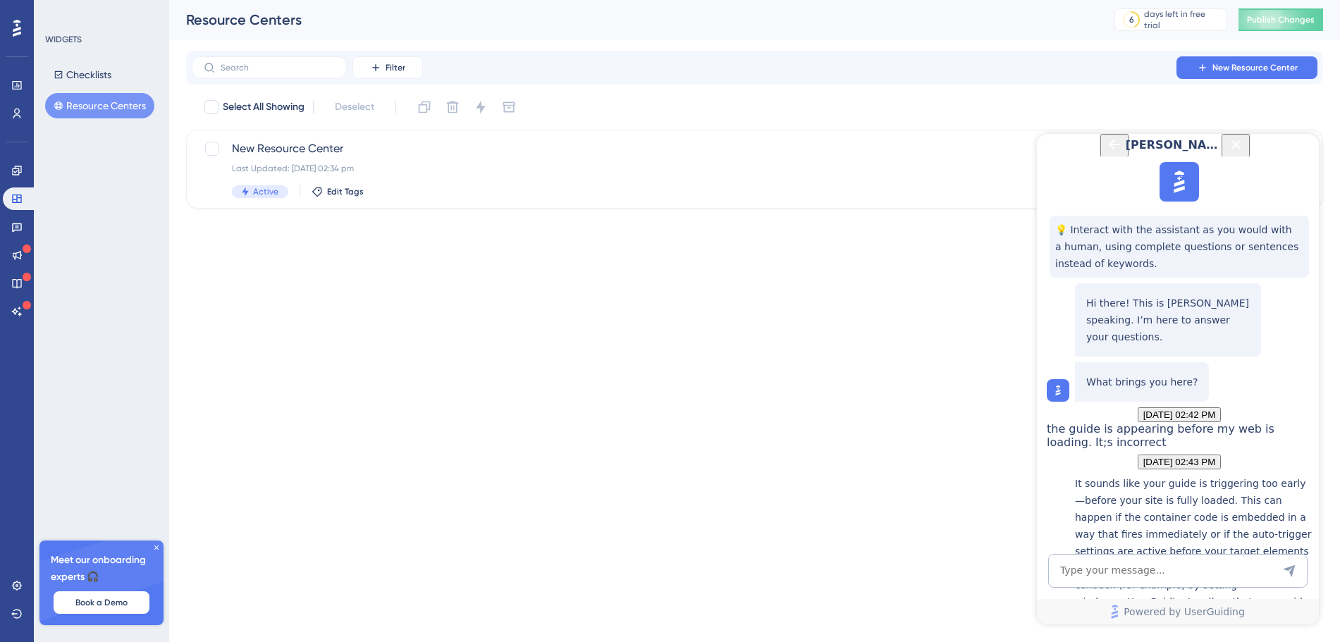
click at [1084, 475] on div "It sounds like your guide is triggering too early—before your site is fully loa…" at bounding box center [1193, 605] width 237 height 260
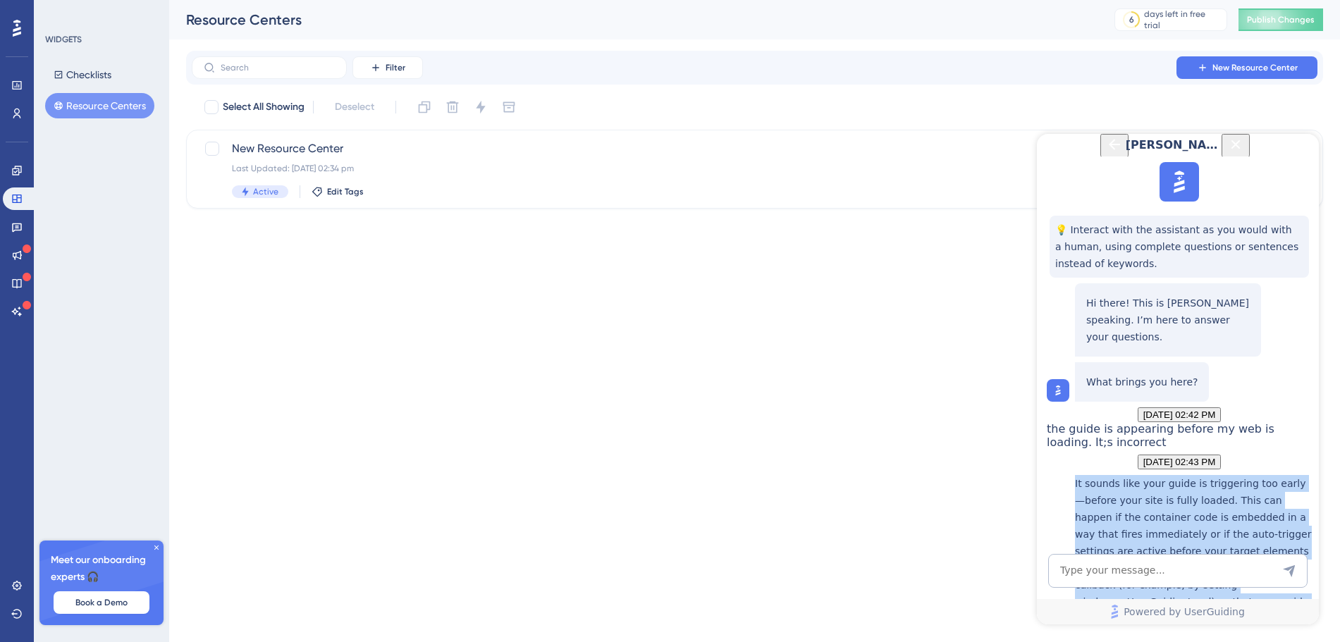
scroll to position [357, 0]
drag, startPoint x: 1084, startPoint y: 278, endPoint x: 1269, endPoint y: 493, distance: 283.4
click at [1269, 493] on div "It sounds like your guide is triggering too early—before your site is fully loa…" at bounding box center [1193, 605] width 237 height 260
copy div "It sounds like your guide is triggering too early—before your site is fully loa…"
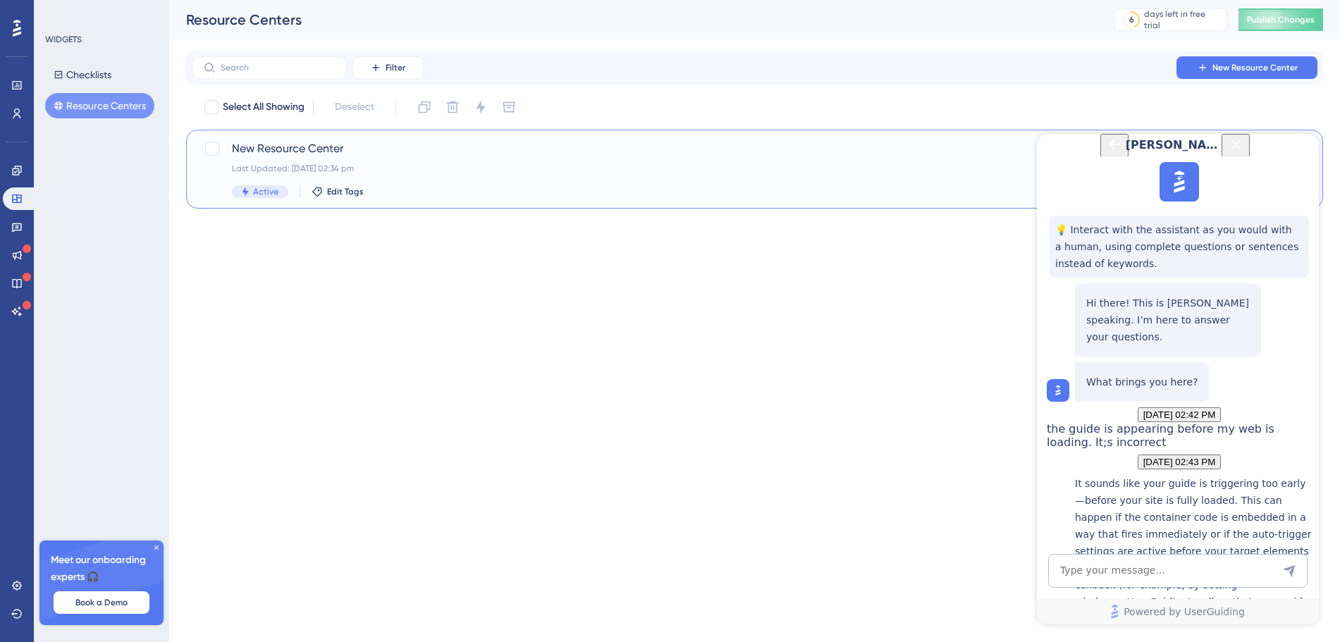
click at [350, 164] on div "Last Updated: 10 Sept 2025 02:34 pm" at bounding box center [698, 168] width 933 height 11
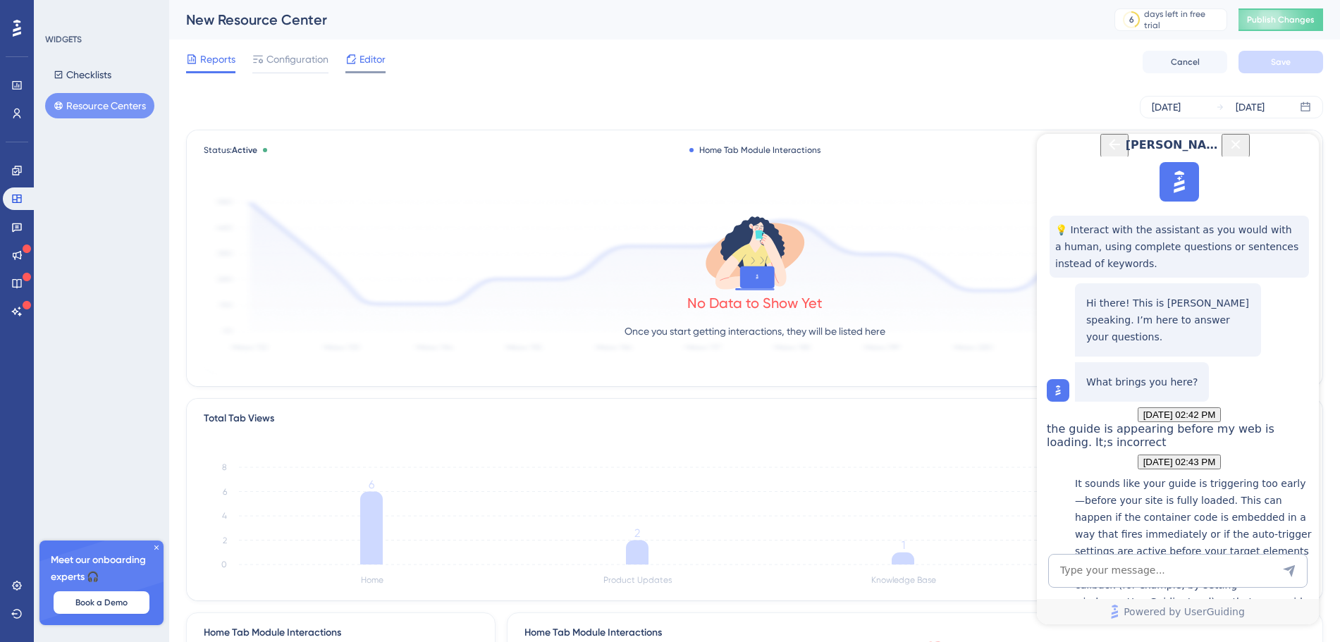
click at [364, 60] on span "Editor" at bounding box center [373, 59] width 26 height 17
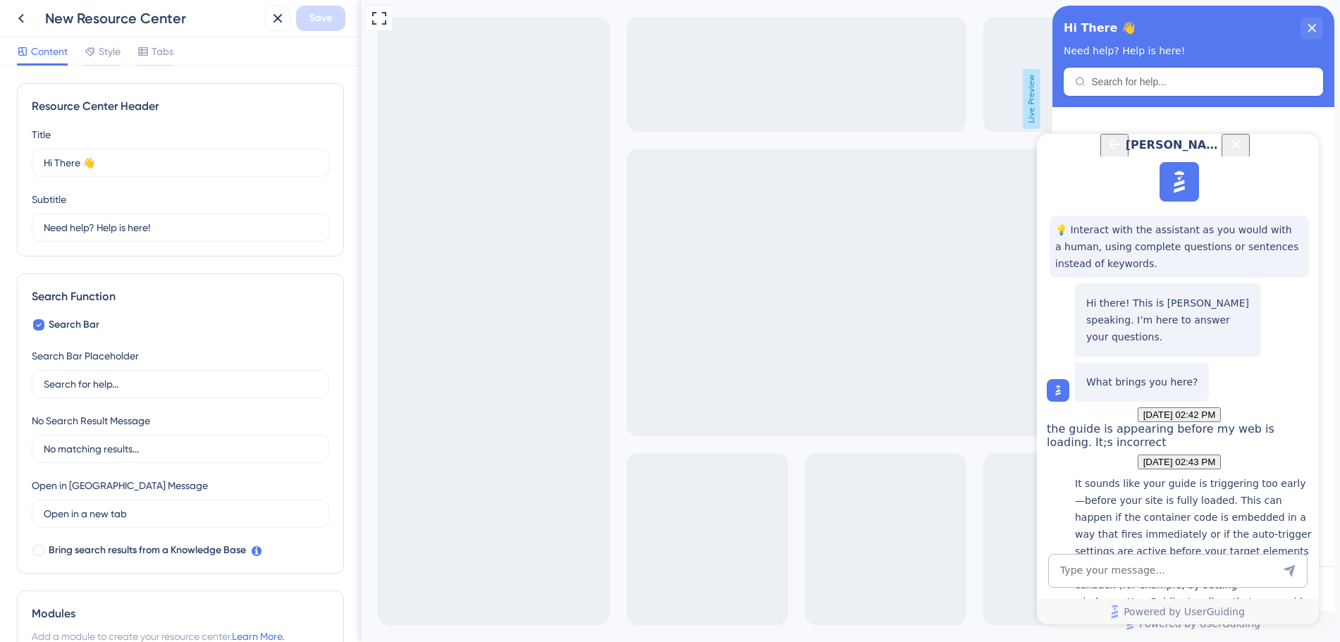
click at [125, 56] on div "Content Style Tabs" at bounding box center [95, 54] width 156 height 23
click at [110, 54] on span "Style" at bounding box center [110, 51] width 22 height 17
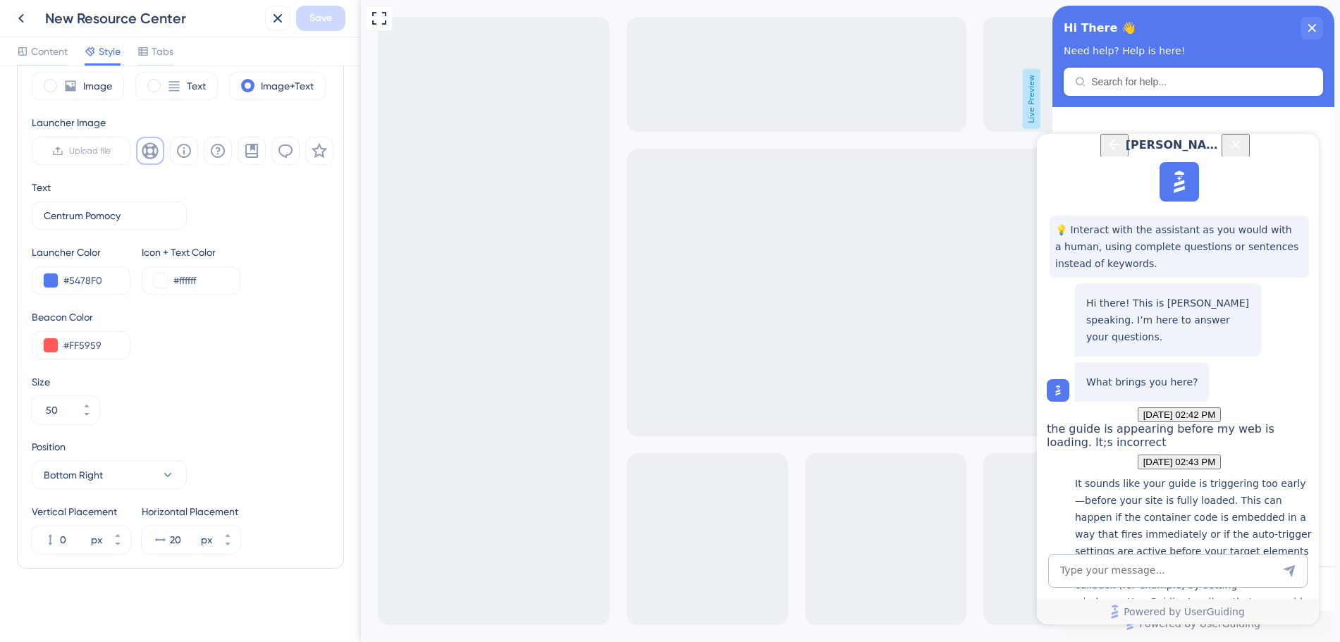
click at [1244, 153] on icon "Close Button" at bounding box center [1235, 144] width 17 height 17
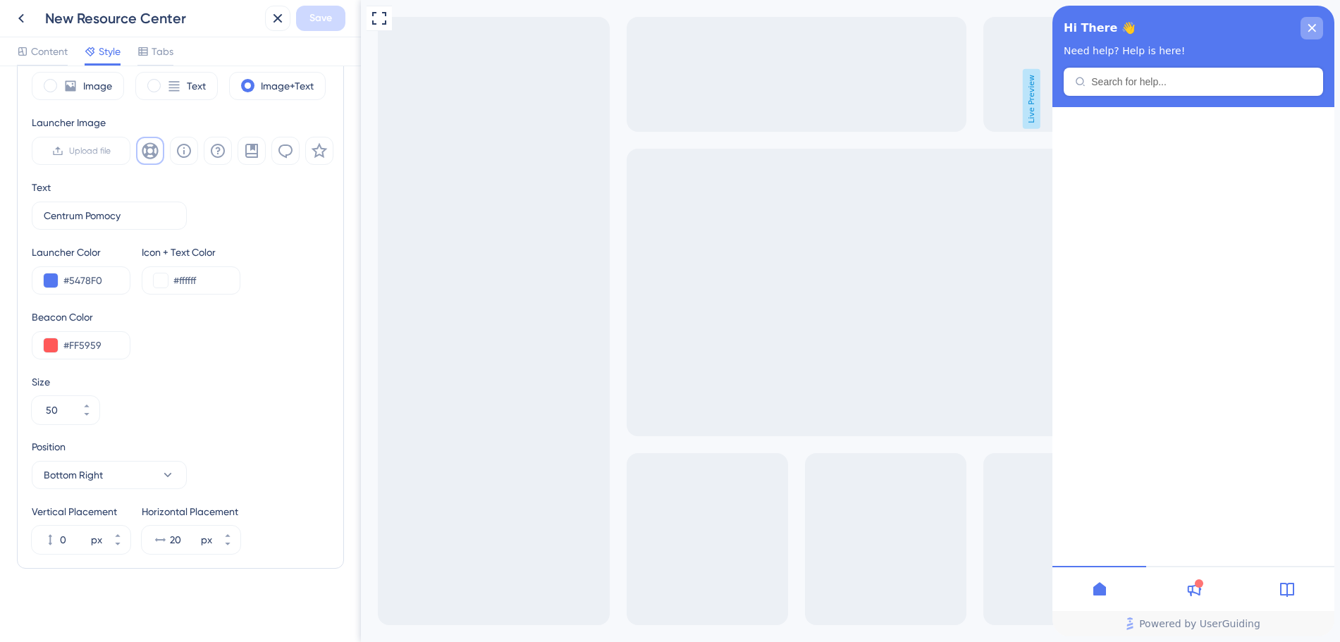
click at [1308, 30] on icon "close resource center" at bounding box center [1312, 28] width 8 height 8
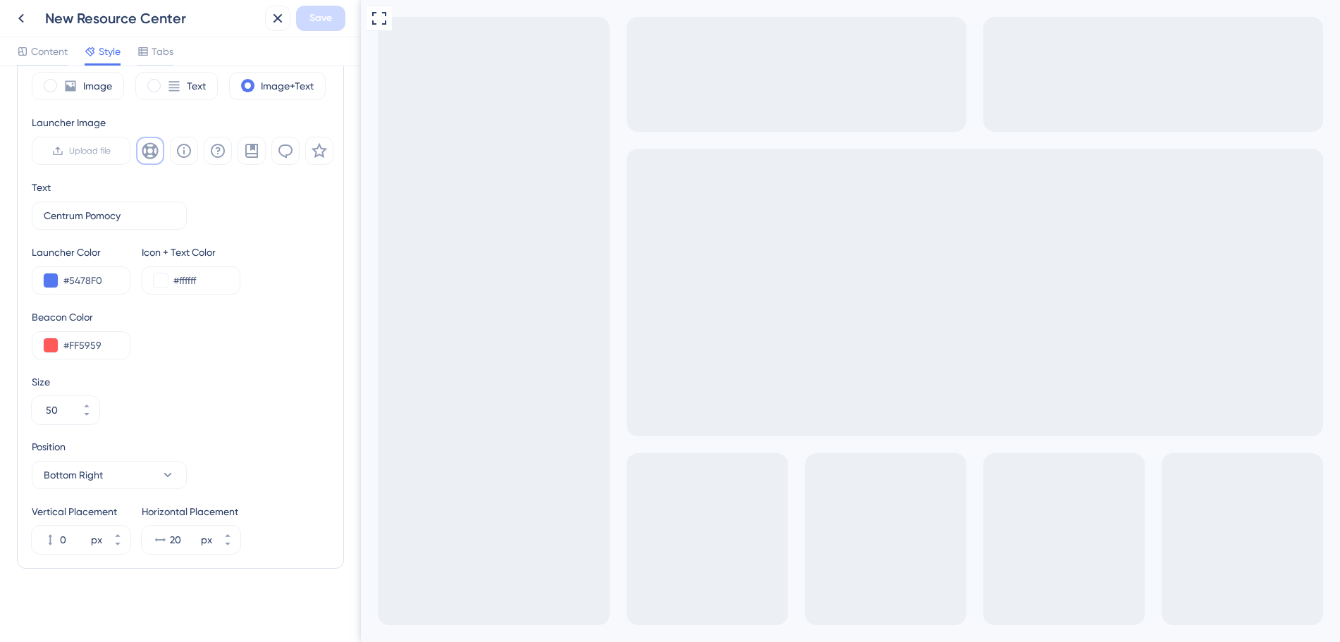
click at [115, 457] on div "Position Bottom Right" at bounding box center [109, 463] width 155 height 51
click at [115, 467] on button "Bottom Right" at bounding box center [109, 475] width 155 height 28
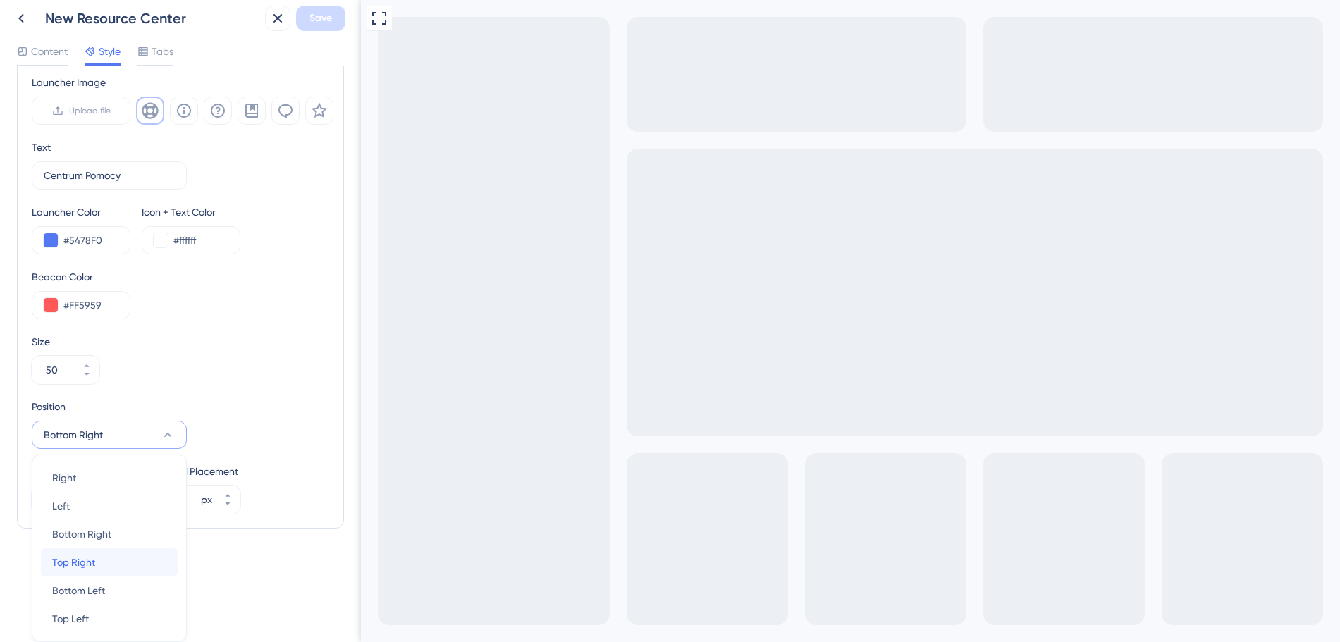
click at [114, 564] on div "Top Right Top Right" at bounding box center [109, 562] width 114 height 28
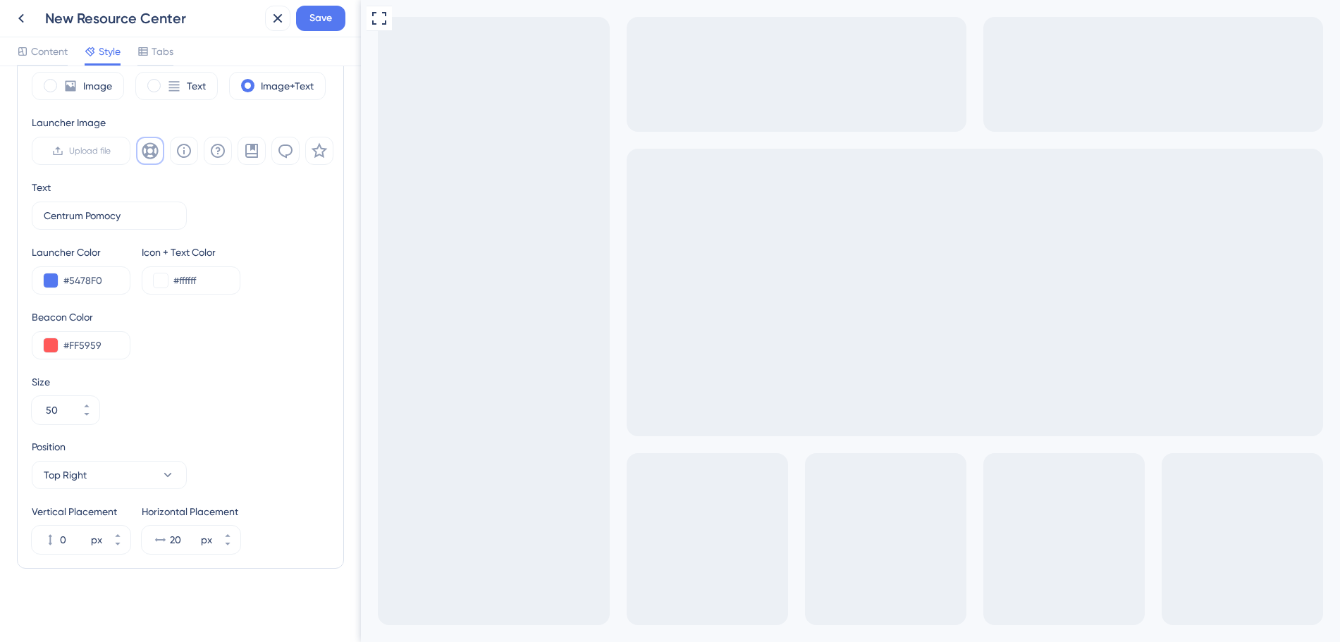
scroll to position [436, 0]
click at [419, 253] on div "Full Screen Preview Live Preview" at bounding box center [850, 377] width 979 height 754
click at [322, 35] on div "New Resource Center Save" at bounding box center [180, 18] width 361 height 37
click at [322, 23] on span "Save" at bounding box center [320, 18] width 23 height 17
click at [262, 32] on icon at bounding box center [268, 26] width 14 height 14
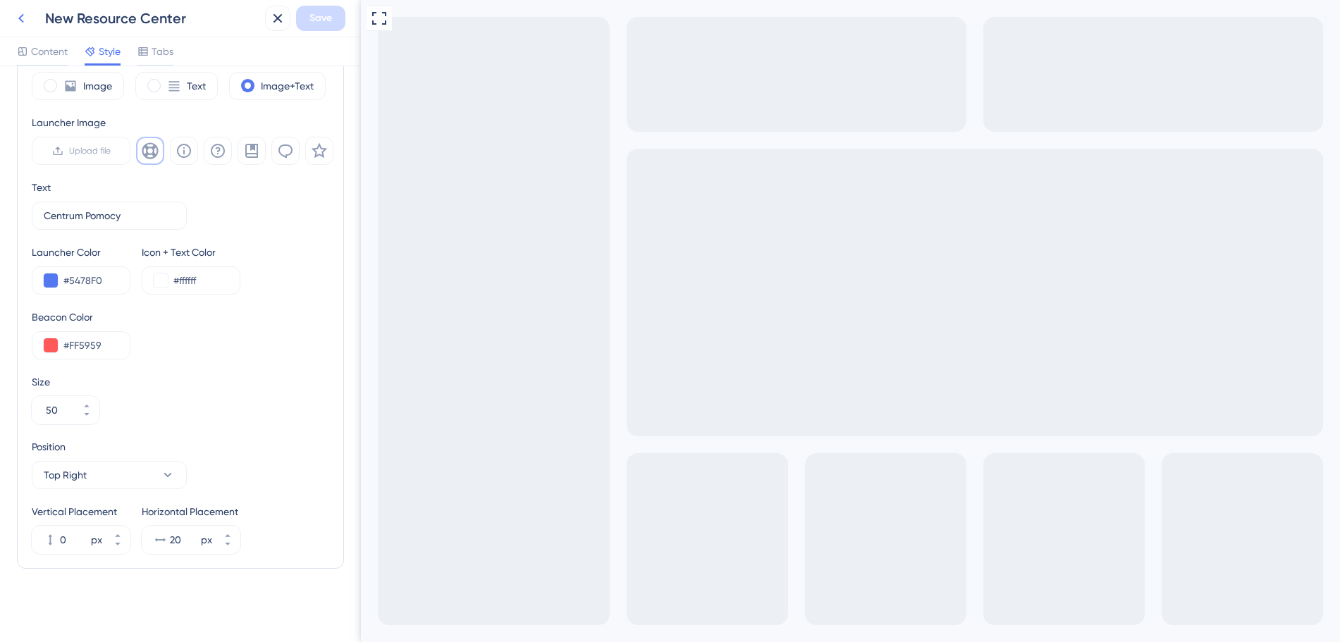
click at [28, 17] on icon at bounding box center [21, 18] width 17 height 17
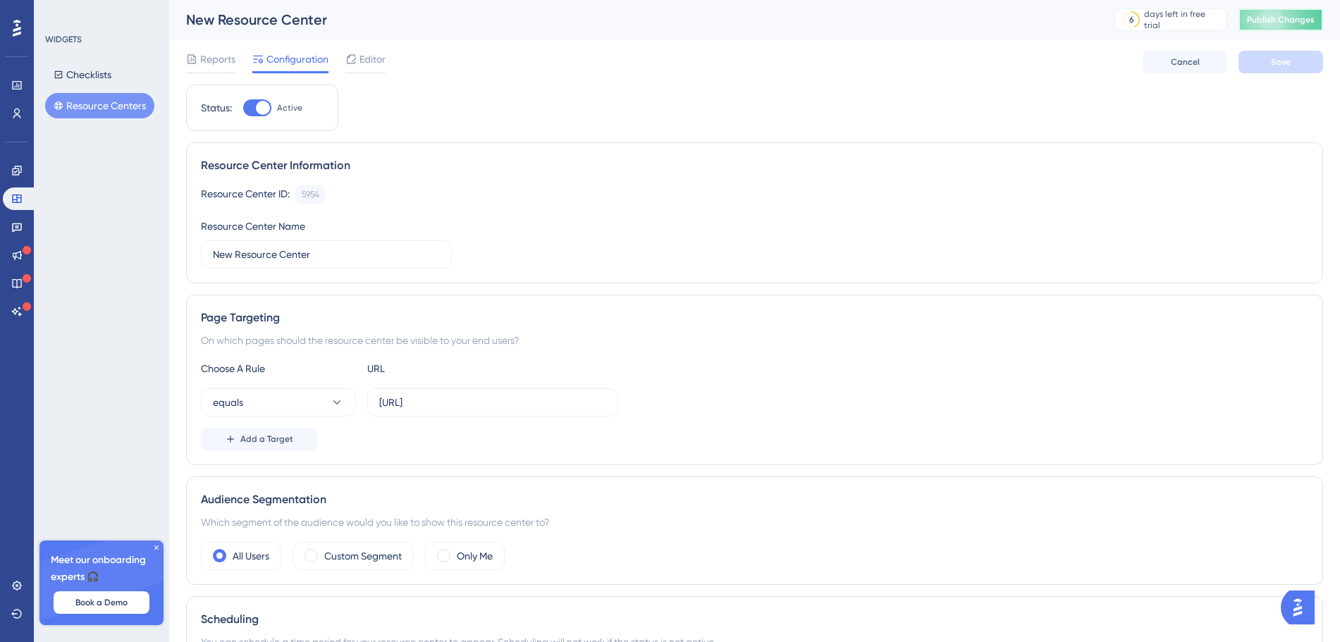
click at [1256, 28] on button "Publish Changes" at bounding box center [1281, 19] width 85 height 23
